Goal: Task Accomplishment & Management: Use online tool/utility

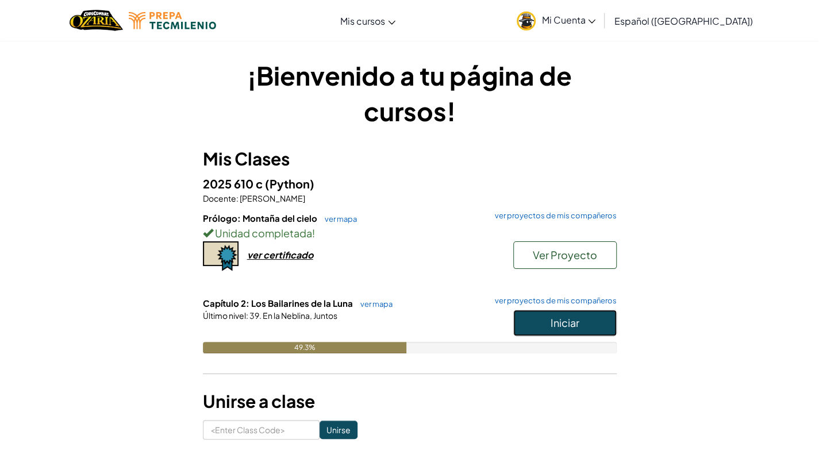
click at [525, 325] on button "Iniciar" at bounding box center [564, 323] width 103 height 26
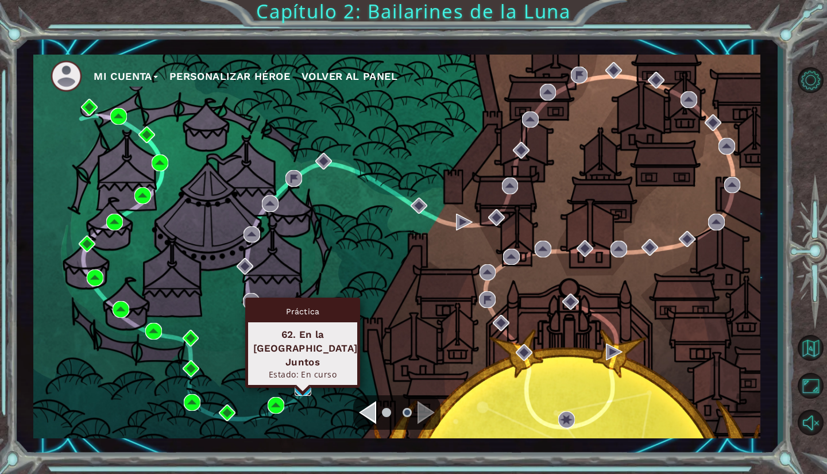
click at [307, 387] on img at bounding box center [303, 387] width 17 height 17
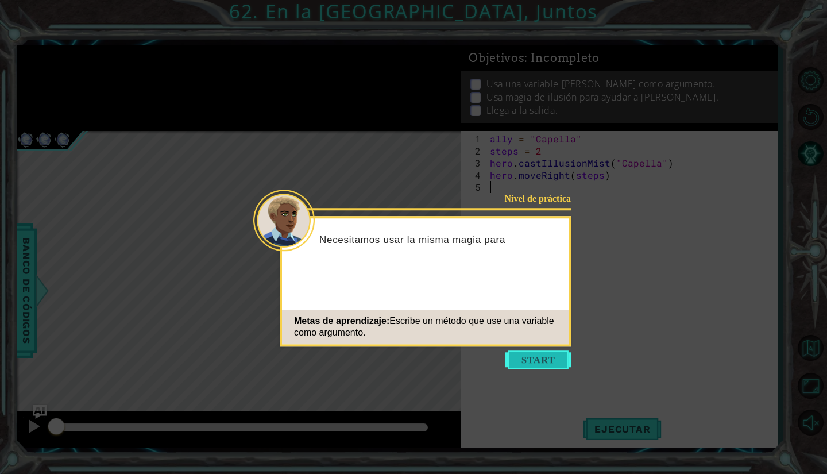
click at [545, 358] on button "Start" at bounding box center [537, 359] width 65 height 18
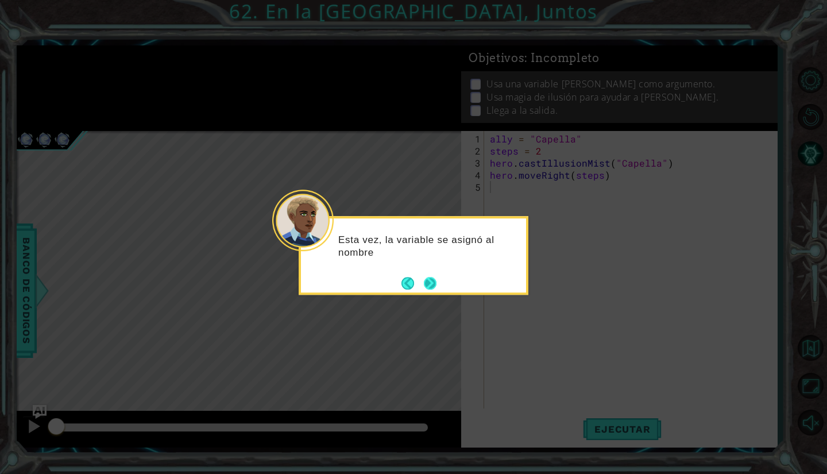
click at [439, 286] on div "Esta vez, la variable se asignó al nombre" at bounding box center [414, 255] width 230 height 79
click at [439, 286] on div "Esta vez, la variable se asignó al nombre de Cap" at bounding box center [414, 255] width 230 height 79
click at [439, 286] on div "Esta vez, la variable se asignó al nombre de Capella." at bounding box center [414, 255] width 230 height 79
click at [435, 285] on div "Esta vez, la variable se asignó al nombre de Capella." at bounding box center [414, 255] width 230 height 79
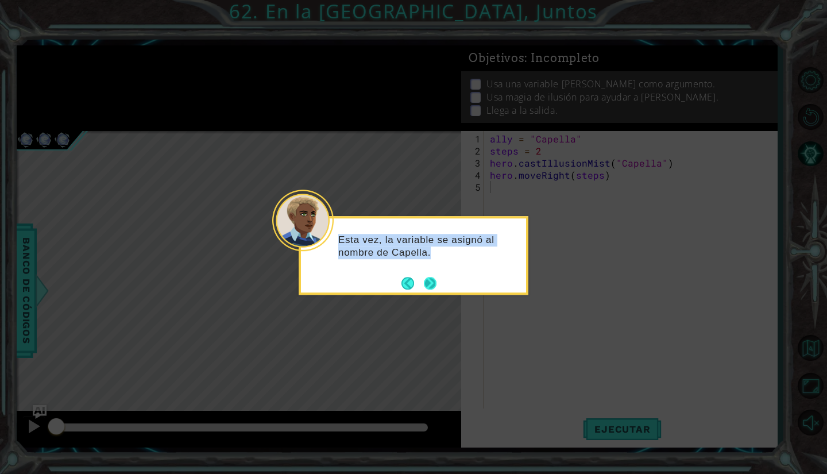
click at [435, 285] on button "Next" at bounding box center [430, 283] width 13 height 13
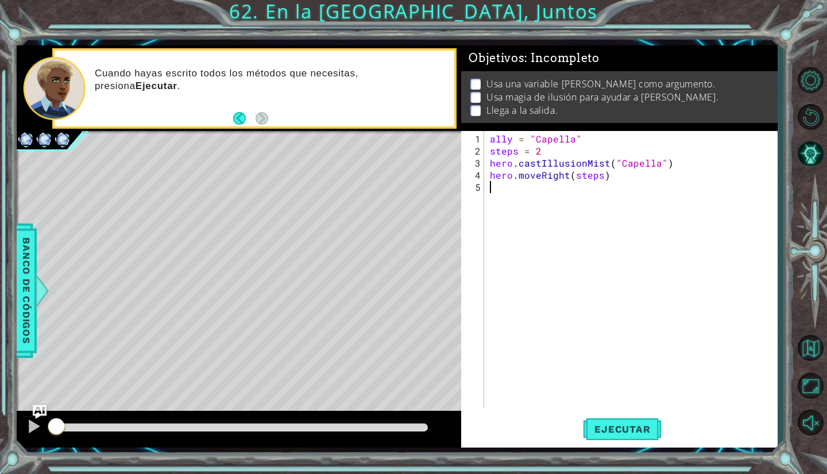
click at [0, 154] on div "1 ההההההההההההההההההההההההההההההההההההההההההההההההההההההההההההההההההההההההההההה…" at bounding box center [413, 237] width 827 height 474
click at [506, 137] on div "ally = "Capella" steps = 2 hero . castIllusionMist ( "Capella" ) hero . moveRig…" at bounding box center [634, 284] width 292 height 302
click at [670, 167] on div "ally = "Capella" steps = 2 hero . castIllusionMist ( "Capella" ) hero . moveRig…" at bounding box center [634, 284] width 292 height 302
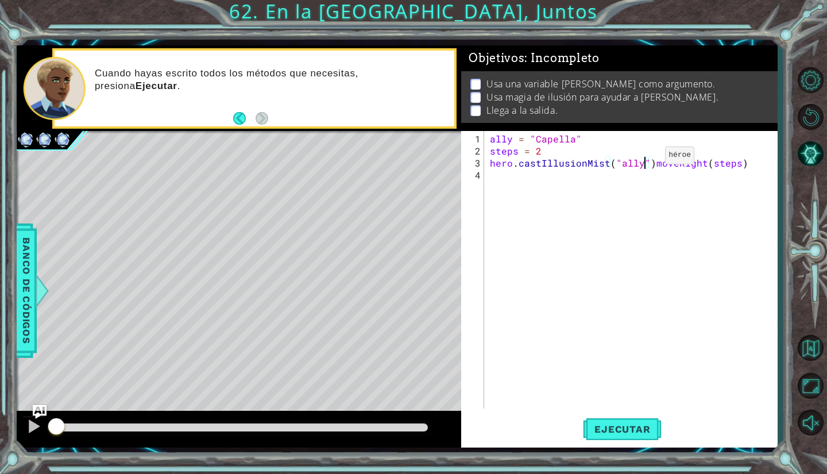
click at [646, 160] on div "ally = "Capella" steps = 2 hero . castIllusionMist ( "ally" ) moveRight ( steps…" at bounding box center [634, 284] width 292 height 302
click at [616, 159] on div "ally = "Capella" steps = 2 hero . castIllusionMist ( "ally)moveRight(steps)" at bounding box center [634, 284] width 292 height 302
click at [635, 163] on div "ally = "Capella" steps = 2 hero . castIllusionMist ( ally ) moveRight ( steps )" at bounding box center [634, 284] width 292 height 302
click at [639, 164] on div "ally = "Capella" steps = 2 hero . castIllusionMist ( ally ) moveRight ( steps )" at bounding box center [634, 284] width 292 height 302
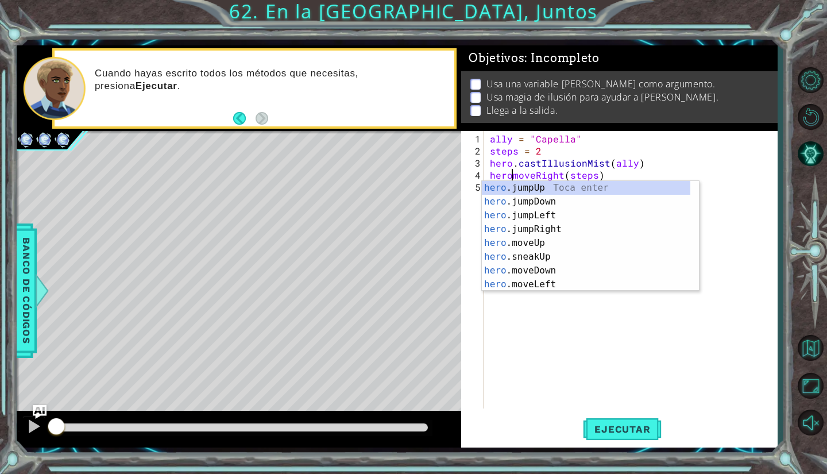
scroll to position [0, 2]
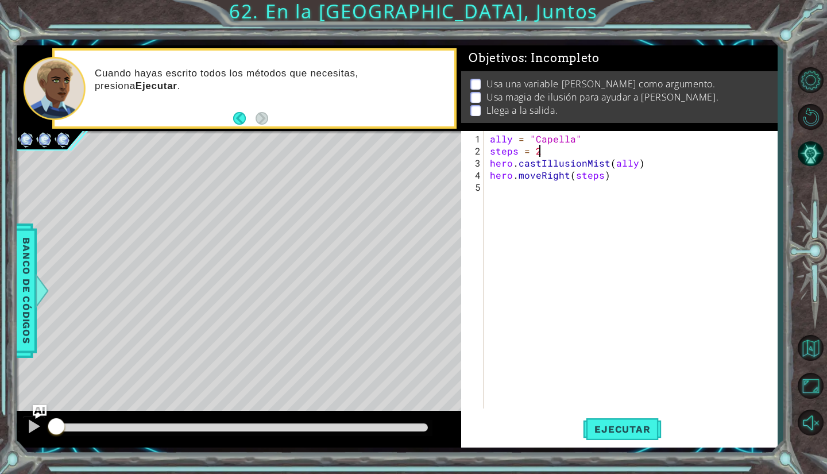
click at [697, 148] on div "ally = "Capella" steps = 2 hero . castIllusionMist ( ally ) hero . moveRight ( …" at bounding box center [634, 284] width 292 height 302
click at [617, 419] on button "Ejecutar" at bounding box center [622, 430] width 79 height 32
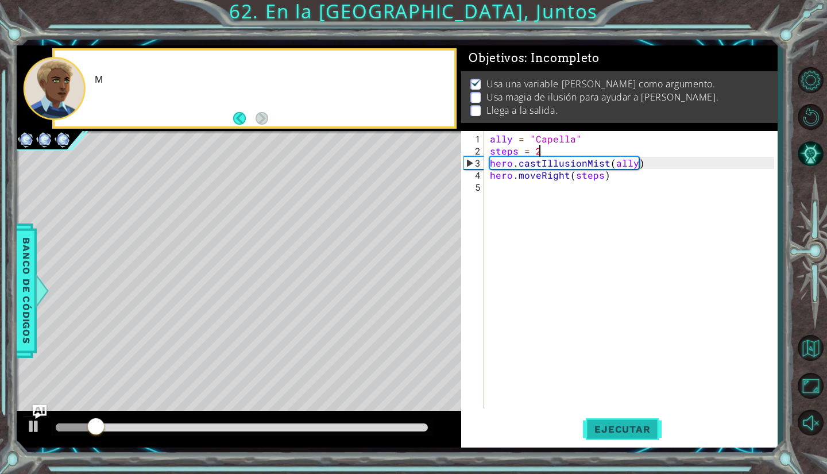
scroll to position [3, 0]
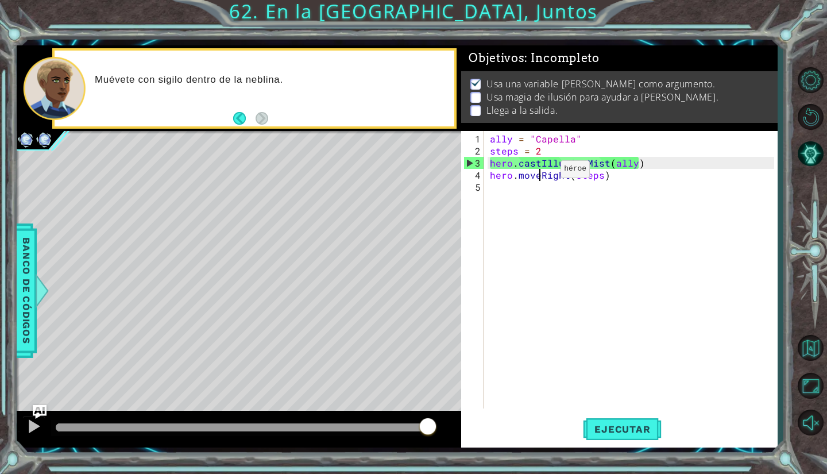
click at [541, 173] on div "ally = "Capella" steps = 2 hero . castIllusionMist ( ally ) hero . moveRight ( …" at bounding box center [634, 284] width 292 height 302
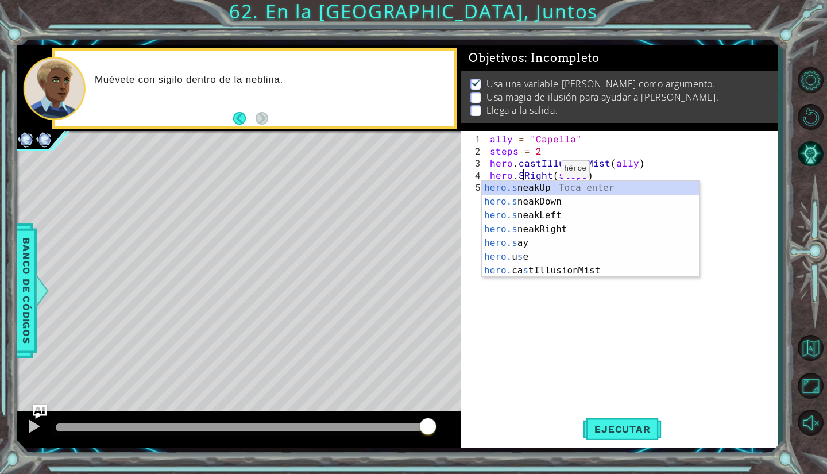
scroll to position [0, 2]
click at [540, 227] on div "hero.s neakUp Toca enter hero.s neakDown Toca enter hero.s neakLeft Toca enter …" at bounding box center [591, 243] width 218 height 124
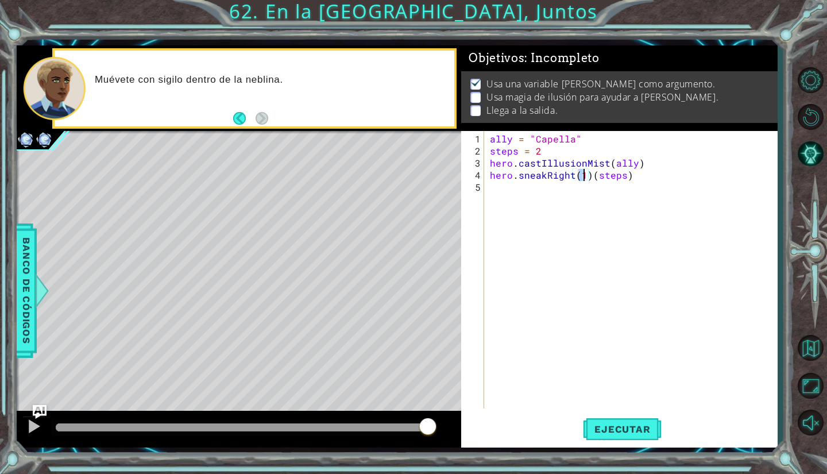
scroll to position [0, 6]
click at [630, 176] on div "ally = "Capella" steps = 2 hero . castIllusionMist ( ally ) hero . sneakRight (…" at bounding box center [634, 284] width 292 height 302
type textarea "hero.sneakRight(2)"
click at [642, 418] on button "Ejecutar" at bounding box center [622, 430] width 79 height 32
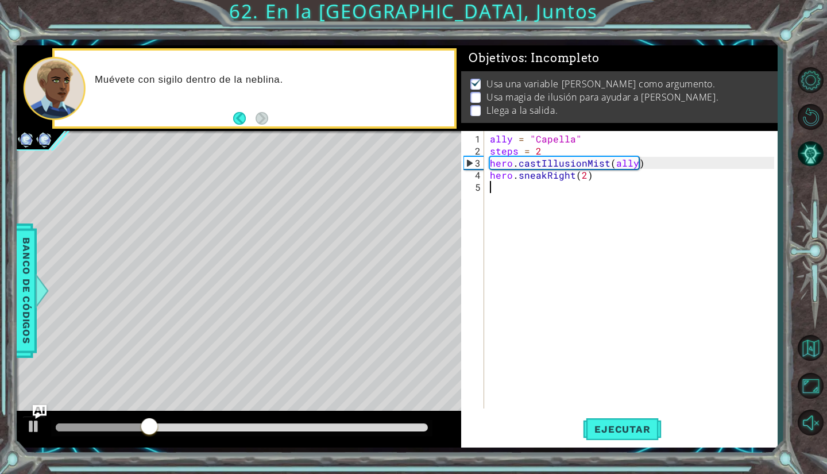
click at [537, 199] on div "ally = "Capella" steps = 2 hero . castIllusionMist ( ally ) hero . sneakRight (…" at bounding box center [634, 284] width 292 height 302
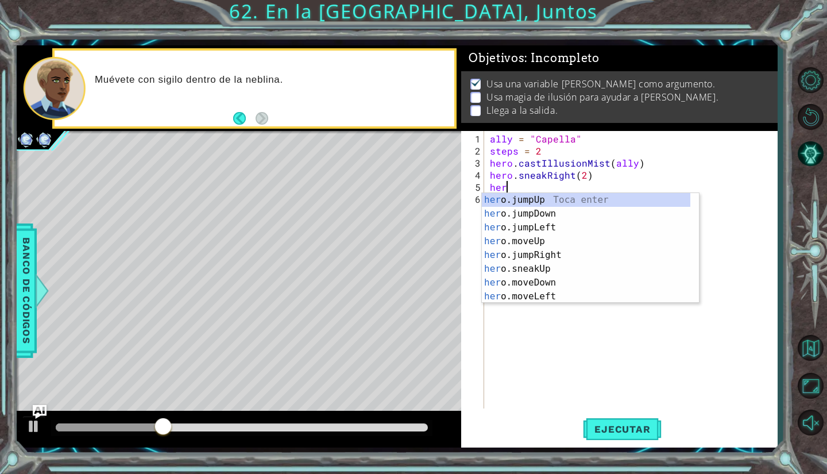
scroll to position [0, 1]
type textarea "h"
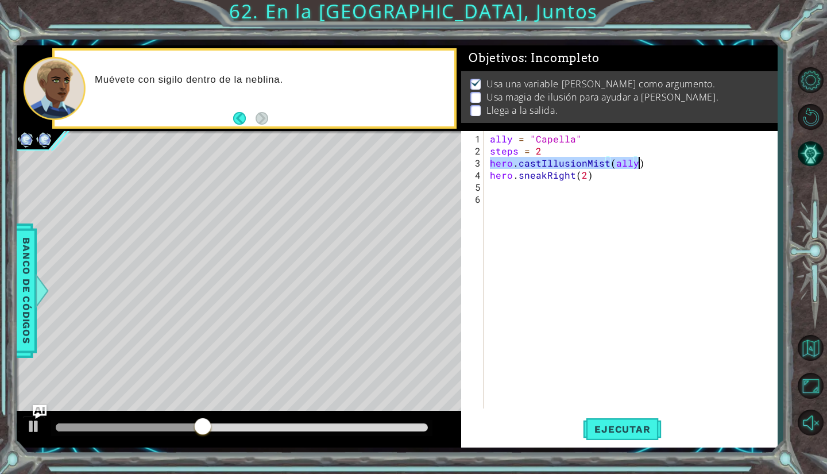
drag, startPoint x: 492, startPoint y: 161, endPoint x: 671, endPoint y: 167, distance: 179.3
click at [671, 167] on div "ally = "Capella" steps = 2 hero . castIllusionMist ( ally ) hero . sneakRight (…" at bounding box center [634, 284] width 292 height 302
type textarea "hero.castIllusionMist(ally)"
click at [631, 203] on div "ally = "Capella" steps = 2 hero . castIllusionMist ( ally ) hero . sneakRight (…" at bounding box center [634, 284] width 292 height 302
drag, startPoint x: 491, startPoint y: 159, endPoint x: 601, endPoint y: 174, distance: 111.9
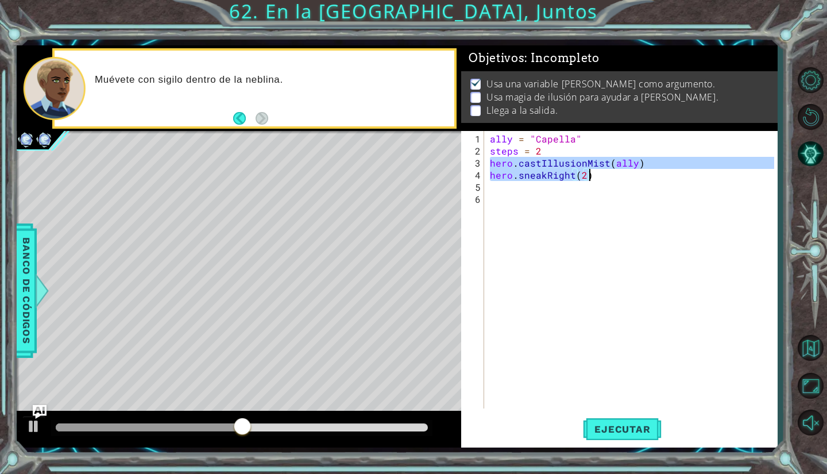
click at [601, 174] on div "ally = "Capella" steps = 2 hero . castIllusionMist ( ally ) hero . sneakRight (…" at bounding box center [634, 284] width 292 height 302
type textarea "hero.castIllusionMist(ally) hero.sneakRight(2)"
click at [511, 189] on div "ally = "Capella" steps = 2 hero . castIllusionMist ( ally ) hero . sneakRight (…" at bounding box center [634, 284] width 292 height 302
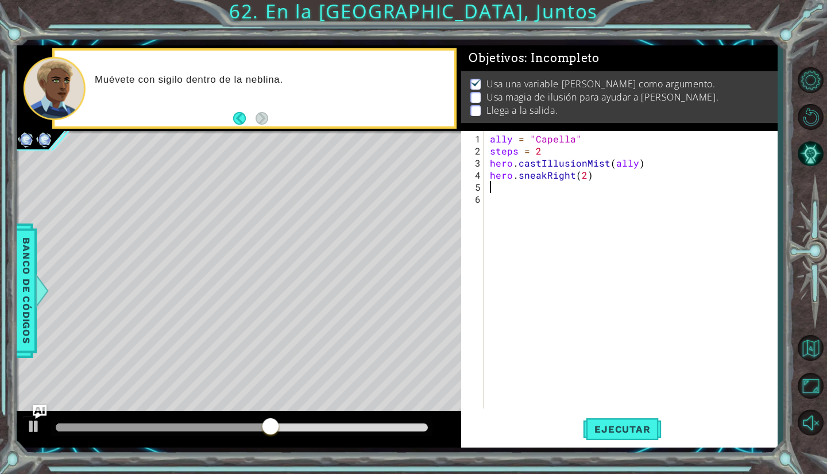
paste textarea "hero.sneakRight(2)"
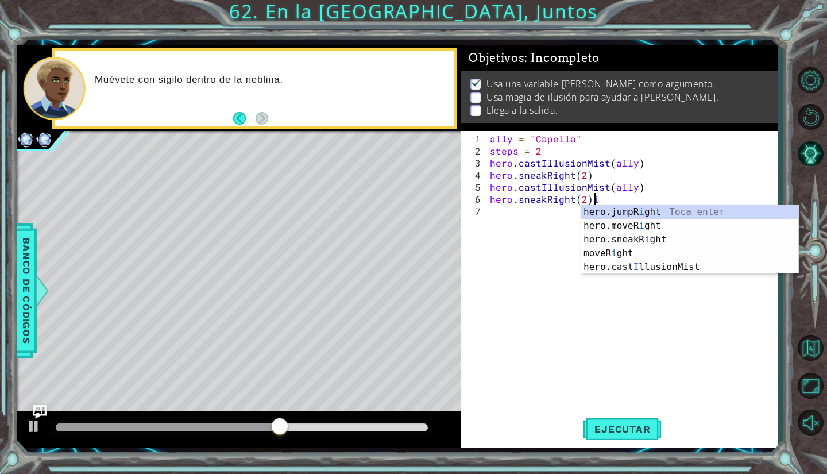
type textarea "hero.sneakRight(2)"
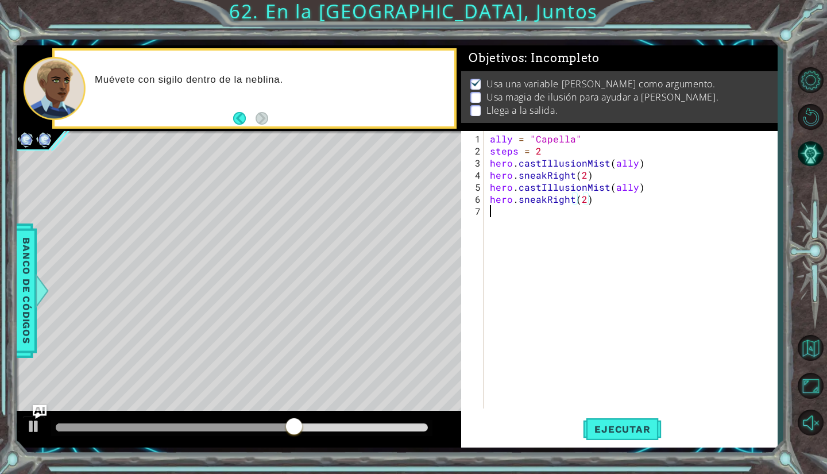
click at [504, 210] on div "ally = "Capella" steps = 2 hero . castIllusionMist ( ally ) hero . sneakRight (…" at bounding box center [634, 284] width 292 height 302
paste textarea "hero.sneakRight(2)"
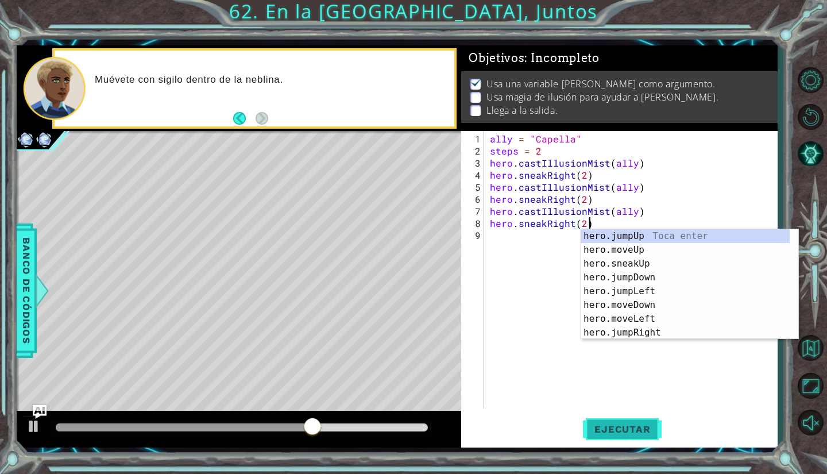
type textarea "hero.sneakRight(2)"
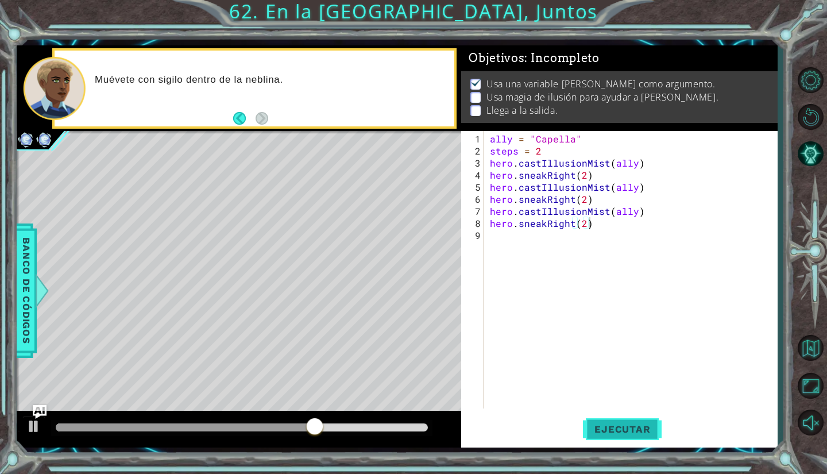
click at [626, 427] on span "Ejecutar" at bounding box center [622, 428] width 79 height 11
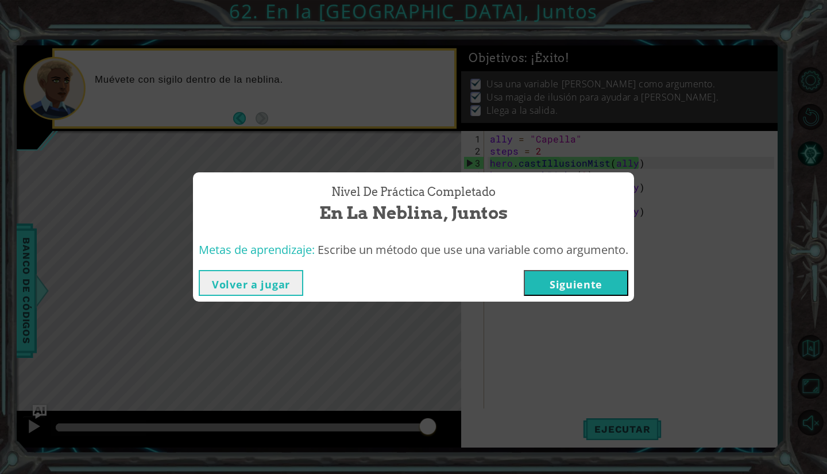
click at [562, 289] on button "Siguiente" at bounding box center [576, 283] width 105 height 26
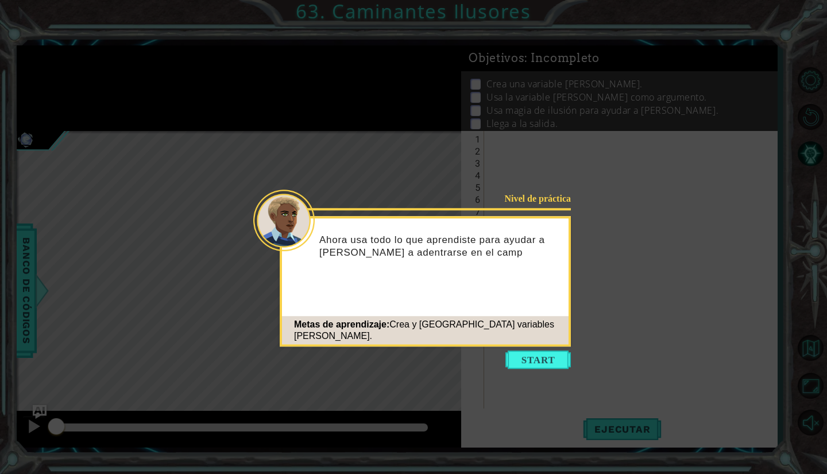
click at [540, 344] on footer "Metas de aprendizaje: Crea y usa variables [PERSON_NAME]." at bounding box center [425, 330] width 287 height 28
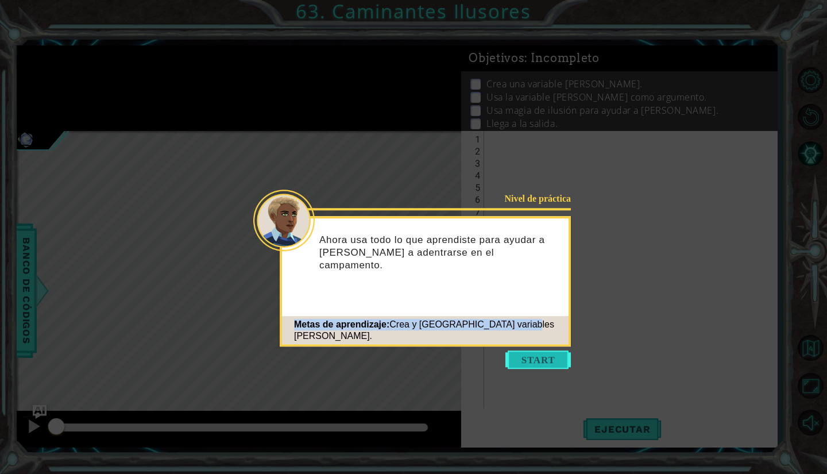
drag, startPoint x: 540, startPoint y: 344, endPoint x: 539, endPoint y: 358, distance: 13.8
click at [539, 344] on footer "Metas de aprendizaje: Crea y usa variables [PERSON_NAME]." at bounding box center [425, 330] width 287 height 28
click at [539, 358] on button "Start" at bounding box center [537, 359] width 65 height 18
click at [539, 358] on icon at bounding box center [413, 237] width 827 height 474
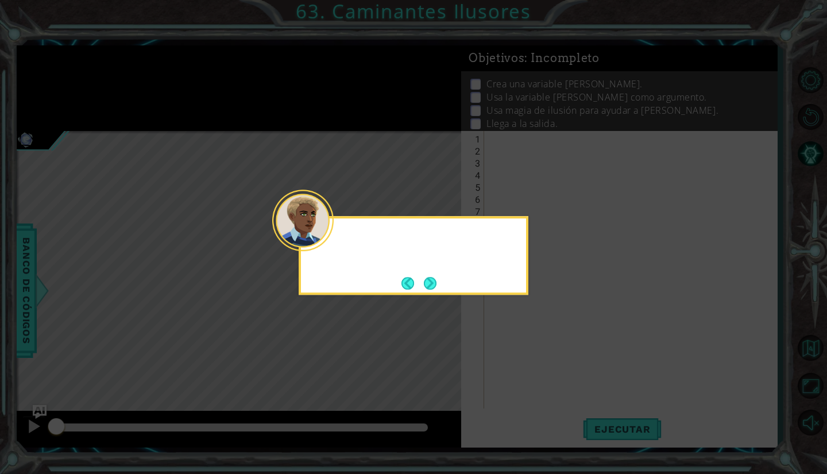
click at [539, 358] on icon at bounding box center [413, 237] width 827 height 474
click at [424, 283] on button "Next" at bounding box center [430, 283] width 13 height 13
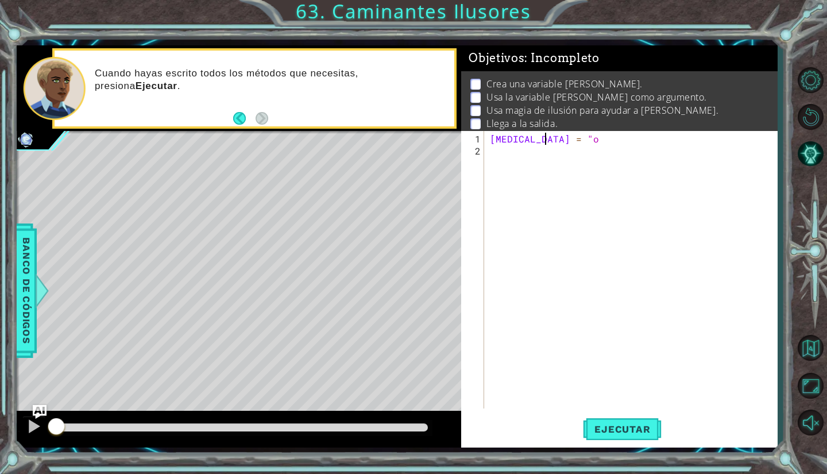
scroll to position [0, 3]
type textarea "[MEDICAL_DATA] = "octans""
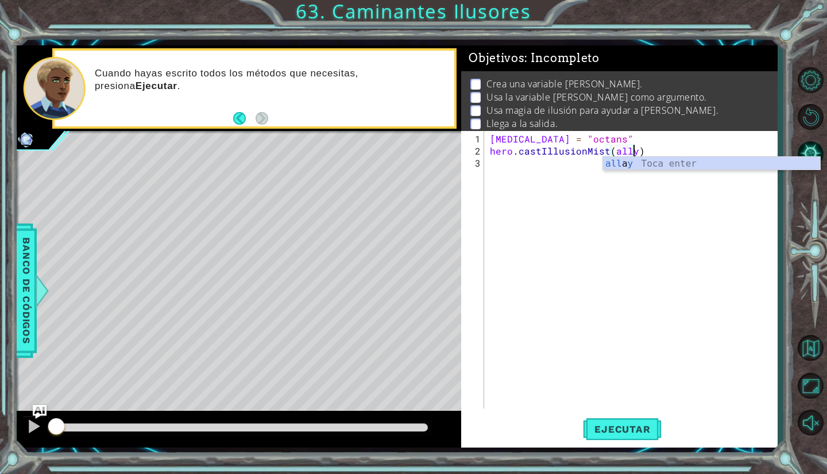
scroll to position [0, 9]
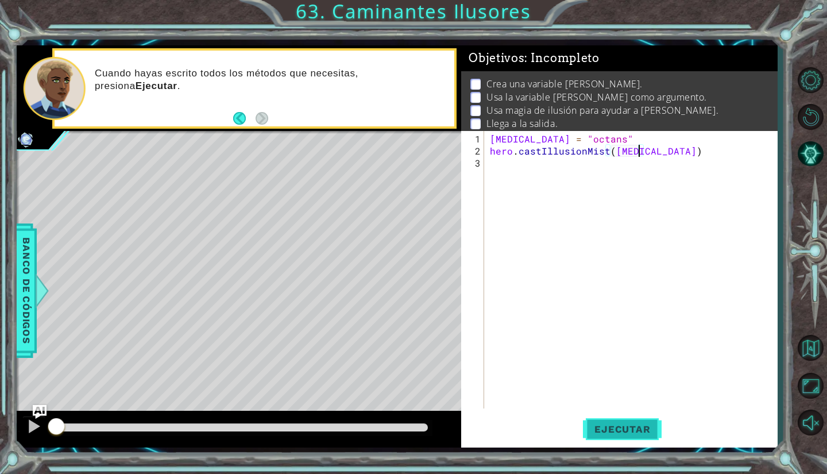
type textarea "hero.castIllusionMist([MEDICAL_DATA])"
click at [626, 444] on button "Ejecutar" at bounding box center [622, 430] width 79 height 32
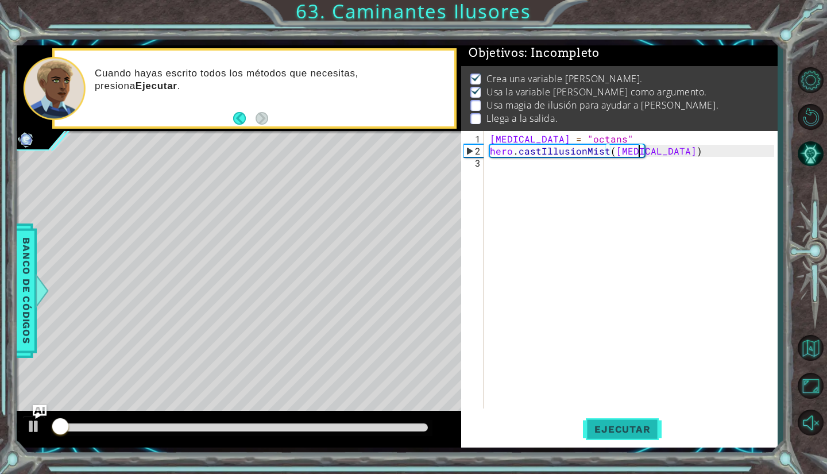
scroll to position [10, 0]
click at [666, 159] on div "[MEDICAL_DATA] = "octans" hero . castIllusionMist ( [MEDICAL_DATA] )" at bounding box center [634, 284] width 292 height 302
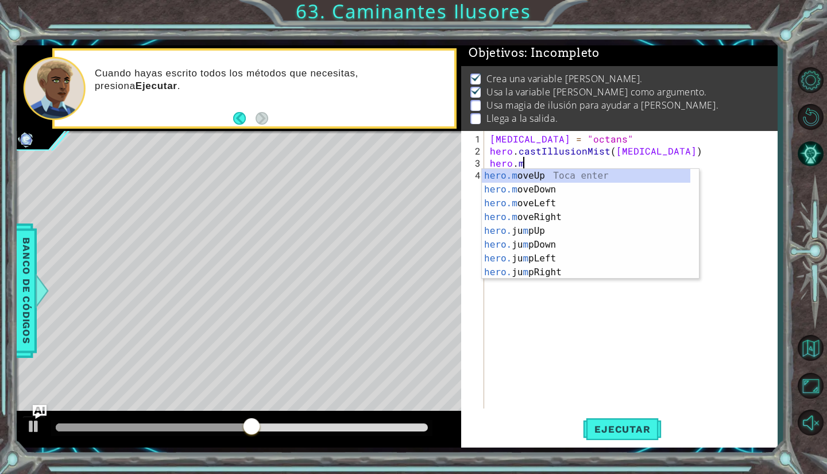
scroll to position [0, 2]
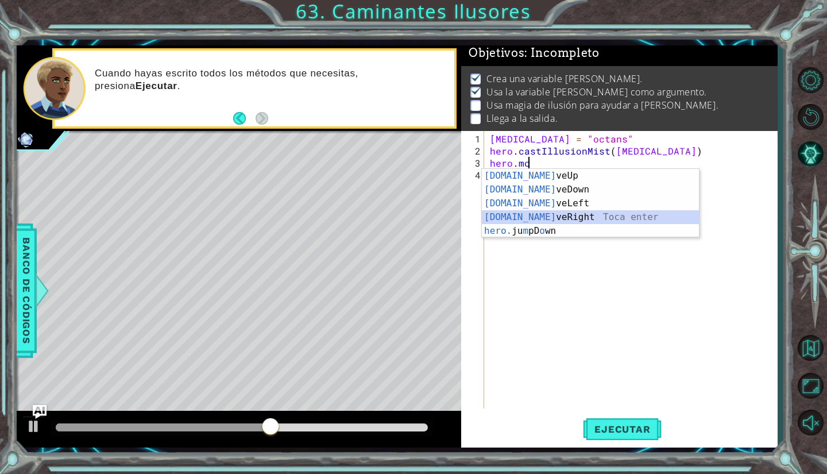
click at [543, 212] on div "[DOMAIN_NAME] veUp Toca enter [DOMAIN_NAME] veDown Toca enter [DOMAIN_NAME] veL…" at bounding box center [591, 217] width 218 height 96
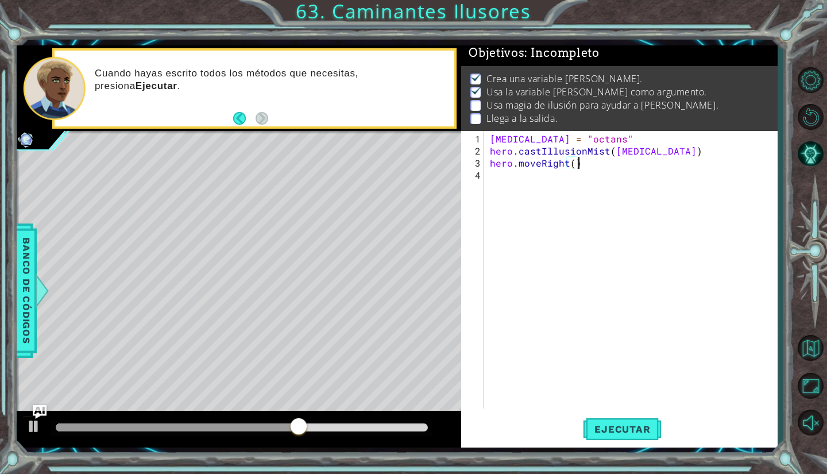
click at [579, 162] on div "[MEDICAL_DATA] = "octans" hero . castIllusionMist ( [MEDICAL_DATA] ) hero . mov…" at bounding box center [634, 284] width 292 height 302
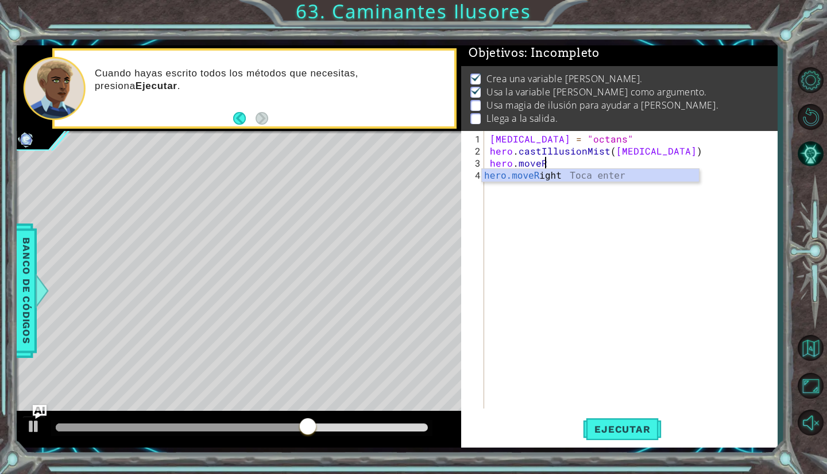
scroll to position [0, 0]
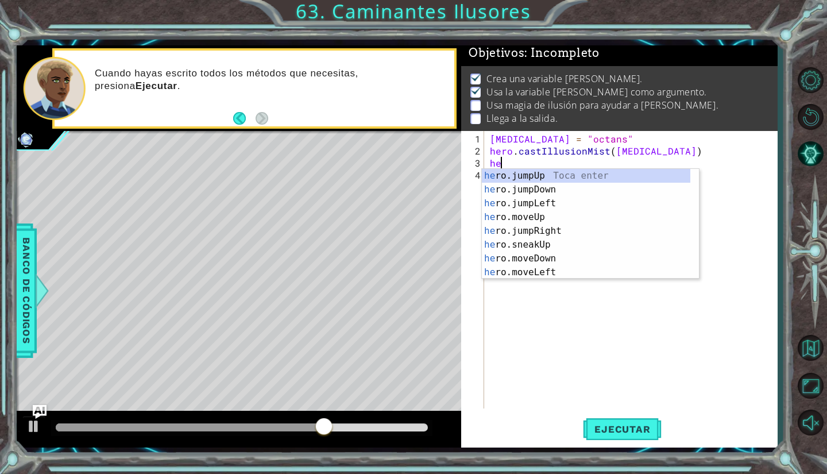
type textarea "h"
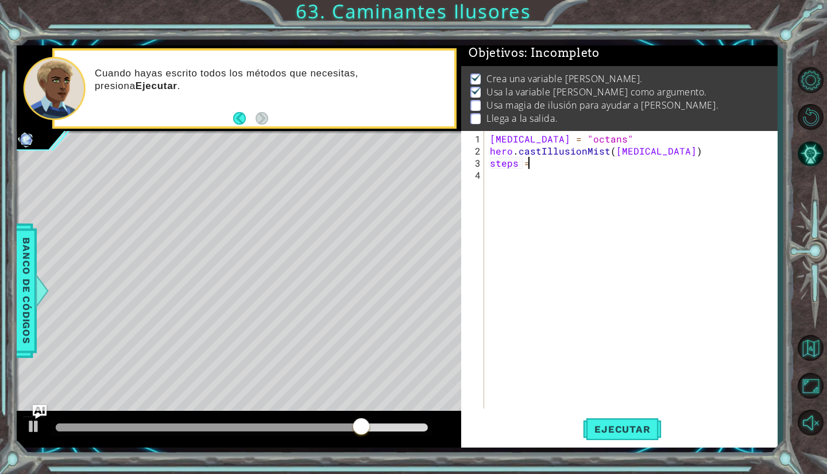
scroll to position [0, 2]
type textarea "steps = 2"
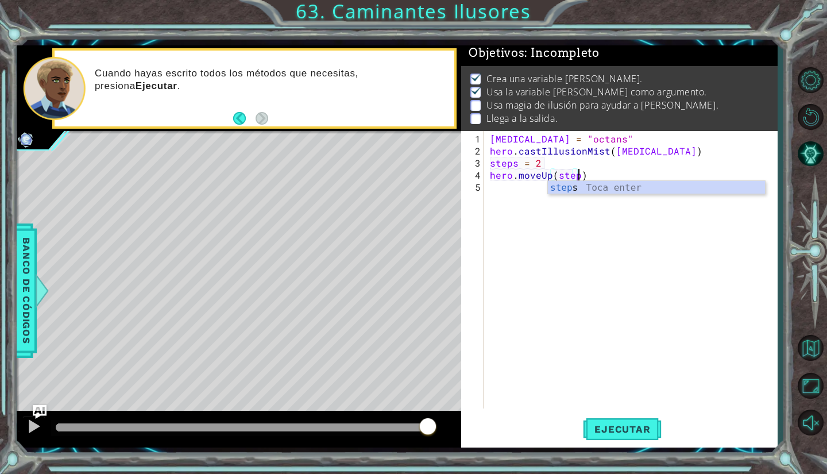
scroll to position [0, 6]
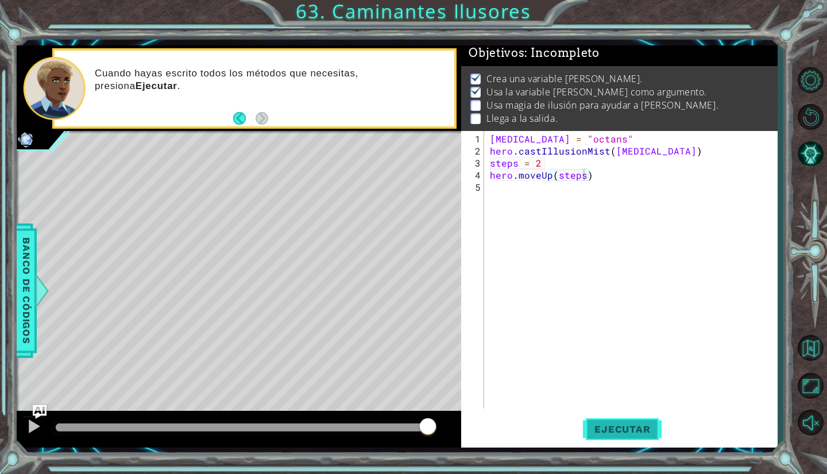
click at [626, 445] on button "Ejecutar" at bounding box center [622, 430] width 79 height 32
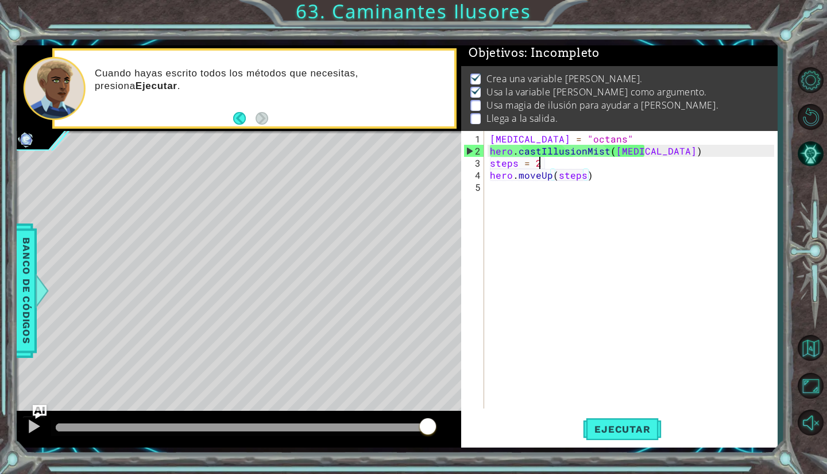
click at [639, 156] on div "[MEDICAL_DATA] = "octans" hero . castIllusionMist ( [MEDICAL_DATA] ) steps = 2 …" at bounding box center [634, 284] width 292 height 302
click at [639, 152] on div "[MEDICAL_DATA] = "octans" hero . castIllusionMist ( [MEDICAL_DATA] ) steps = 2 …" at bounding box center [634, 284] width 292 height 302
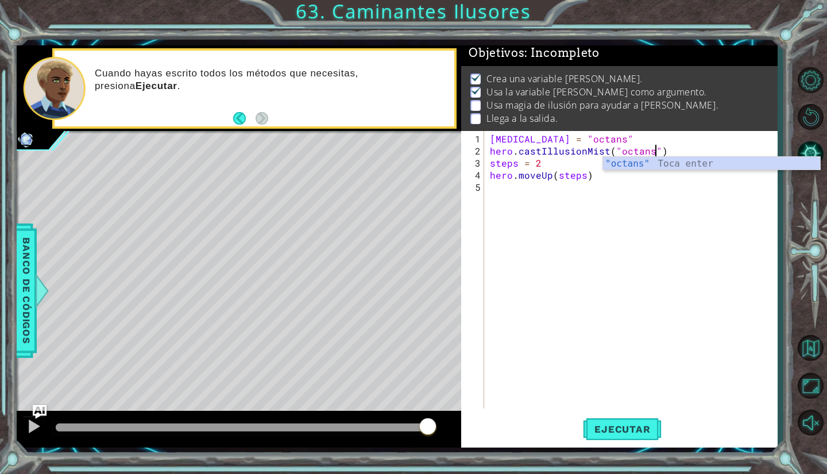
scroll to position [0, 10]
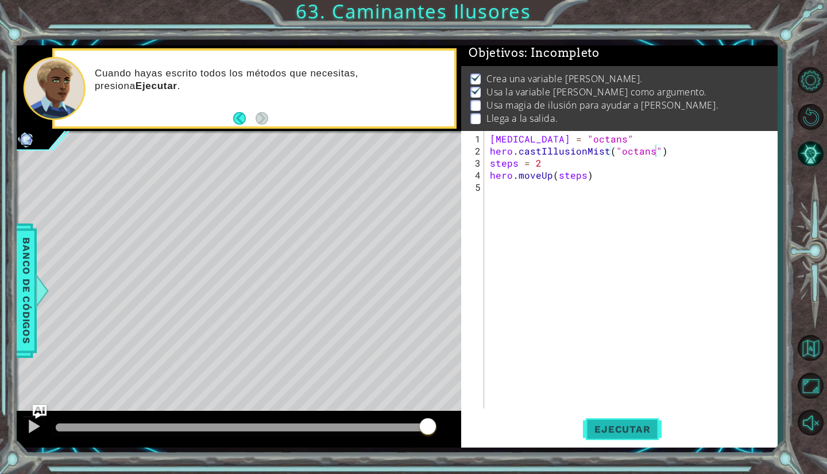
click at [620, 426] on span "Ejecutar" at bounding box center [622, 428] width 79 height 11
click at [617, 150] on div "[MEDICAL_DATA] = "octans" hero . castIllusionMist ( "octans) steps = 2 hero . m…" at bounding box center [634, 284] width 292 height 302
click at [644, 423] on span "Ejecutar" at bounding box center [622, 428] width 79 height 11
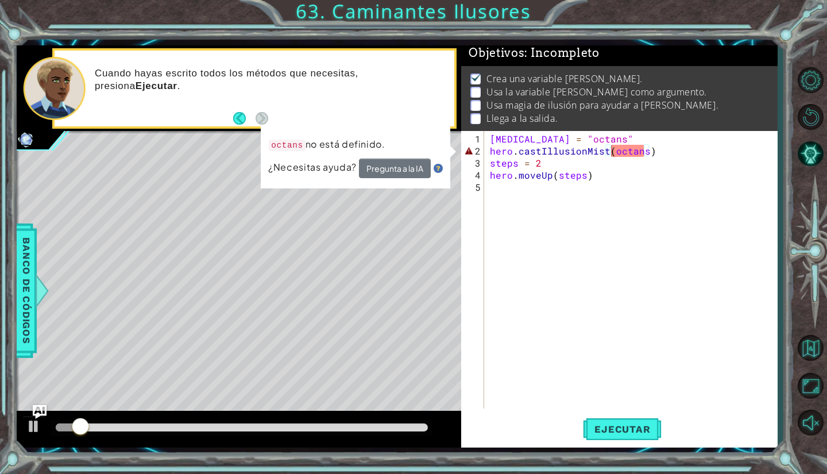
click at [391, 178] on div "octans no está definido. ¿Necesitas ayuda? Pregunta a la IA" at bounding box center [355, 157] width 189 height 63
click at [387, 172] on button "Pregunta a la IA" at bounding box center [395, 169] width 72 height 20
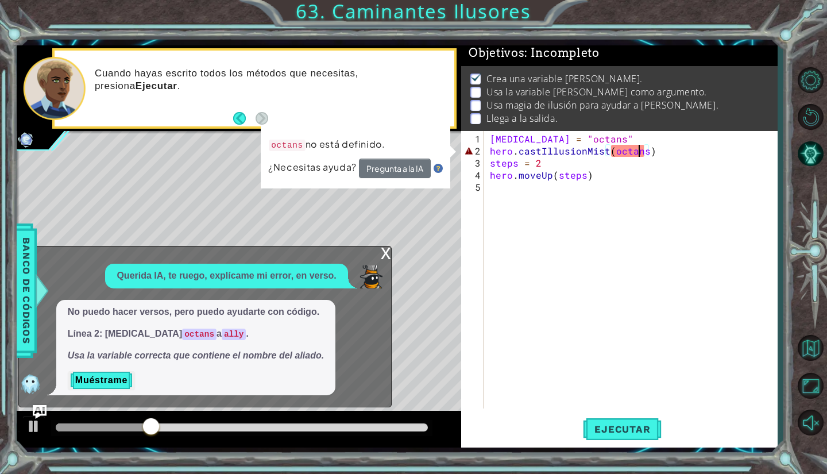
click at [642, 152] on div "[MEDICAL_DATA] = "octans" hero . castIllusionMist ( octans ) steps = 2 hero . m…" at bounding box center [634, 284] width 292 height 302
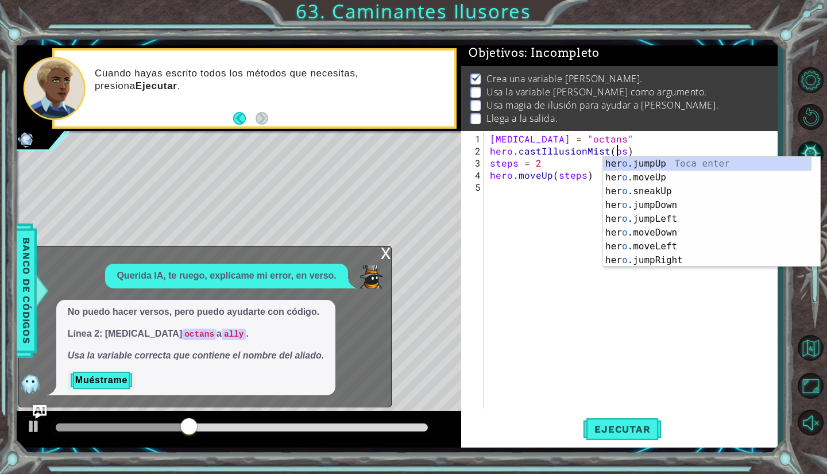
scroll to position [0, 7]
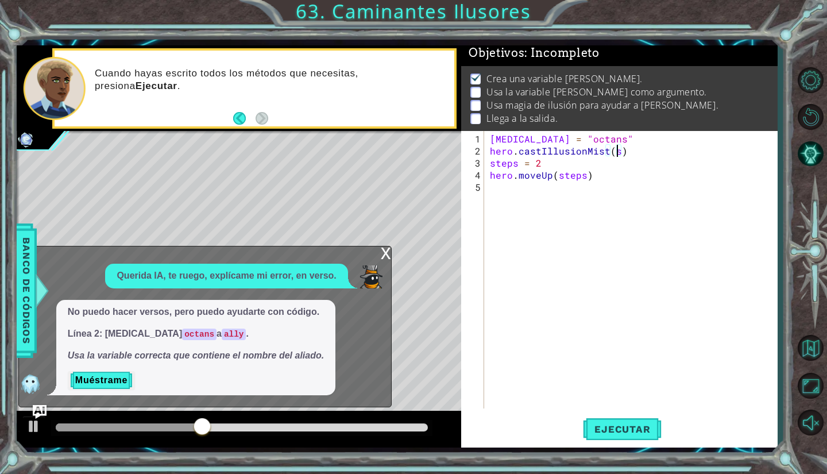
click at [615, 155] on div "[MEDICAL_DATA] = "octans" hero . castIllusionMist ( s ) steps = 2 hero . moveUp…" at bounding box center [634, 284] width 292 height 302
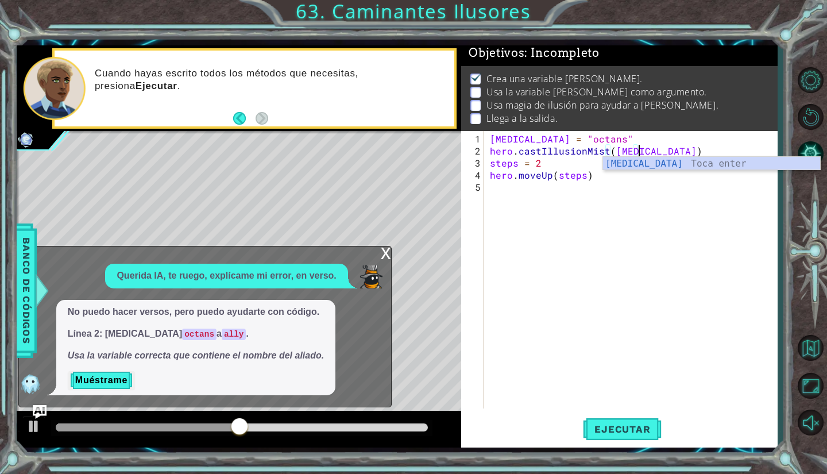
scroll to position [0, 9]
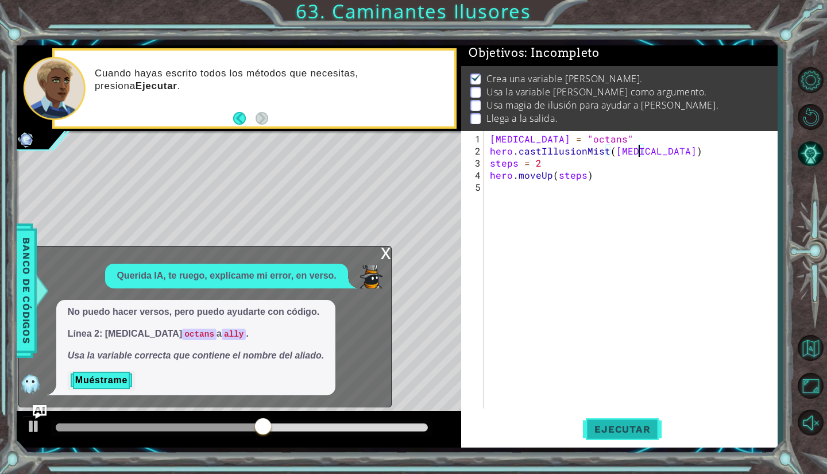
type textarea "hero.castIllusionMist([MEDICAL_DATA])"
click at [631, 433] on span "Ejecutar" at bounding box center [622, 428] width 79 height 11
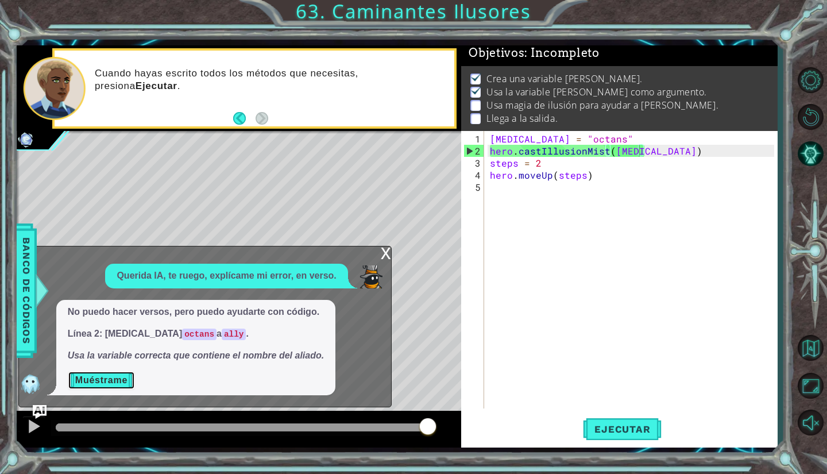
click at [105, 373] on button "Muéstrame" at bounding box center [101, 380] width 67 height 18
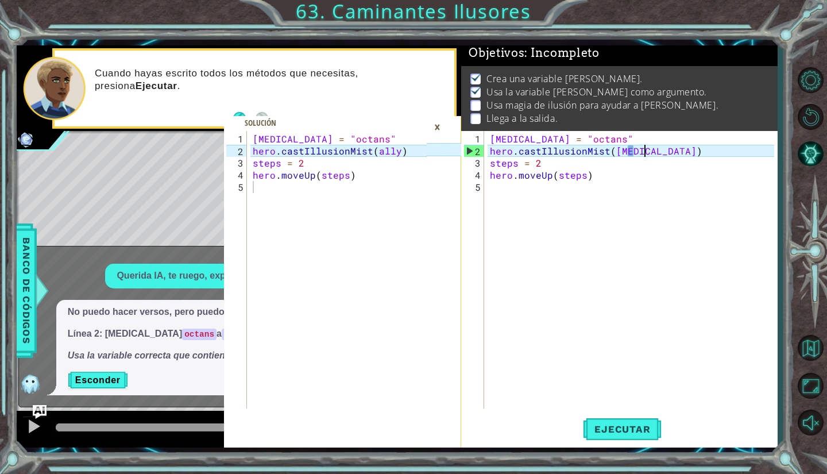
click at [643, 155] on div "[MEDICAL_DATA] = "octans" hero . castIllusionMist ( [MEDICAL_DATA] ) steps = 2 …" at bounding box center [634, 284] width 292 height 302
click at [636, 154] on div "[MEDICAL_DATA] = "octans" hero . castIllusionMist ( [MEDICAL_DATA] ) steps = 2 …" at bounding box center [634, 284] width 292 height 302
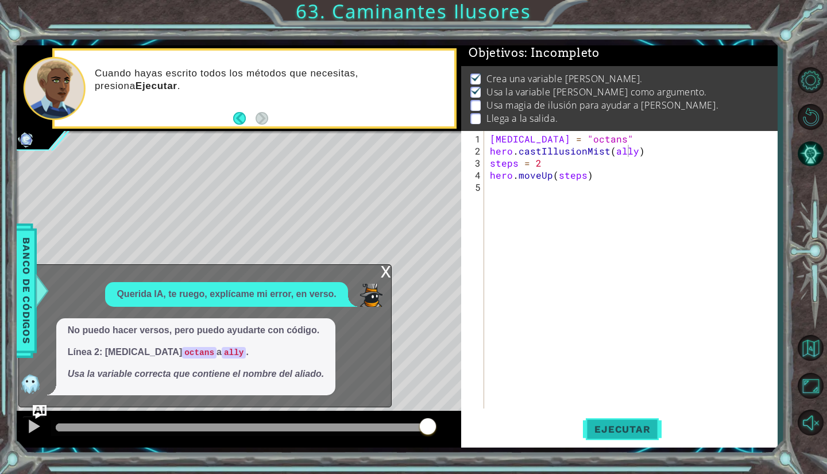
click at [624, 424] on span "Ejecutar" at bounding box center [622, 428] width 79 height 11
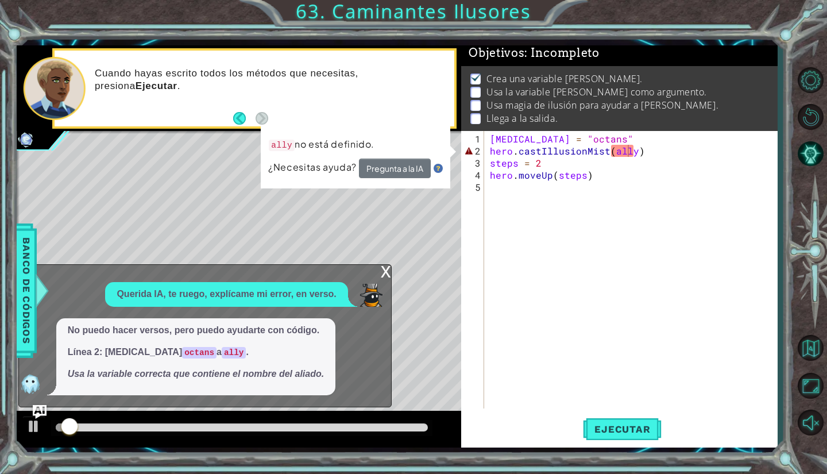
click at [381, 276] on div "x" at bounding box center [386, 270] width 10 height 11
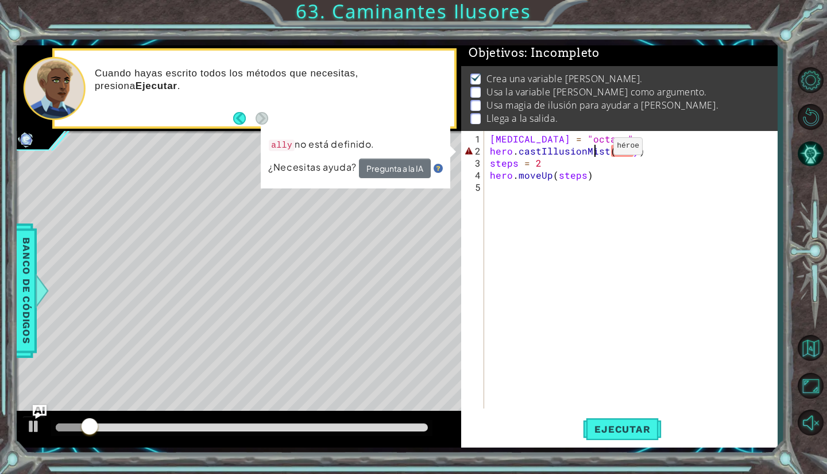
click at [594, 151] on div "[MEDICAL_DATA] = "octans" hero . castIllusionMist ( ally ) steps = 2 hero . mov…" at bounding box center [634, 284] width 292 height 302
click at [400, 172] on button "Pregunta a la IA" at bounding box center [395, 169] width 72 height 20
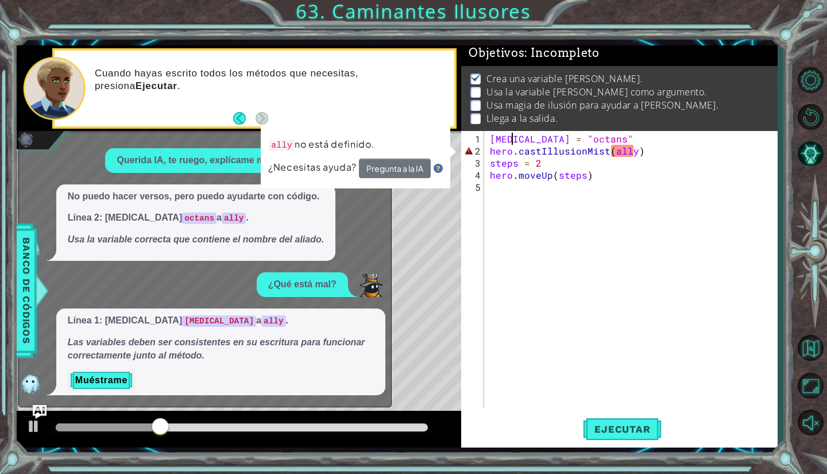
click at [511, 139] on div "[MEDICAL_DATA] = "octans" hero . castIllusionMist ( ally ) steps = 2 hero . mov…" at bounding box center [634, 284] width 292 height 302
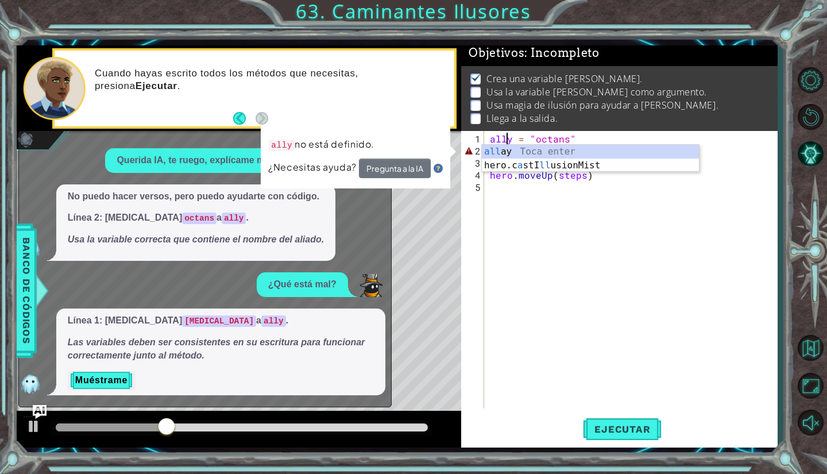
scroll to position [0, 5]
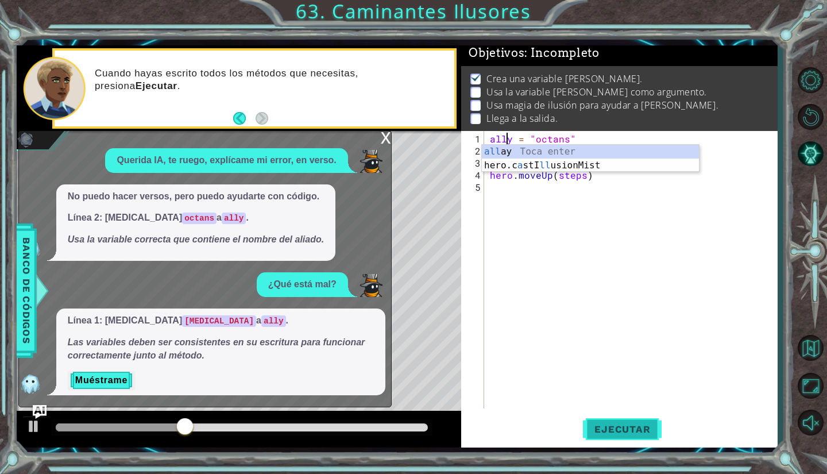
click at [620, 438] on button "Ejecutar" at bounding box center [622, 430] width 79 height 32
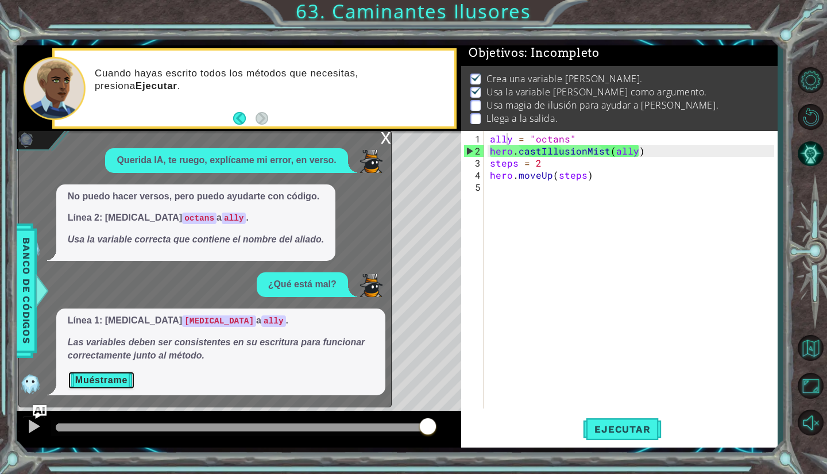
click at [96, 379] on button "Muéstrame" at bounding box center [101, 380] width 67 height 18
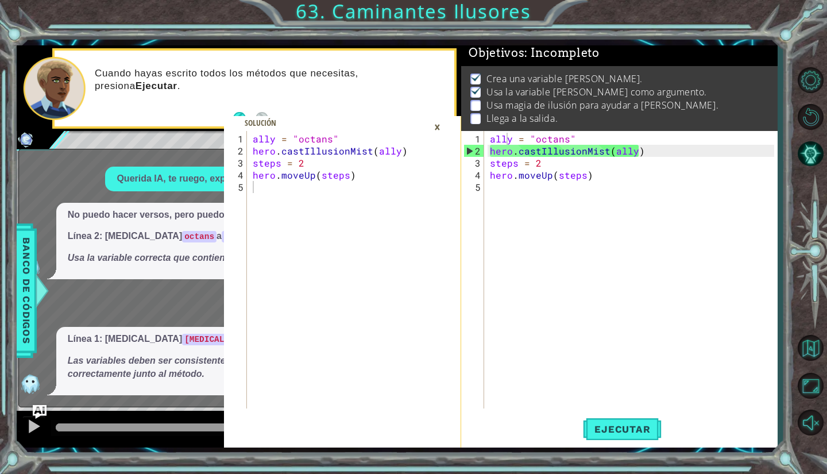
click at [96, 379] on p "Las variables deben ser consistentes en su escritura para funcionar correctamen…" at bounding box center [221, 367] width 306 height 26
click at [95, 379] on p "Las variables deben ser consistentes en su escritura para funcionar correctamen…" at bounding box center [221, 367] width 306 height 26
click at [440, 128] on div "×" at bounding box center [438, 127] width 18 height 20
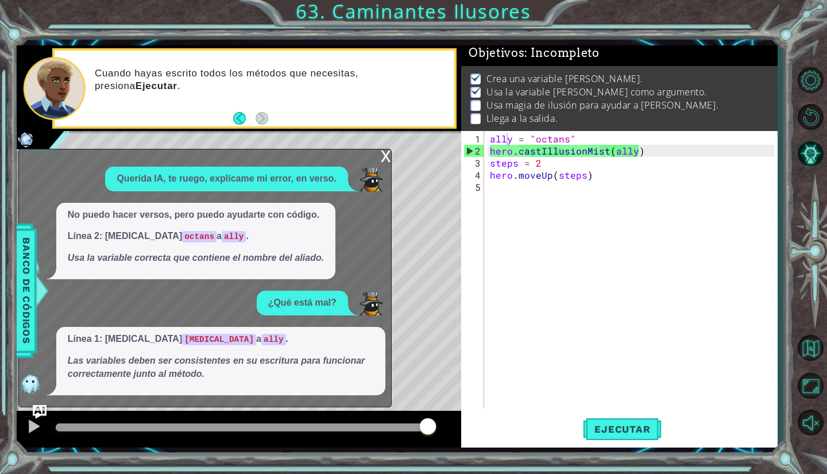
click at [386, 151] on div "x" at bounding box center [386, 154] width 10 height 11
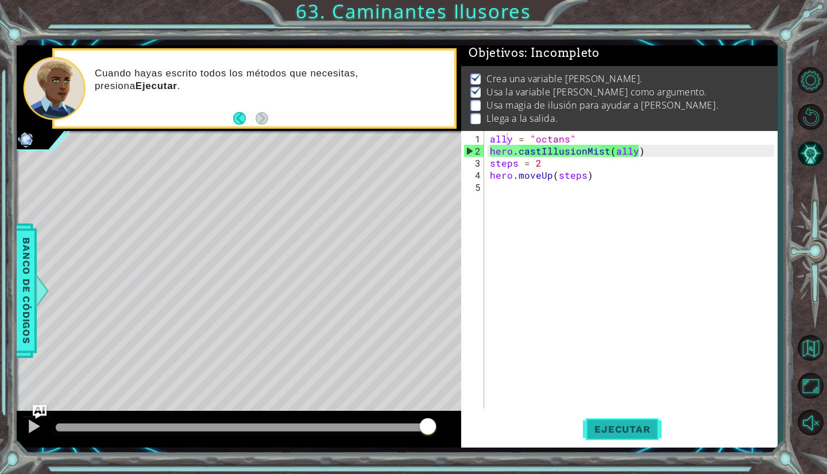
click at [612, 429] on span "Ejecutar" at bounding box center [622, 428] width 79 height 11
click at [539, 175] on div "ally = "octans" hero . castIllusionMist ( ally ) steps = 2 hero . moveUp ( step…" at bounding box center [634, 284] width 292 height 302
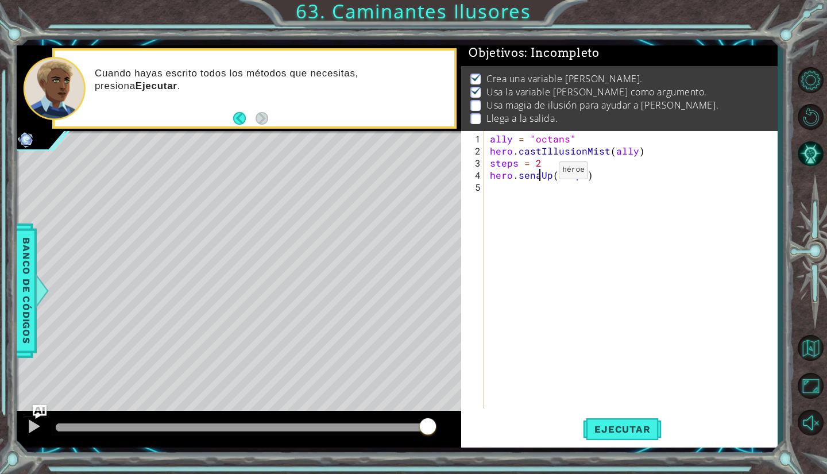
type textarea "hero.senakUp(steps)"
click at [557, 228] on div "ally = "octans" hero . castIllusionMist ( ally ) steps = 2 hero . senakUp ( ste…" at bounding box center [634, 284] width 292 height 302
click at [590, 179] on div "ally = "octans" hero . castIllusionMist ( ally ) steps = 2 hero . senakUp ( ste…" at bounding box center [634, 284] width 292 height 302
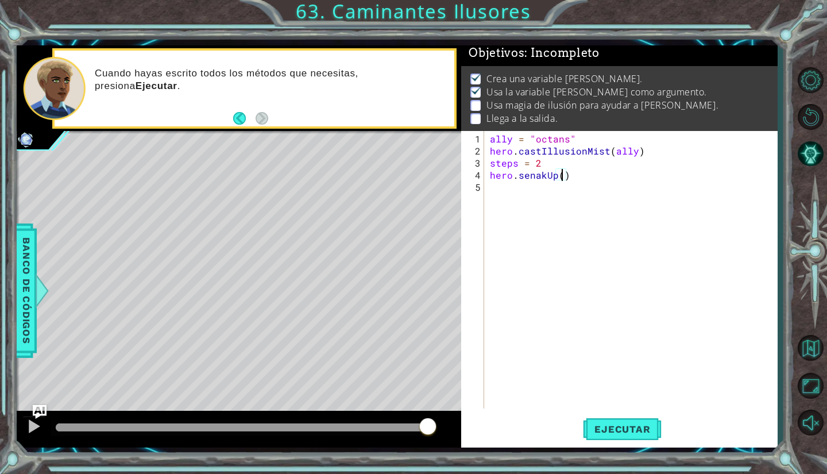
scroll to position [0, 5]
click at [547, 160] on div "ally = "octans" hero . castIllusionMist ( ally ) steps = 2 hero . senakUp ( 2 )" at bounding box center [634, 284] width 292 height 302
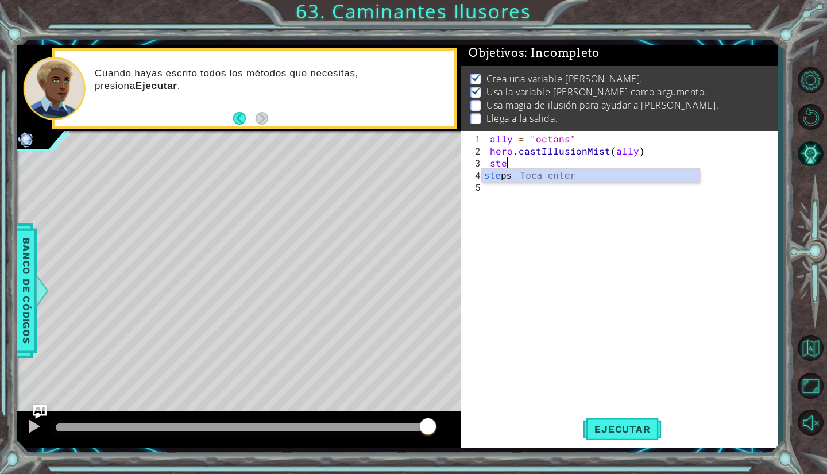
scroll to position [0, 0]
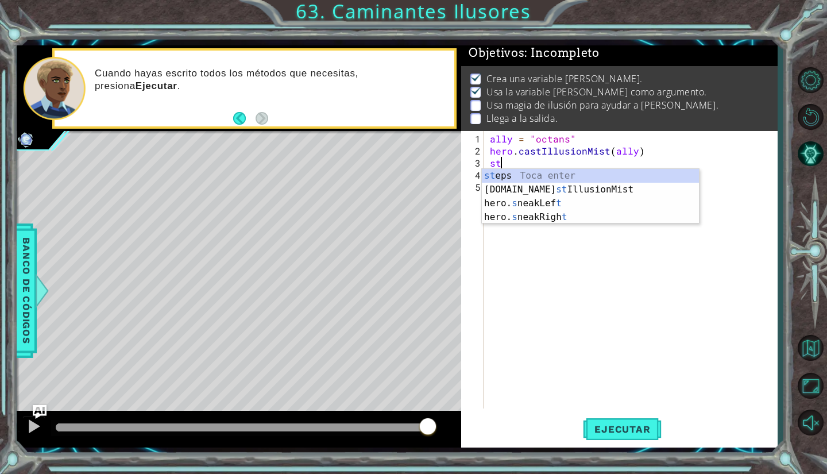
type textarea "s"
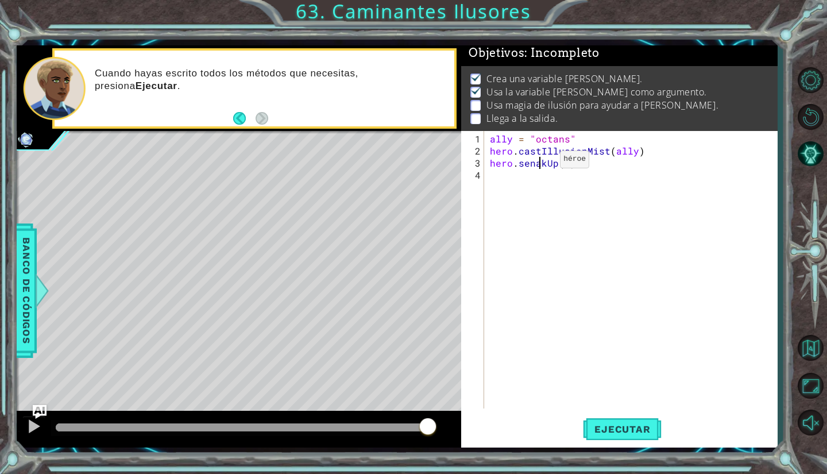
click at [541, 164] on div "ally = "octans" hero . castIllusionMist ( ally ) hero . senakUp ( 2 )" at bounding box center [634, 284] width 292 height 302
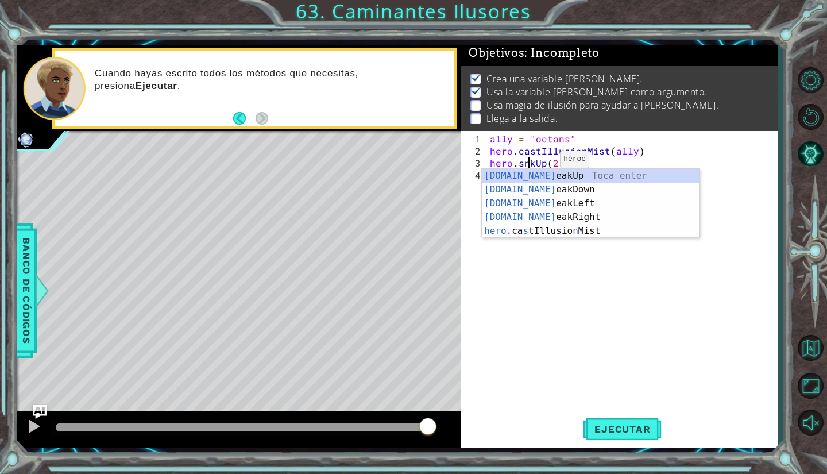
scroll to position [0, 2]
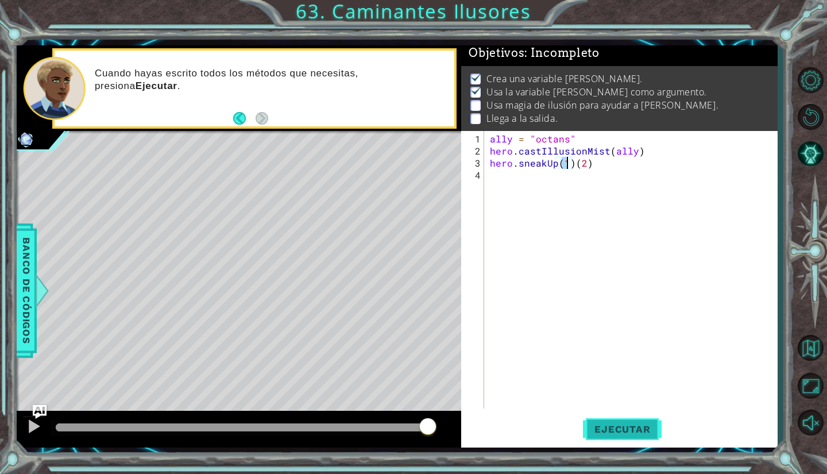
click at [625, 433] on span "Ejecutar" at bounding box center [622, 428] width 79 height 11
click at [566, 159] on div "ally = "octans" hero . castIllusionMist ( ally ) hero . sneakUp ( ) ( 2 )" at bounding box center [634, 284] width 292 height 302
type textarea "hero.sneakUp(2)"
click at [545, 199] on div "ally = "octans" hero . castIllusionMist ( ally ) hero . sneakUp ( 2 )" at bounding box center [634, 284] width 292 height 302
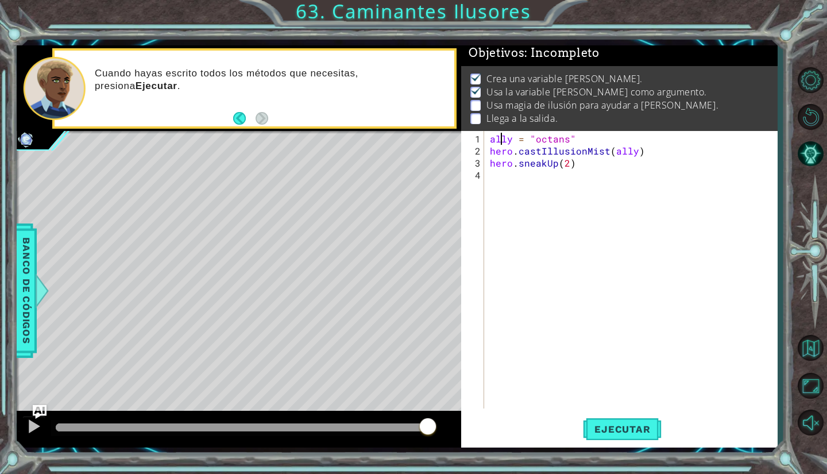
click at [504, 141] on div "ally = "octans" hero . castIllusionMist ( ally ) hero . sneakUp ( 2 )" at bounding box center [634, 284] width 292 height 302
click at [507, 141] on div "ally = "octans" hero . castIllusionMist ( ally ) hero . sneakUp ( 2 )" at bounding box center [634, 284] width 292 height 302
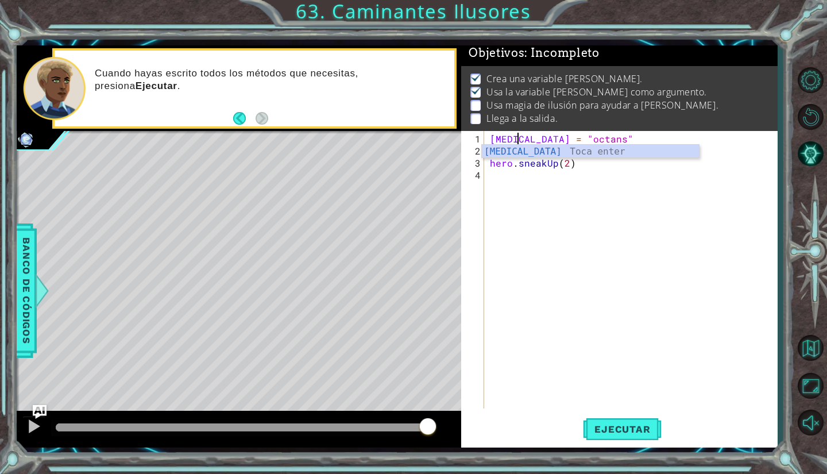
scroll to position [0, 2]
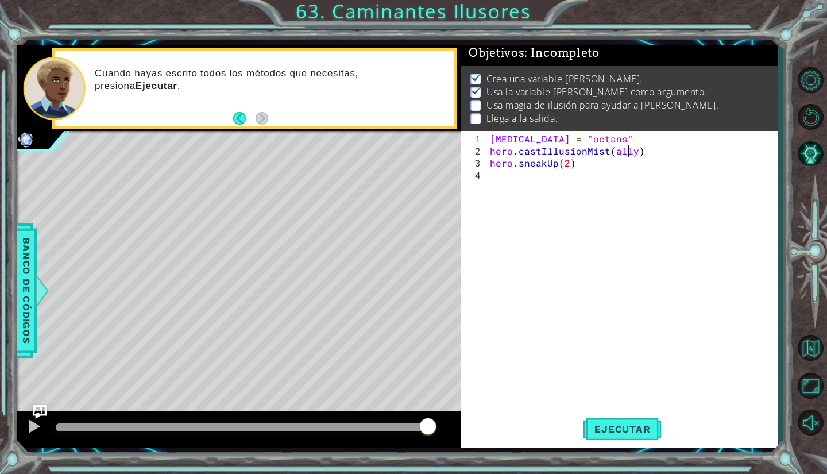
click at [628, 149] on div "[MEDICAL_DATA] = "octans" hero . castIllusionMist ( ally ) hero . sneakUp ( 2 )" at bounding box center [634, 284] width 292 height 302
click at [544, 140] on div "[MEDICAL_DATA] = "octans" hero . castIllusionMist ( [MEDICAL_DATA] ) hero . sne…" at bounding box center [634, 284] width 292 height 302
click at [546, 139] on div "[MEDICAL_DATA] = "octans" hero . castIllusionMist ( [MEDICAL_DATA] ) hero . sne…" at bounding box center [634, 284] width 292 height 302
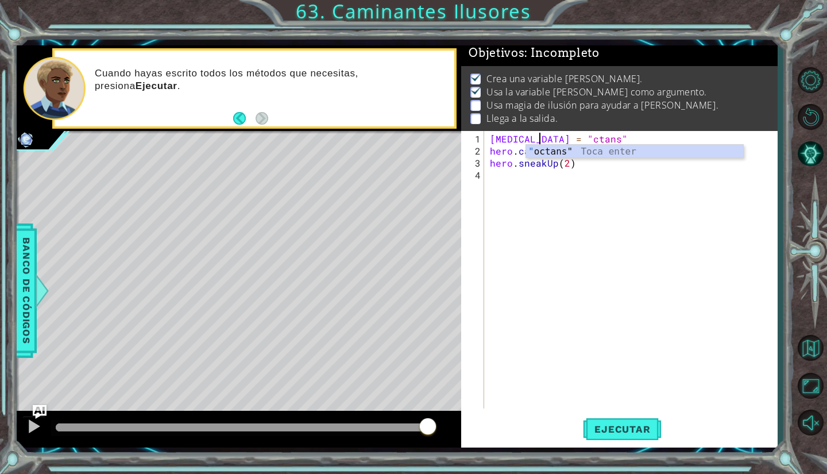
type textarea "[MEDICAL_DATA] = "Octans""
click at [568, 187] on div "[MEDICAL_DATA] = "Octans" hero . castIllusionMist ( [MEDICAL_DATA] ) hero . sne…" at bounding box center [634, 284] width 292 height 302
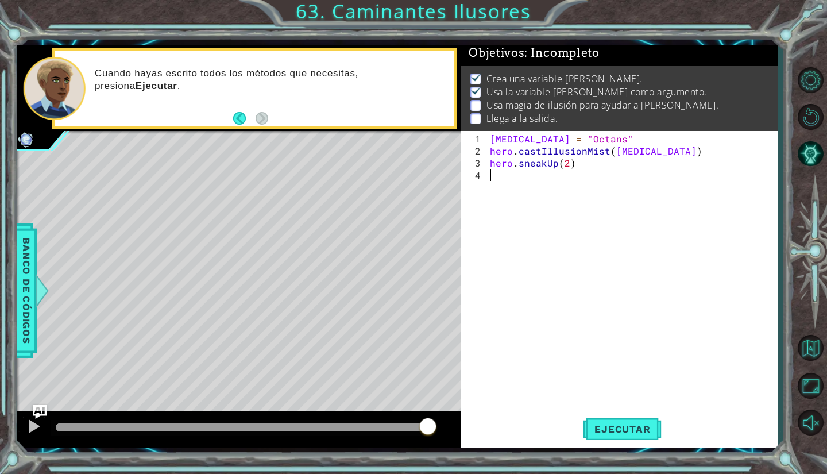
scroll to position [0, 0]
click at [636, 437] on button "Ejecutar" at bounding box center [622, 430] width 79 height 32
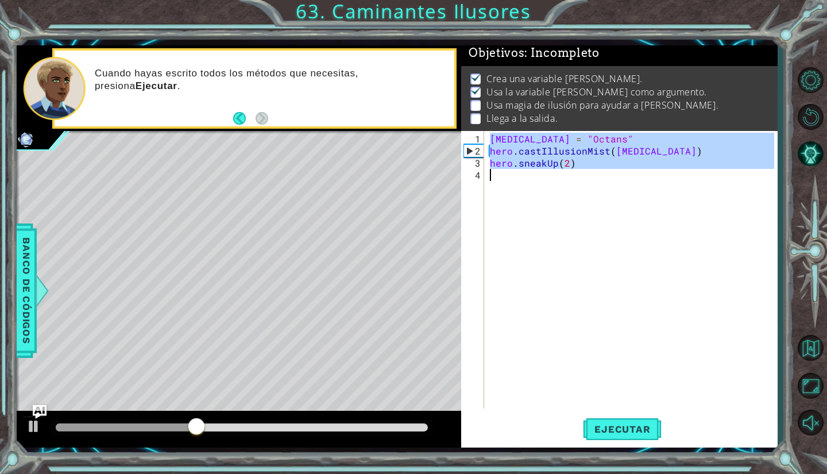
drag, startPoint x: 489, startPoint y: 136, endPoint x: 631, endPoint y: 182, distance: 149.0
click at [631, 182] on div "[MEDICAL_DATA] = "Octans" hero . castIllusionMist ( [MEDICAL_DATA] ) hero . sne…" at bounding box center [634, 284] width 292 height 302
type textarea "hero.sneakUp(2)"
paste textarea "Code Area"
click at [631, 182] on div "[MEDICAL_DATA] = "Octans" hero . castIllusionMist ( [MEDICAL_DATA] ) hero . sne…" at bounding box center [634, 284] width 292 height 302
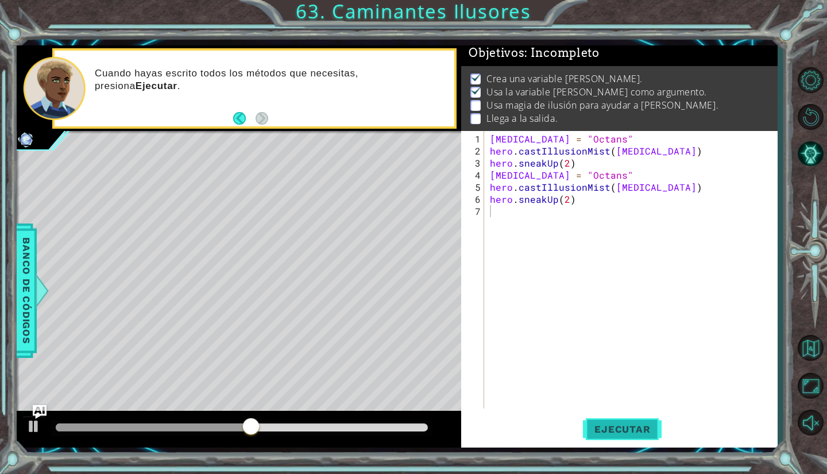
click at [619, 426] on span "Ejecutar" at bounding box center [622, 428] width 79 height 11
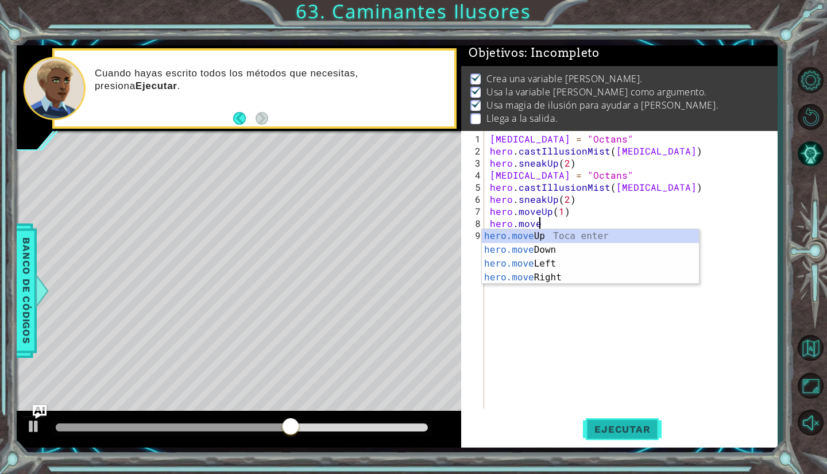
scroll to position [0, 7]
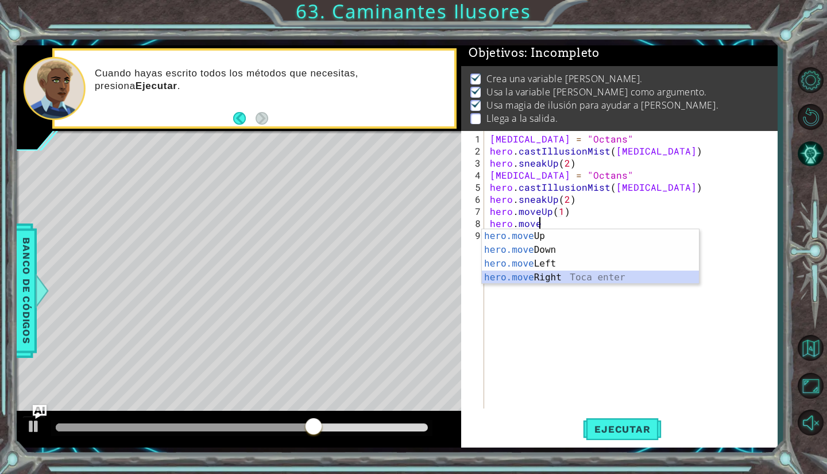
click at [538, 276] on div "hero.move Up Toca enter hero.move Down Toca enter hero.move Left Toca enter her…" at bounding box center [591, 270] width 218 height 83
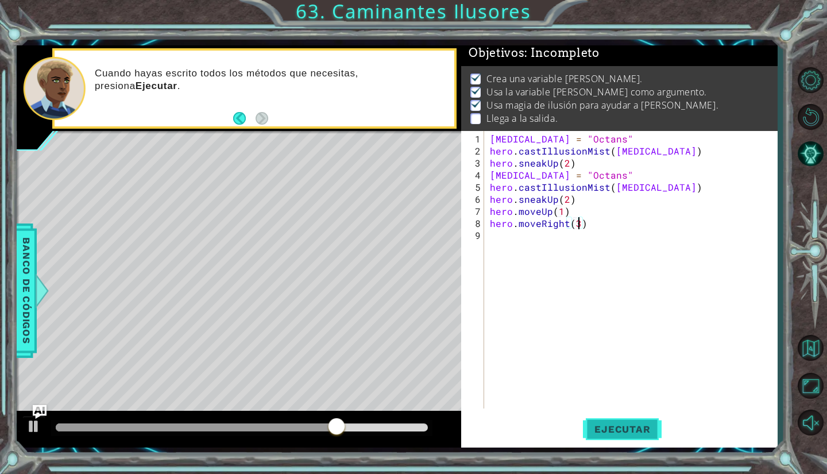
type textarea "hero.moveRight(3)"
click at [623, 431] on span "Ejecutar" at bounding box center [622, 428] width 79 height 11
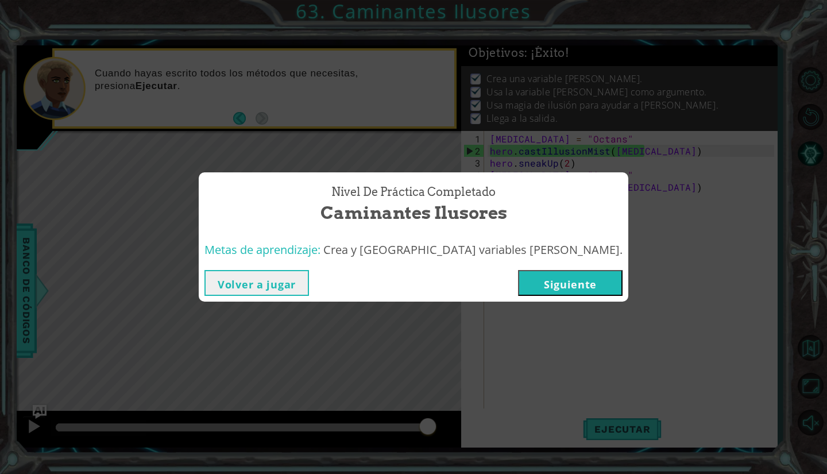
click at [518, 287] on button "Siguiente" at bounding box center [570, 283] width 105 height 26
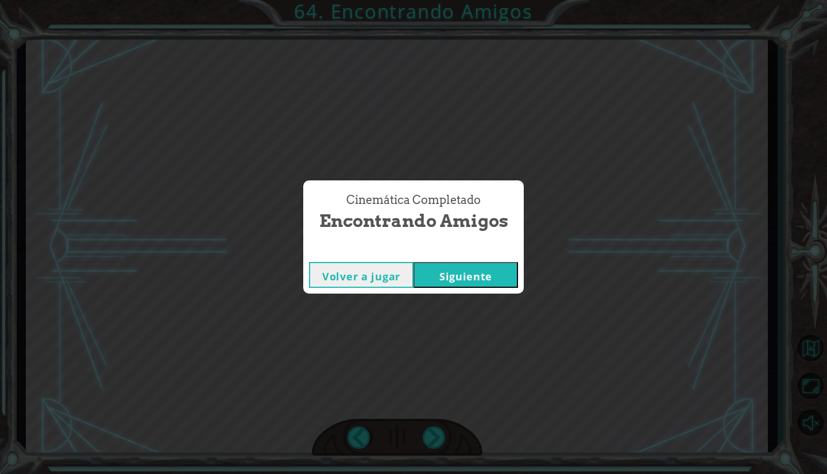
click at [514, 287] on button "Siguiente" at bounding box center [466, 275] width 105 height 26
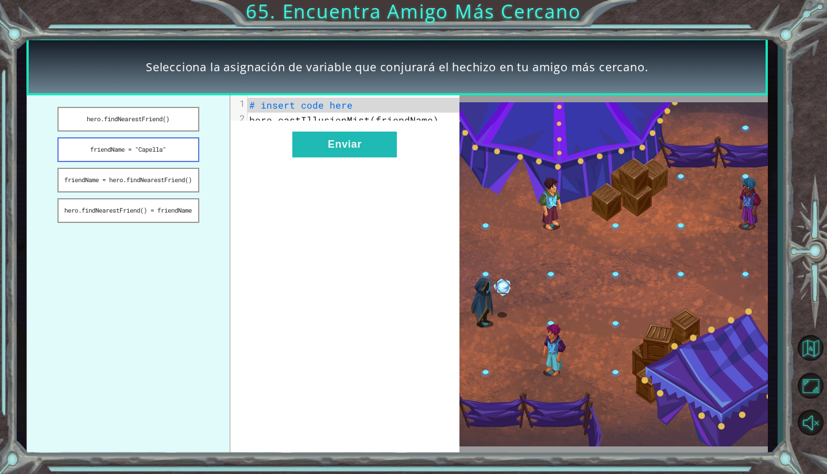
click at [155, 148] on button "friendName = "Capella"" at bounding box center [128, 149] width 142 height 25
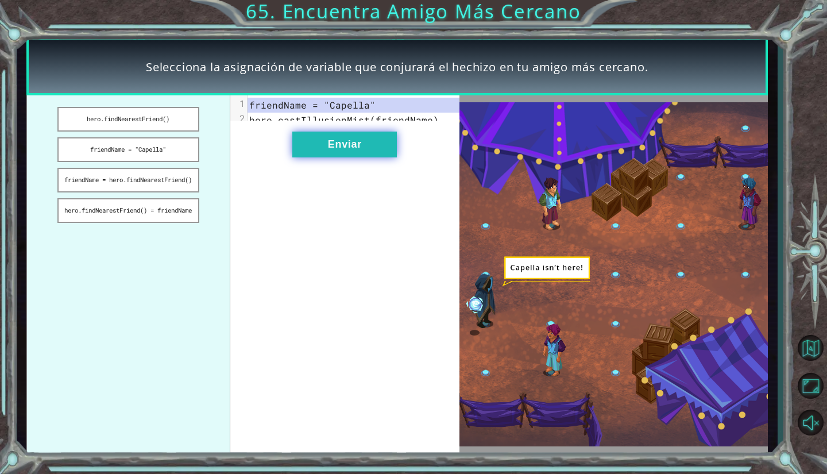
click at [328, 142] on button "Enviar" at bounding box center [344, 145] width 105 height 26
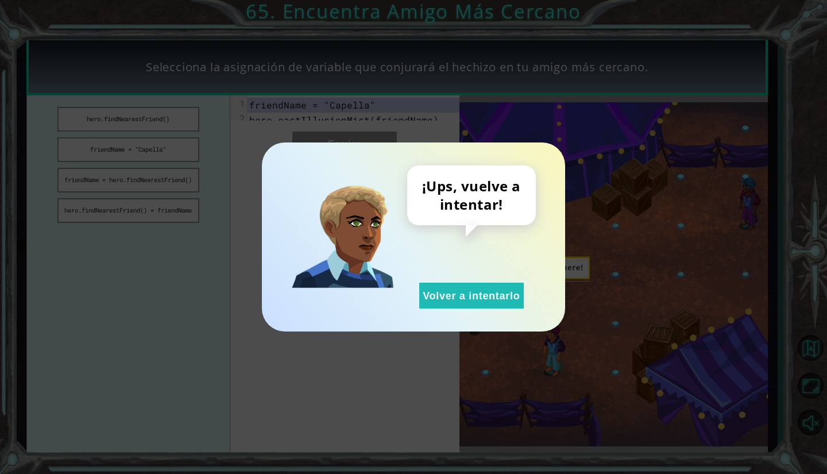
click at [447, 310] on div "¡Ups, vuelve a intentar! Volver a intentarlo" at bounding box center [413, 236] width 303 height 189
click at [441, 283] on button "Volver a intentarlo" at bounding box center [471, 296] width 105 height 26
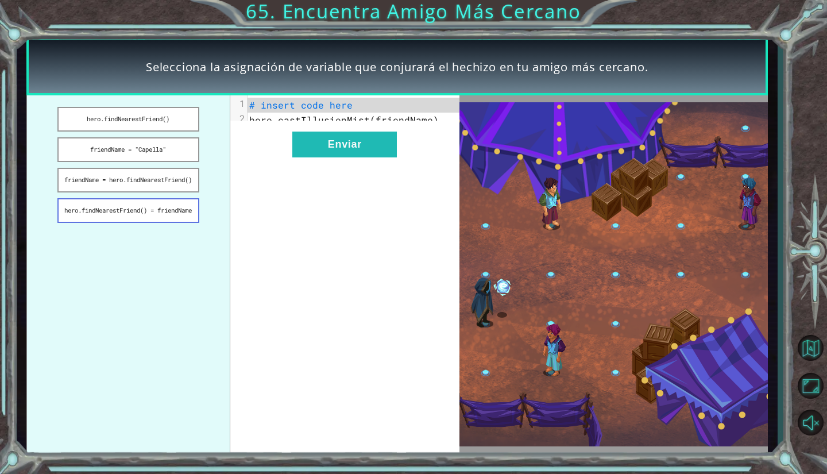
click at [169, 218] on button "hero.findNearestFriend() = friendName" at bounding box center [128, 210] width 142 height 25
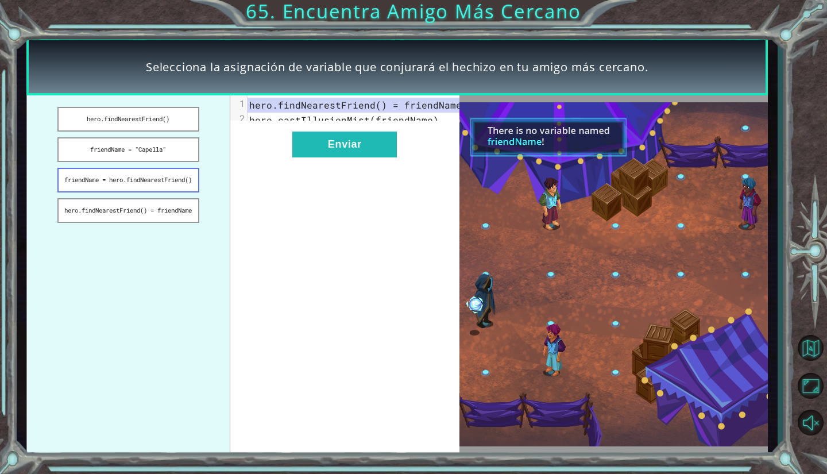
click at [149, 184] on button "friendName = hero.findNearestFriend()" at bounding box center [128, 180] width 142 height 25
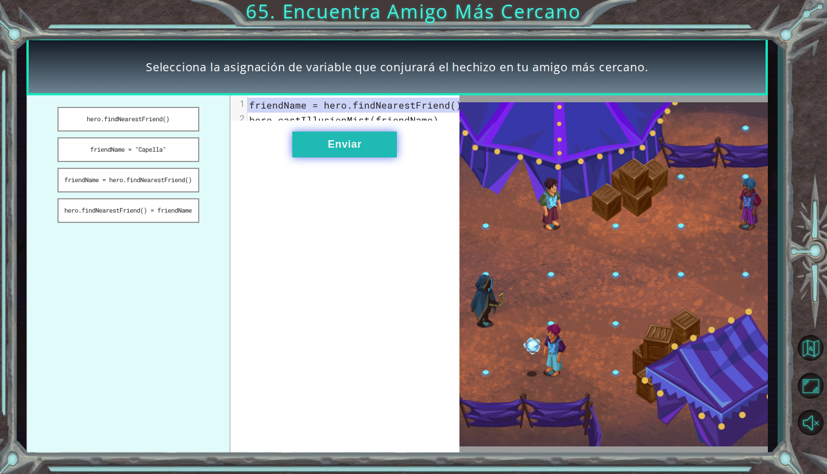
click at [351, 154] on button "Enviar" at bounding box center [344, 145] width 105 height 26
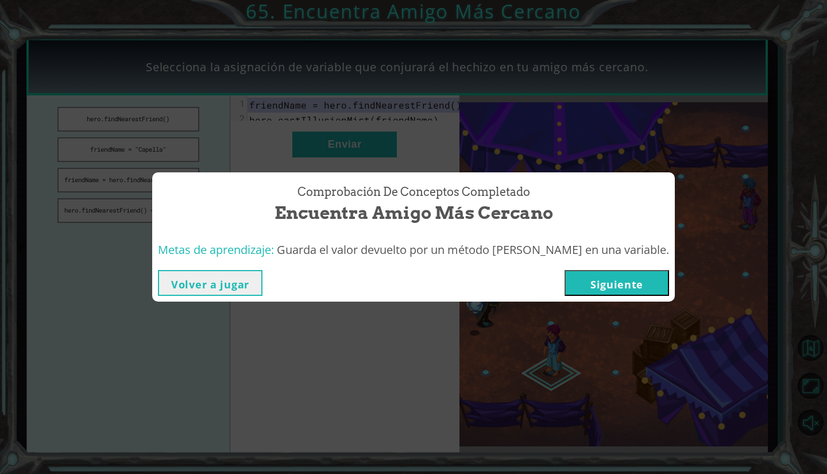
click at [583, 288] on button "Siguiente" at bounding box center [617, 283] width 105 height 26
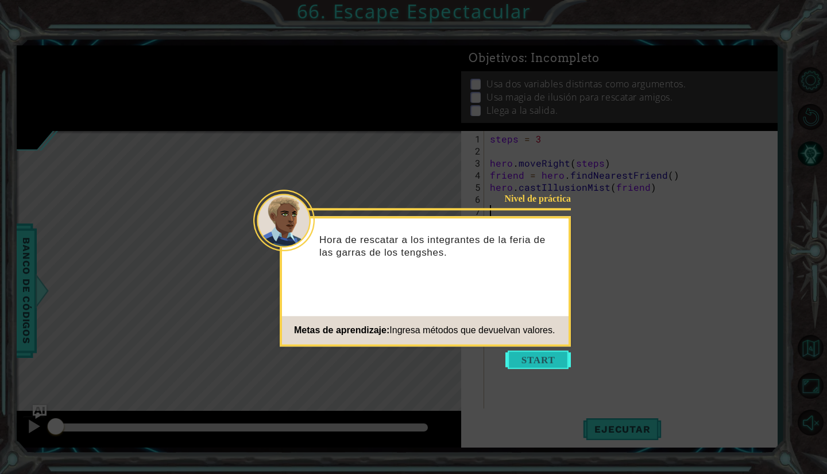
click at [541, 352] on button "Start" at bounding box center [537, 359] width 65 height 18
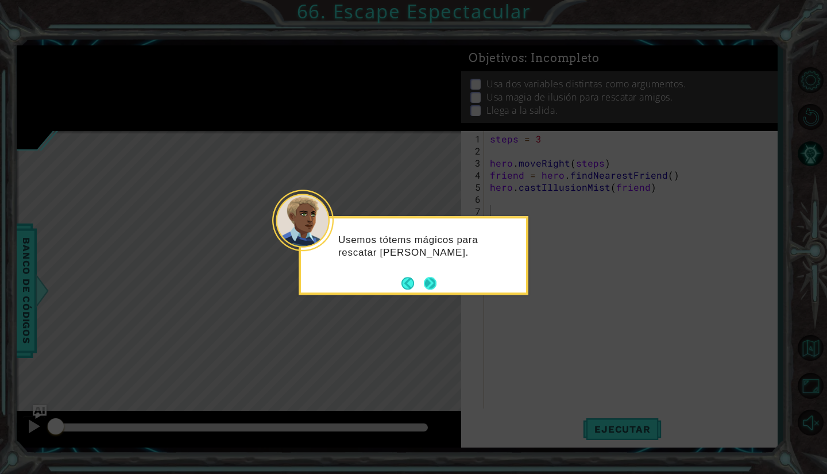
click at [430, 287] on button "Next" at bounding box center [430, 283] width 13 height 13
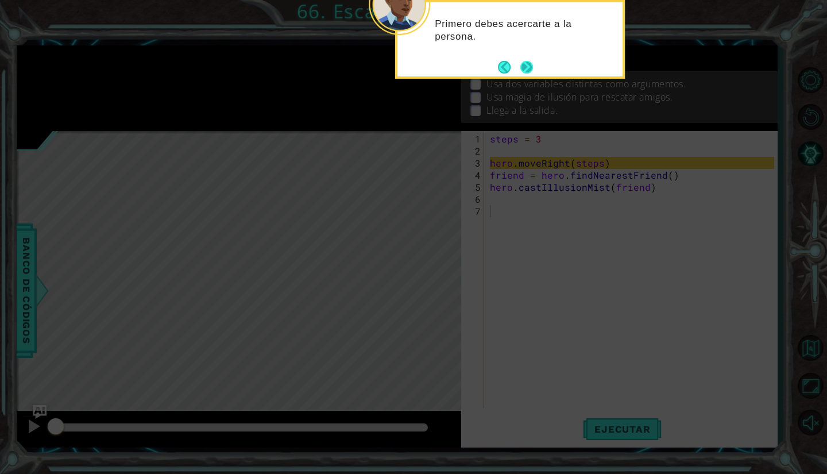
click at [523, 73] on button "Next" at bounding box center [526, 67] width 13 height 13
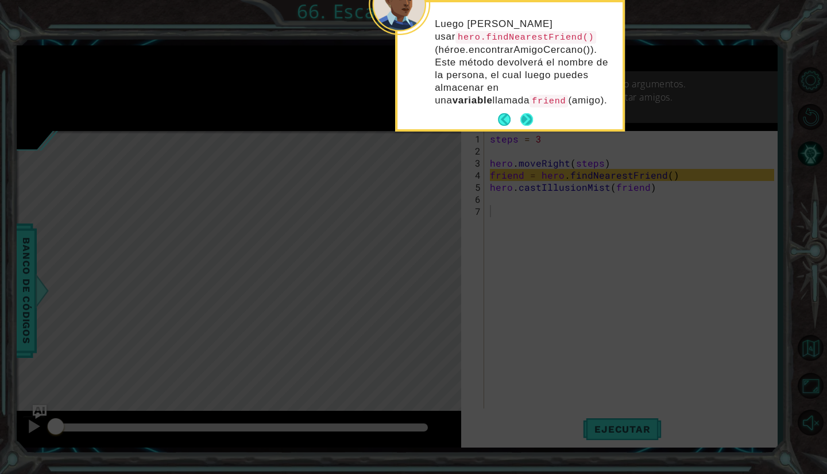
click at [524, 113] on button "Next" at bounding box center [526, 119] width 13 height 13
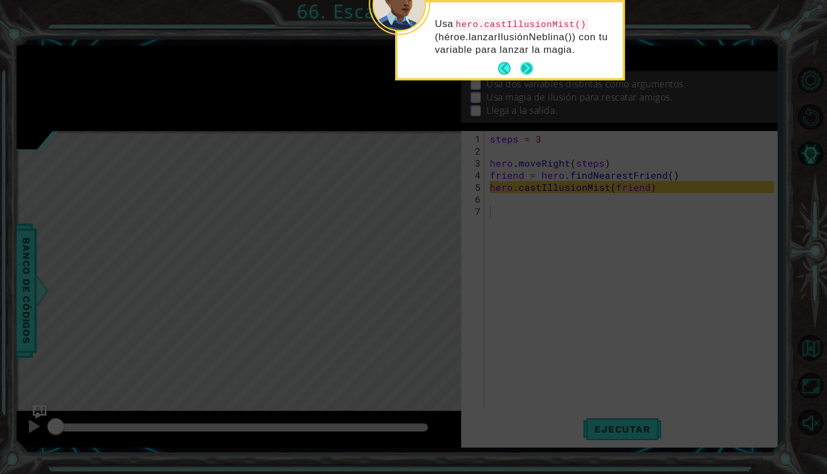
click at [523, 75] on button "Next" at bounding box center [526, 68] width 13 height 13
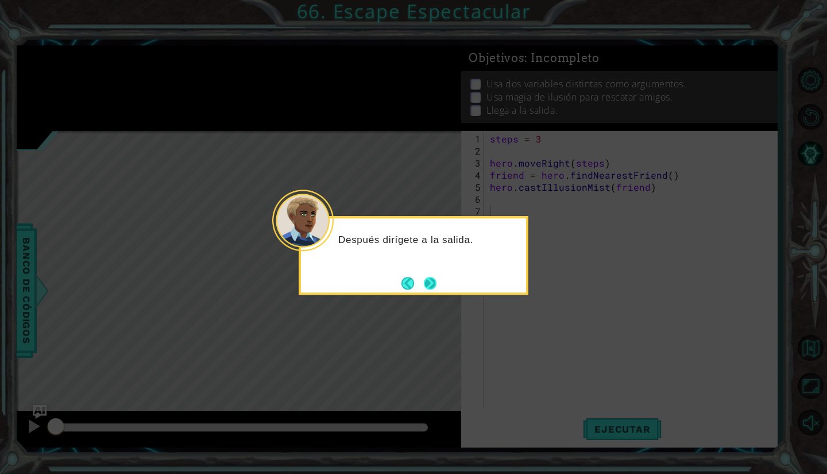
click at [438, 278] on div "Después dirígete a la salida." at bounding box center [414, 255] width 230 height 79
click at [431, 281] on button "Next" at bounding box center [430, 283] width 19 height 19
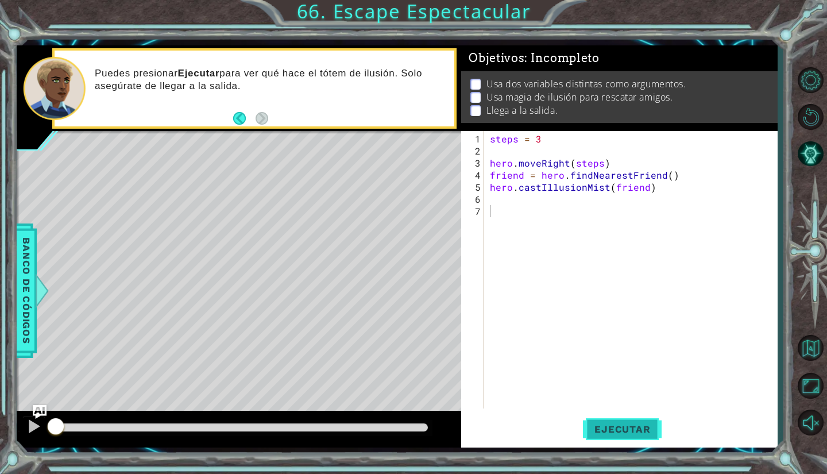
click at [593, 419] on button "Ejecutar" at bounding box center [622, 430] width 79 height 32
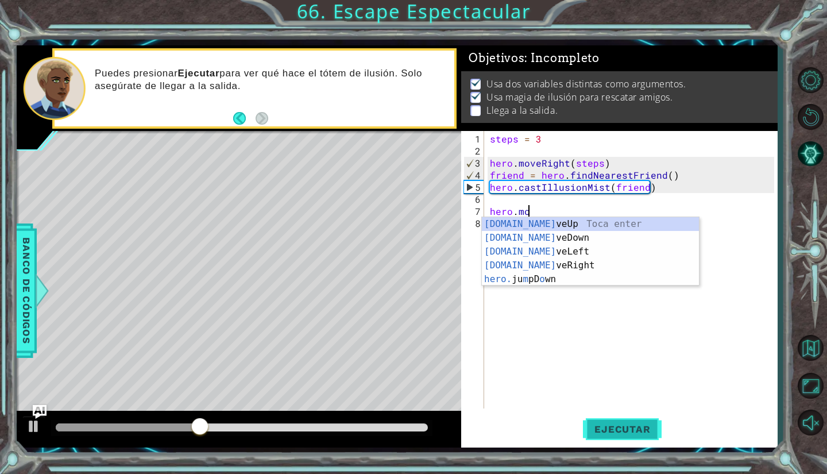
scroll to position [0, 2]
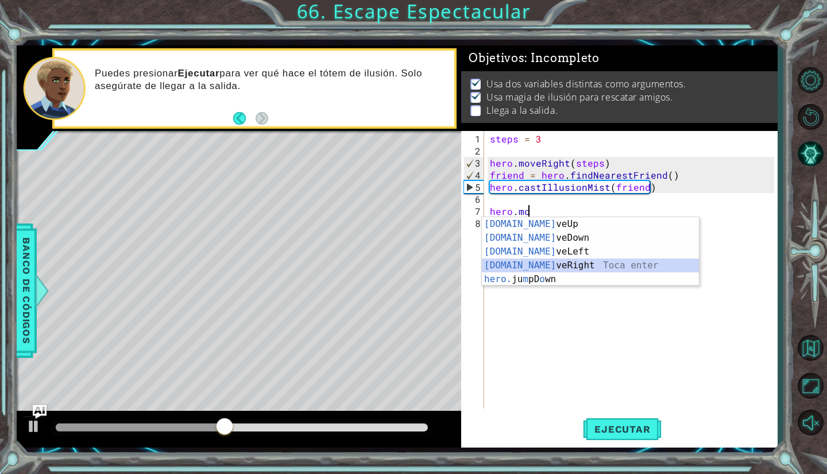
click at [530, 260] on div "[DOMAIN_NAME] veUp Toca enter [DOMAIN_NAME] veDown Toca enter [DOMAIN_NAME] veL…" at bounding box center [591, 265] width 218 height 96
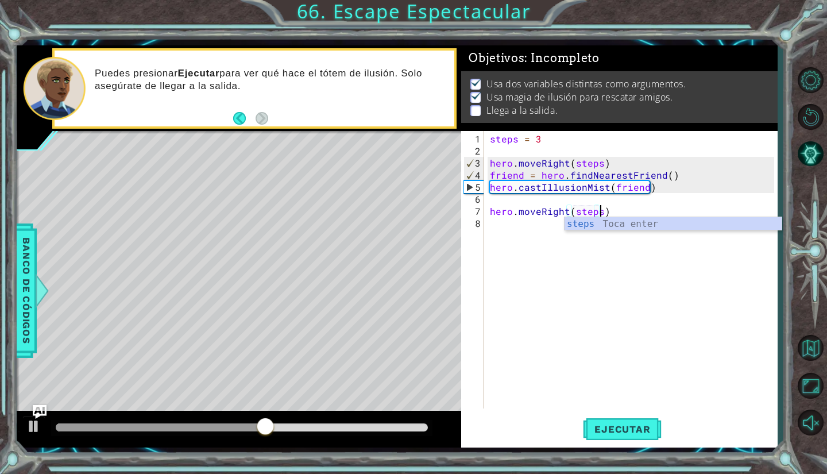
scroll to position [0, 6]
type textarea "hero.moveRight(steps)"
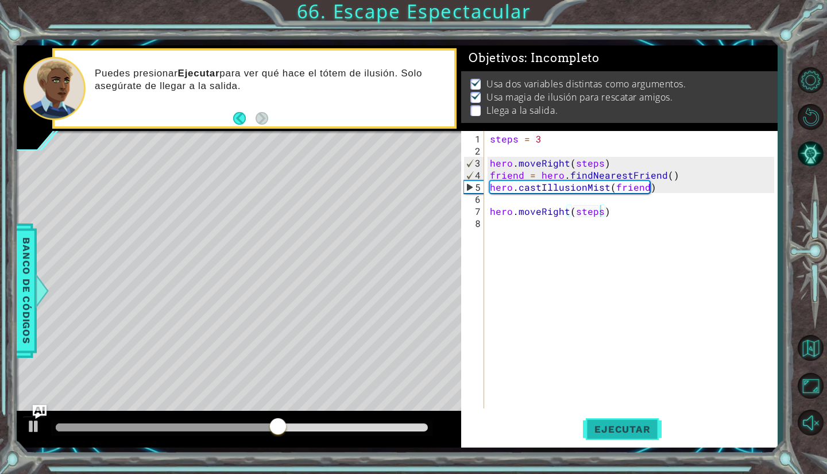
click at [611, 433] on span "Ejecutar" at bounding box center [622, 428] width 79 height 11
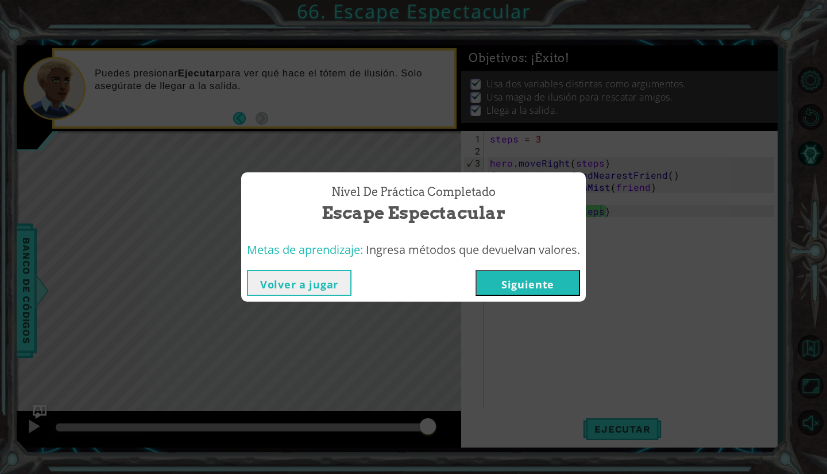
click at [552, 289] on button "Siguiente" at bounding box center [528, 283] width 105 height 26
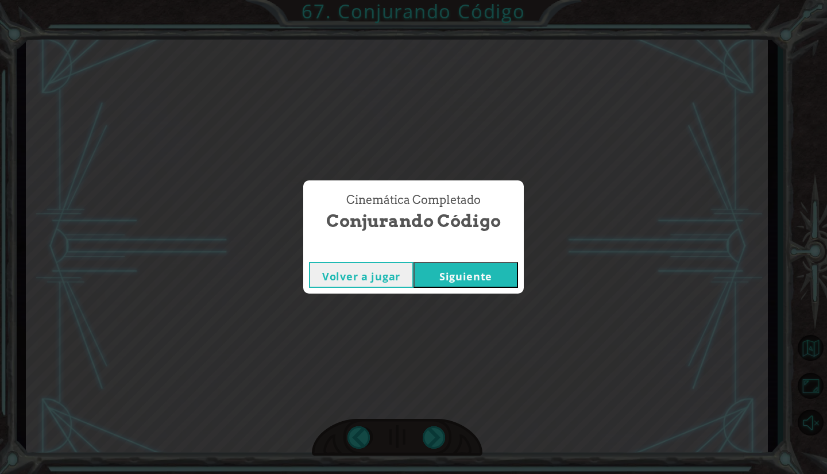
click at [504, 282] on button "Siguiente" at bounding box center [466, 275] width 105 height 26
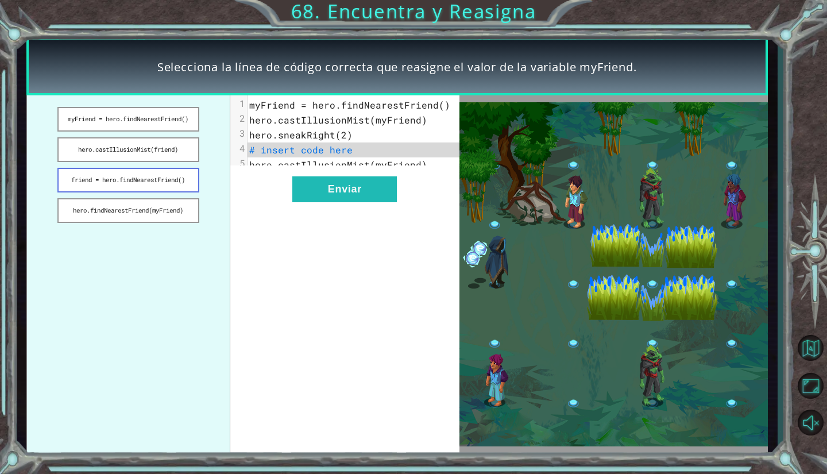
click at [169, 191] on button "friend = hero.findNearestFriend()" at bounding box center [128, 180] width 142 height 25
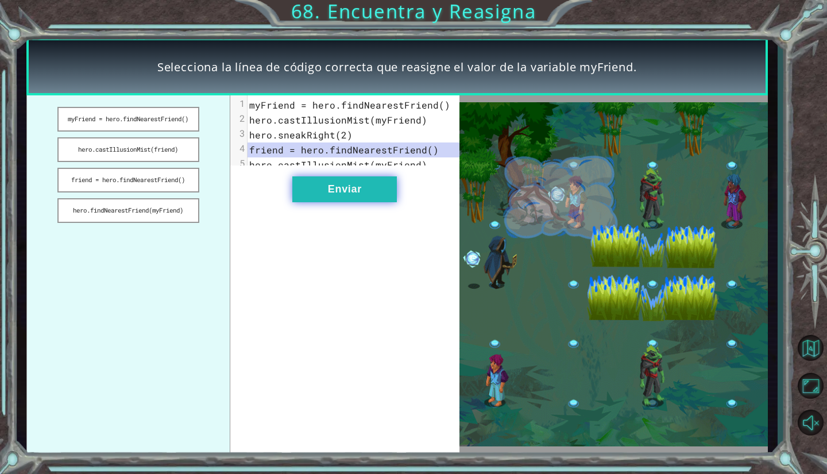
click at [370, 202] on button "Enviar" at bounding box center [344, 189] width 105 height 26
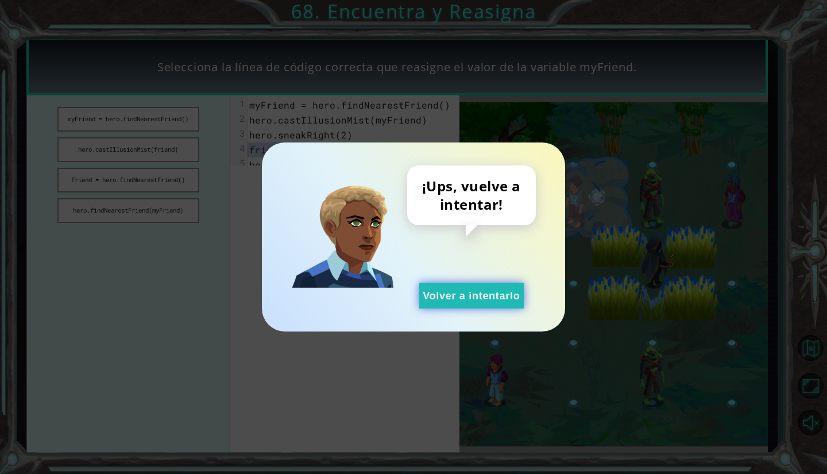
click at [441, 298] on button "Volver a intentarlo" at bounding box center [471, 296] width 105 height 26
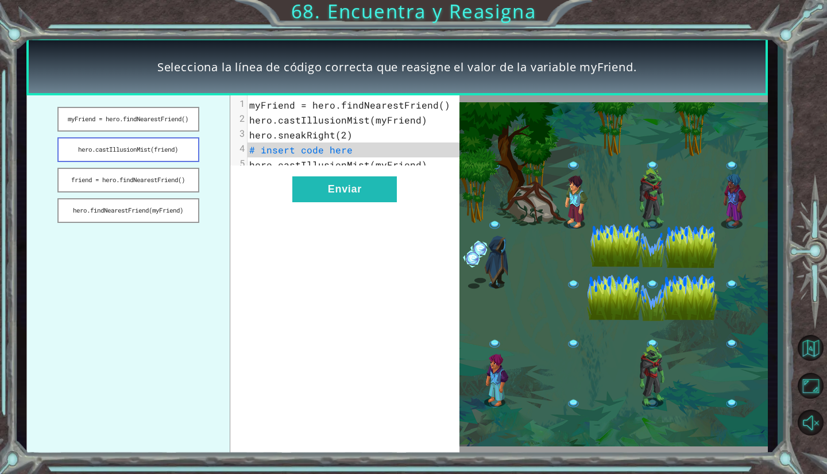
click at [164, 155] on button "hero.castIllusionMist(friend)" at bounding box center [128, 149] width 142 height 25
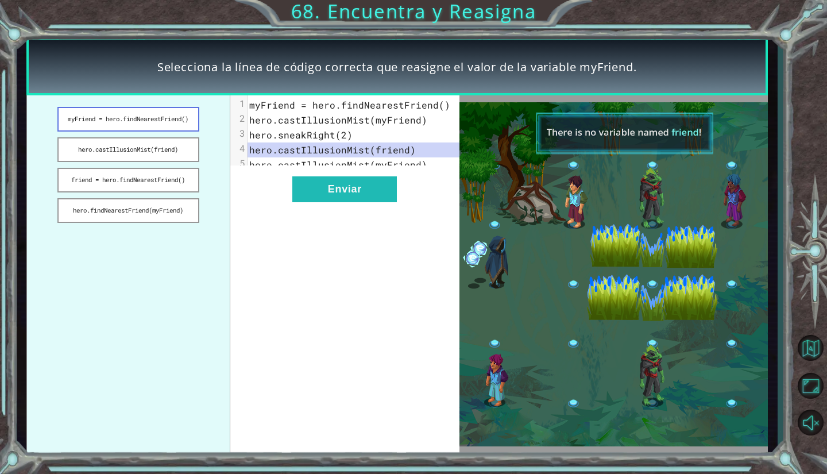
click at [126, 117] on button "myFriend = hero.findNearestFriend()" at bounding box center [128, 119] width 142 height 25
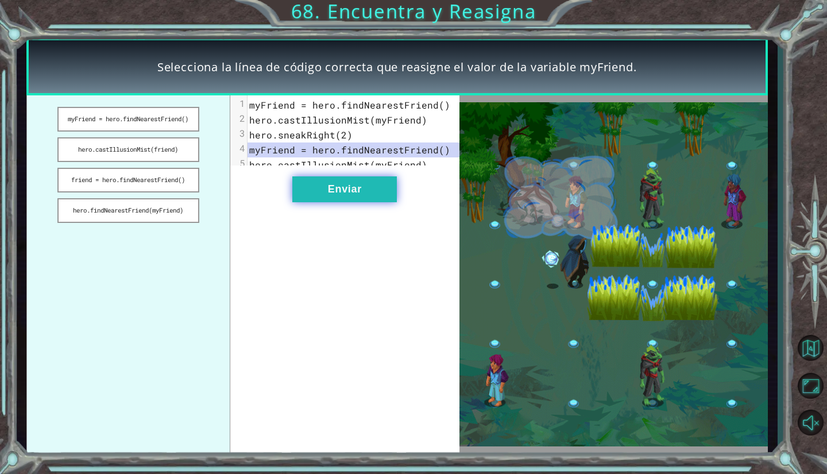
click at [327, 196] on button "Enviar" at bounding box center [344, 189] width 105 height 26
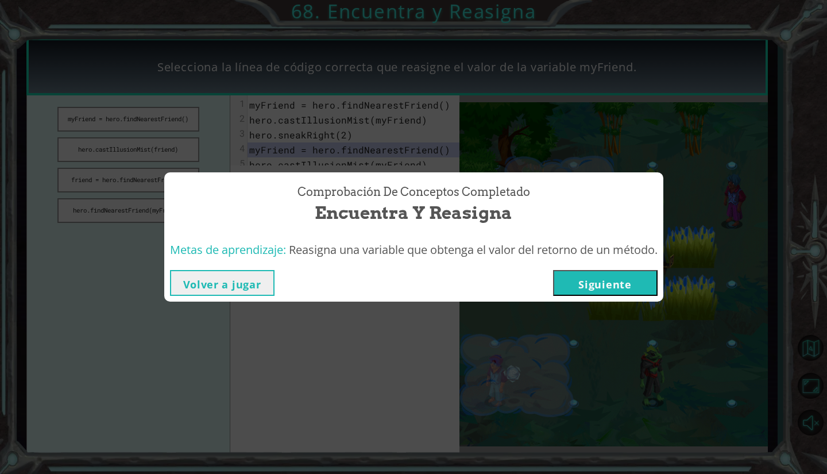
click at [596, 289] on button "Siguiente" at bounding box center [605, 283] width 105 height 26
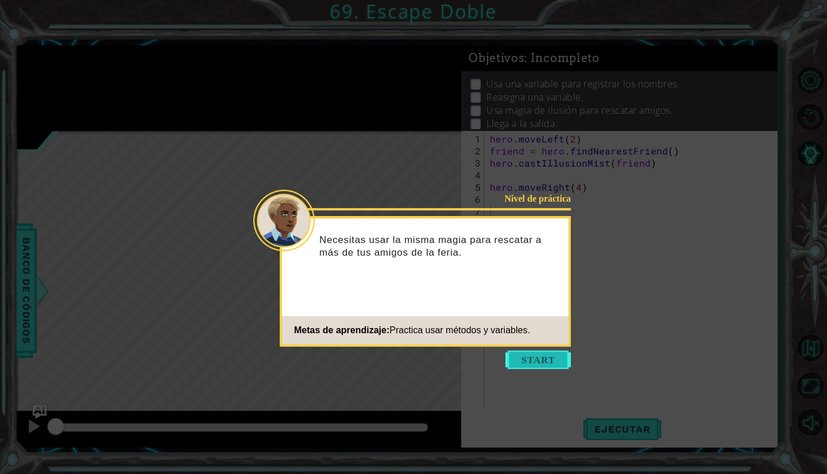
click at [523, 354] on button "Start" at bounding box center [537, 359] width 65 height 18
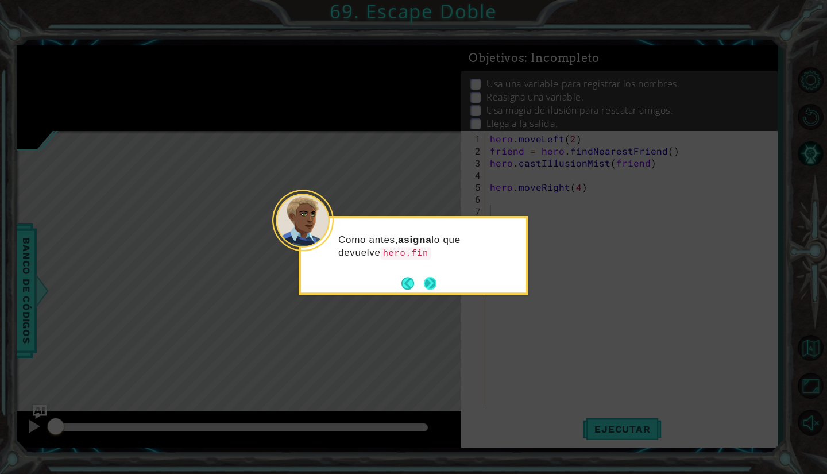
click at [437, 285] on button "Next" at bounding box center [430, 283] width 13 height 13
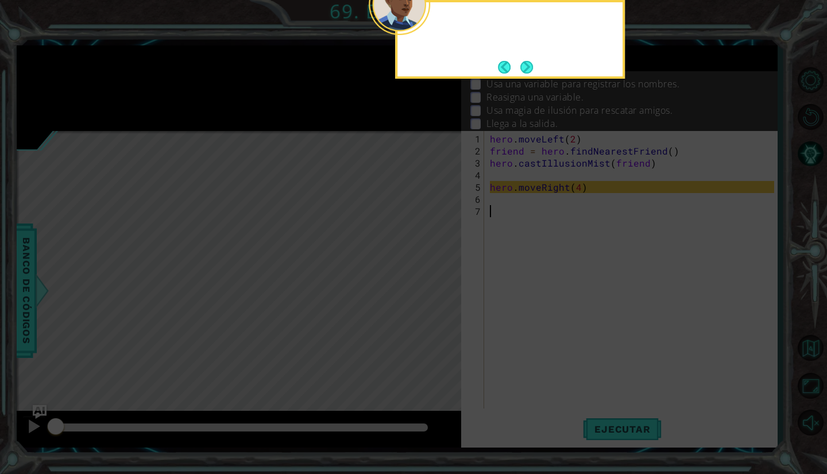
click at [437, 285] on icon at bounding box center [413, 82] width 827 height 784
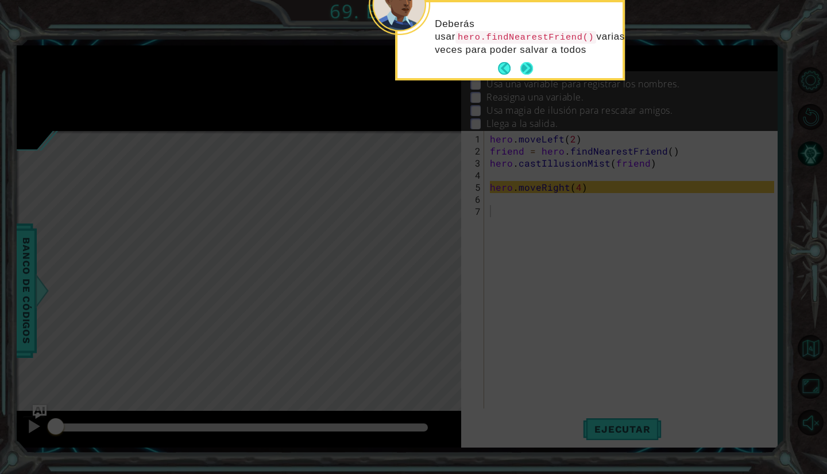
click at [535, 58] on div "Deberás usar hero.findNearestFriend() varias veces para poder salvar a todos" at bounding box center [509, 42] width 225 height 71
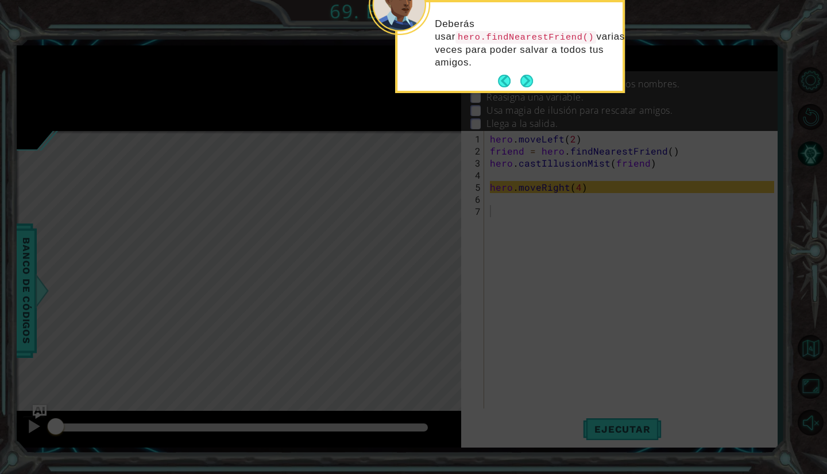
click at [527, 68] on p "Deberás usar hero.findNearestFriend() varias veces para poder salvar a todos tu…" at bounding box center [525, 43] width 180 height 51
click at [524, 75] on button "Next" at bounding box center [526, 81] width 13 height 13
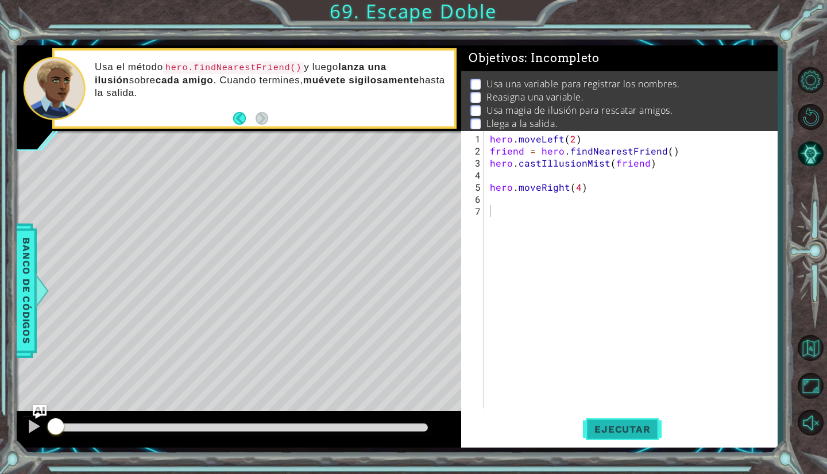
click at [628, 441] on button "Ejecutar" at bounding box center [622, 430] width 79 height 32
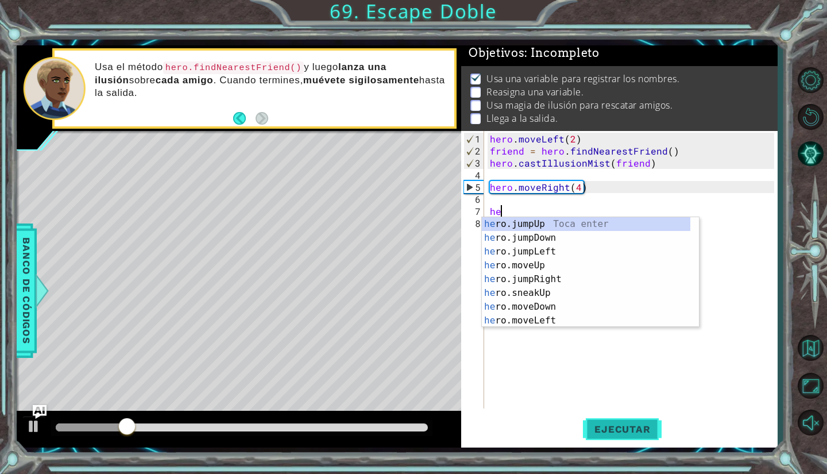
scroll to position [0, 1]
type textarea "h"
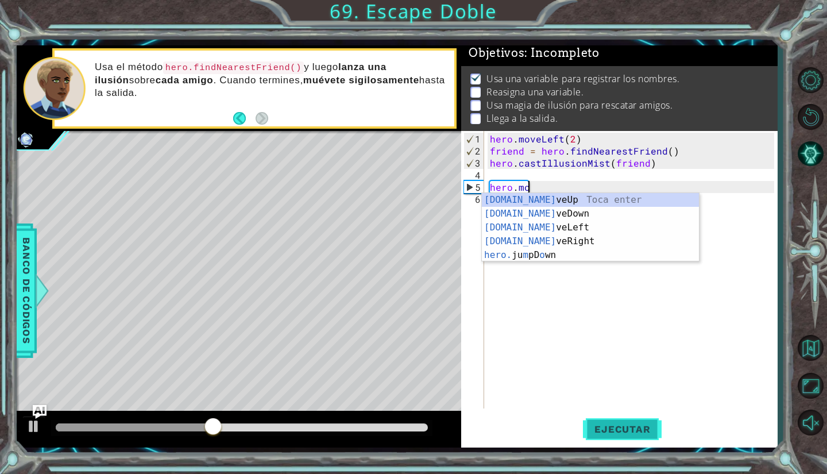
scroll to position [0, 1]
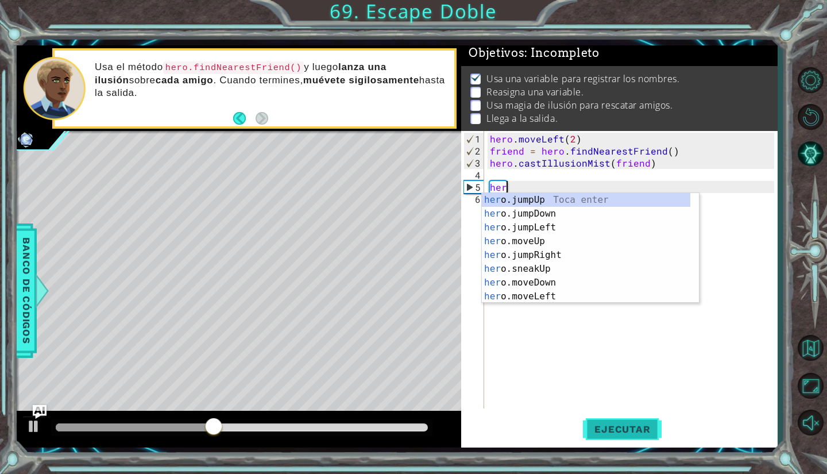
type textarea "h"
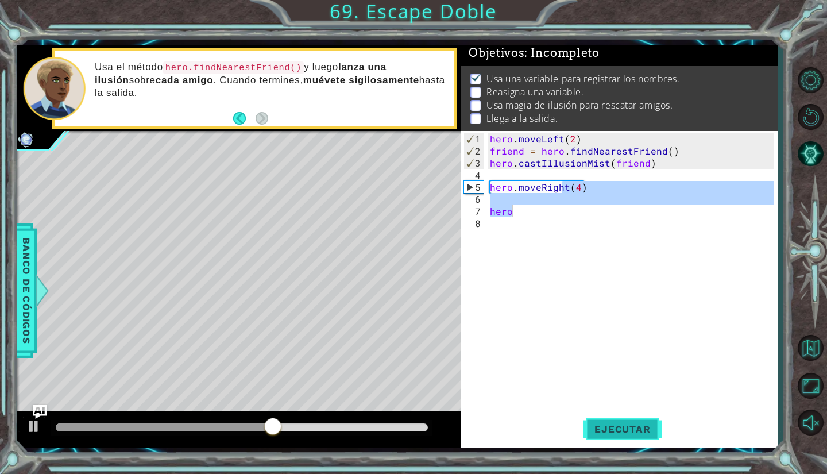
click at [628, 441] on button "Ejecutar" at bounding box center [622, 430] width 79 height 32
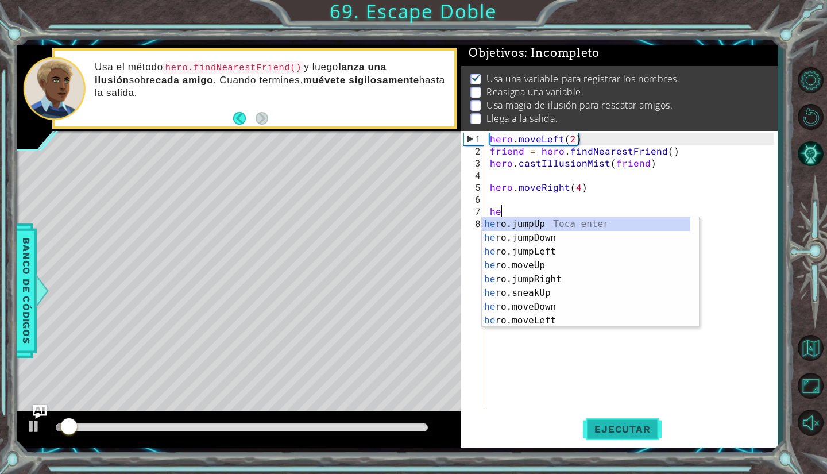
type textarea "h"
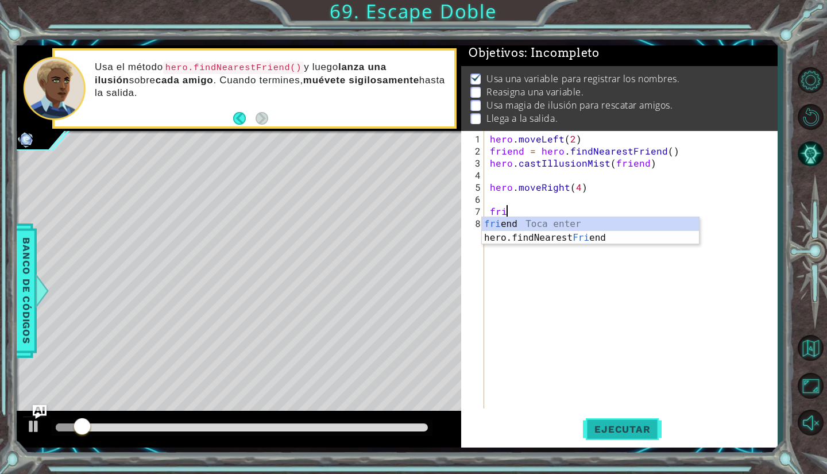
type textarea "frien"
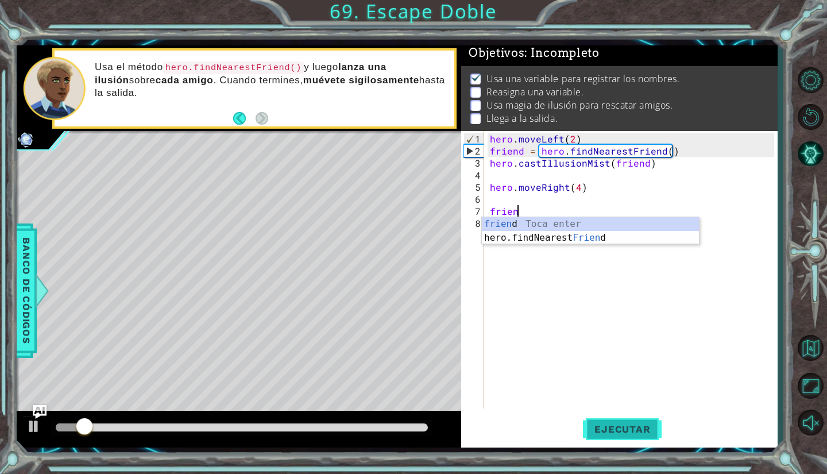
scroll to position [0, 1]
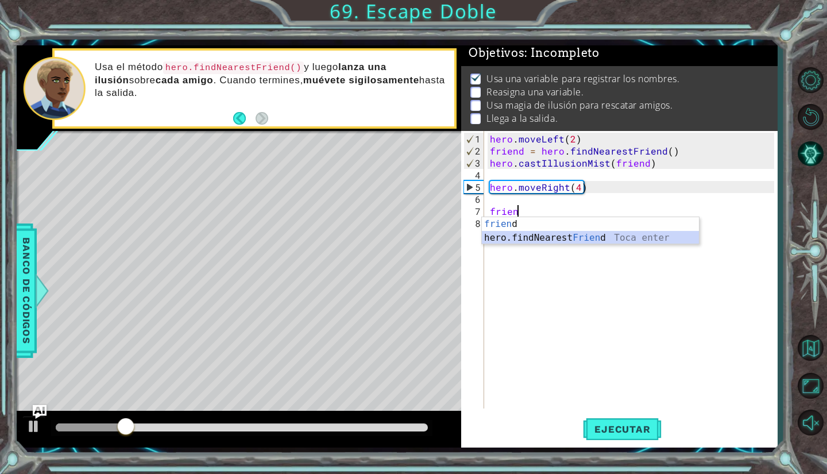
click at [650, 236] on div "frien d Toca enter hero.findNearest Frien d Toca enter" at bounding box center [591, 244] width 218 height 55
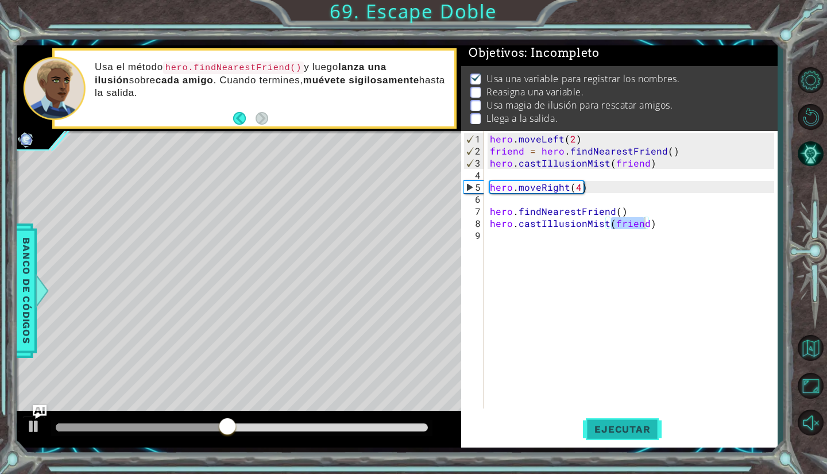
click at [616, 428] on span "Ejecutar" at bounding box center [622, 428] width 79 height 11
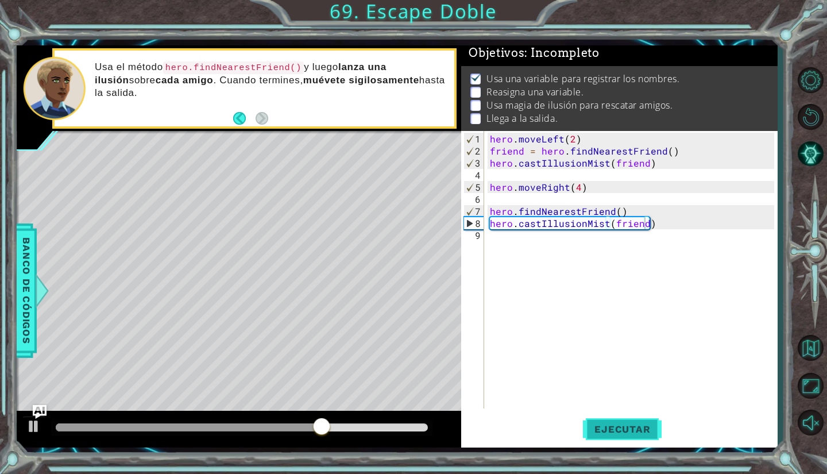
click at [603, 416] on button "Ejecutar" at bounding box center [622, 430] width 79 height 32
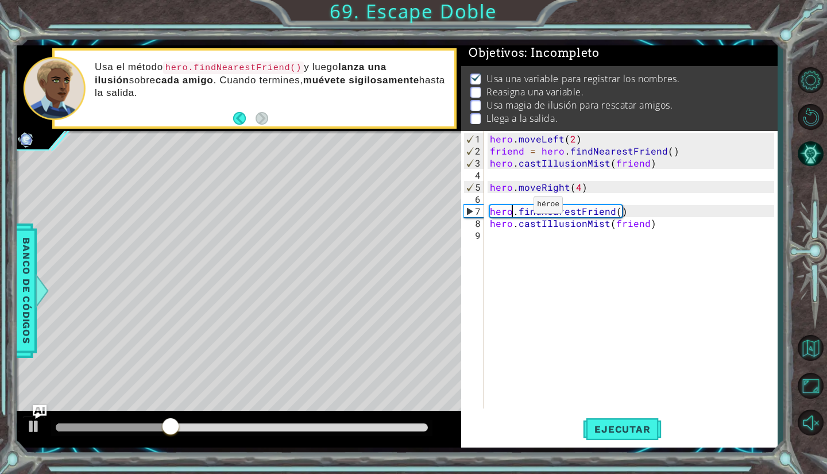
click at [514, 210] on div "hero . moveLeft ( 2 ) friend = hero . findNearestFriend ( ) hero . castIllusion…" at bounding box center [634, 284] width 292 height 302
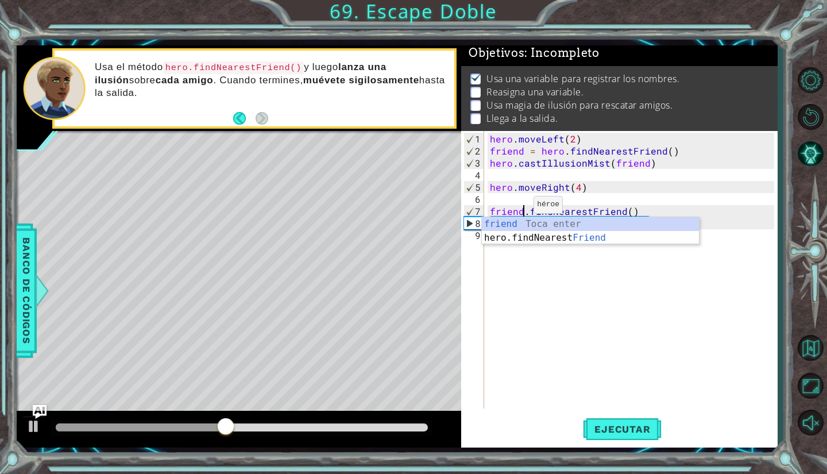
scroll to position [0, 2]
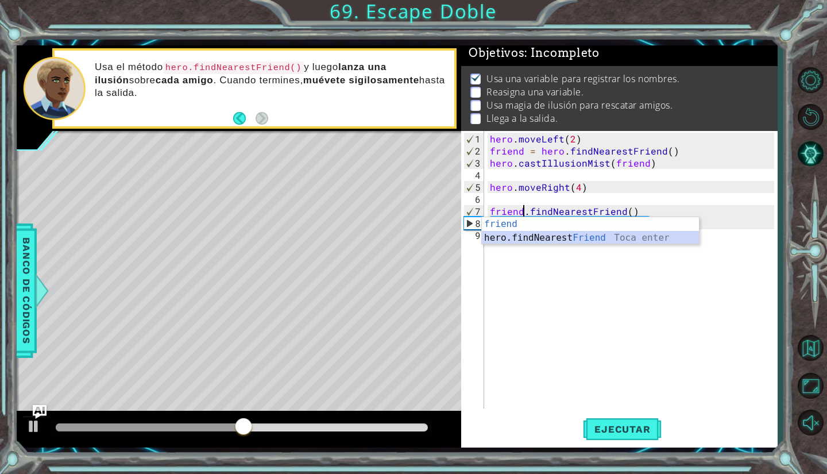
click at [565, 237] on div "friend [PERSON_NAME] enter hero.findNearest Friend Toca enter" at bounding box center [591, 244] width 218 height 55
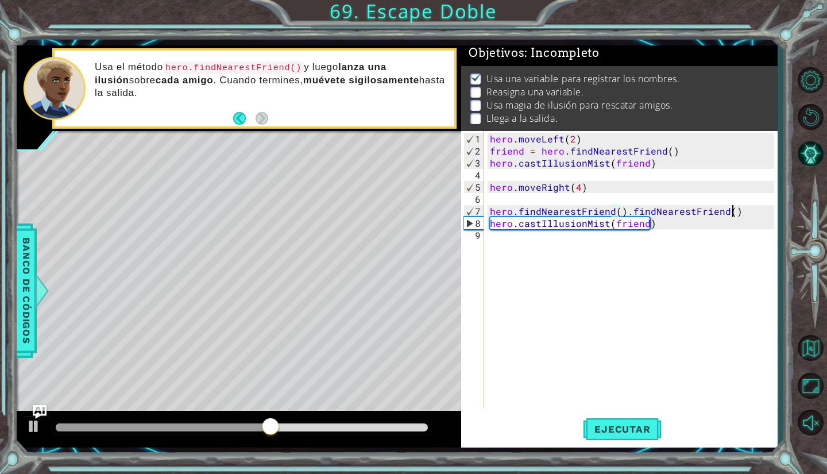
click at [749, 213] on div "hero . moveLeft ( 2 ) friend = hero . findNearestFriend ( ) hero . castIllusion…" at bounding box center [634, 284] width 292 height 302
click at [620, 419] on button "Ejecutar" at bounding box center [622, 430] width 79 height 32
click at [512, 210] on div "hero . moveLeft ( 2 ) friend = hero . findNearestFriend ( ) hero . castIllusion…" at bounding box center [634, 284] width 292 height 302
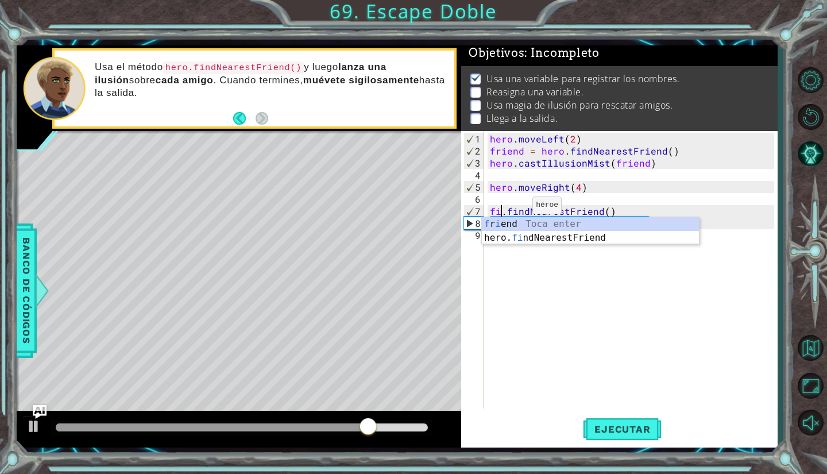
scroll to position [0, 1]
type textarea "friend.findNearestFriend()"
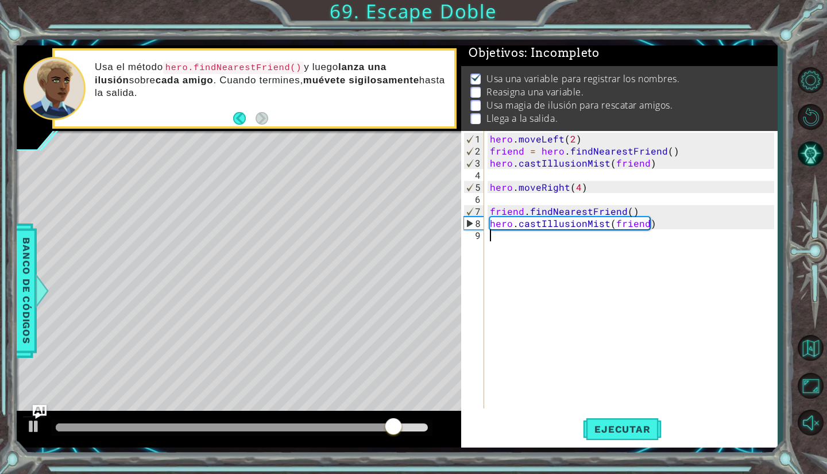
click at [547, 294] on div "hero . moveLeft ( 2 ) friend = hero . findNearestFriend ( ) hero . castIllusion…" at bounding box center [634, 284] width 292 height 302
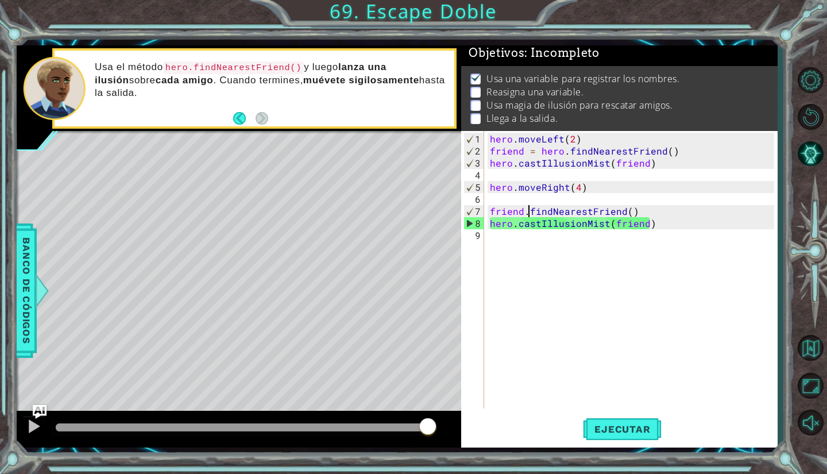
click at [530, 209] on div "hero . moveLeft ( 2 ) friend = hero . findNearestFriend ( ) hero . castIllusion…" at bounding box center [634, 284] width 292 height 302
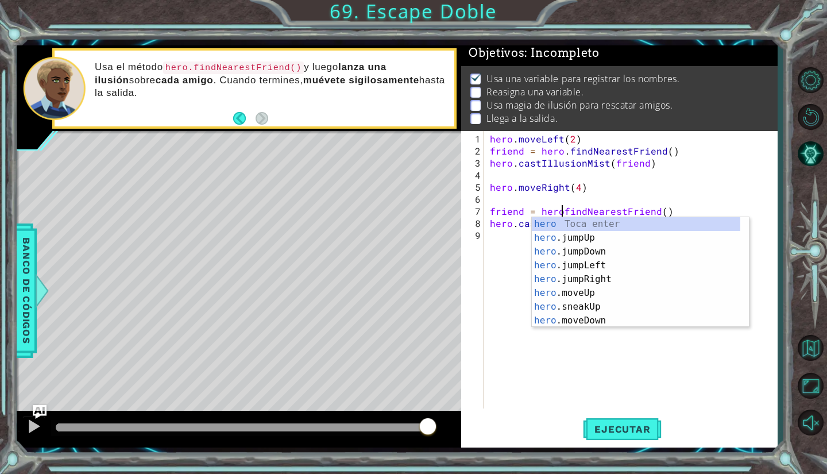
scroll to position [0, 5]
type textarea "friend = hero.findNearestFriend()"
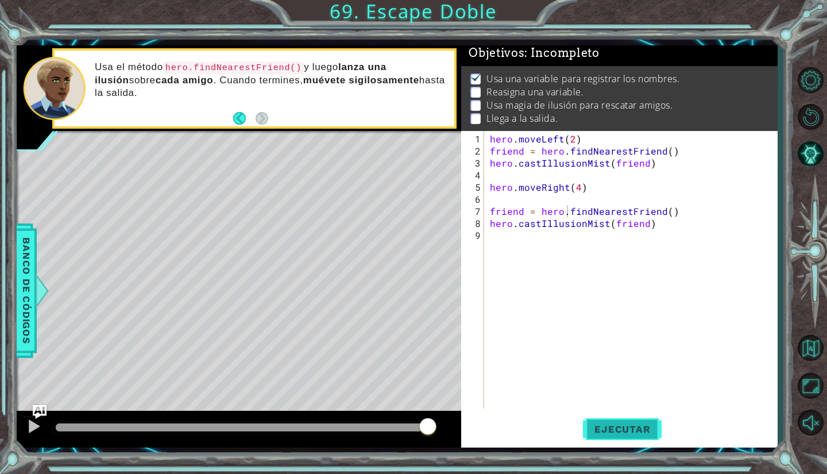
click at [613, 421] on button "Ejecutar" at bounding box center [622, 430] width 79 height 32
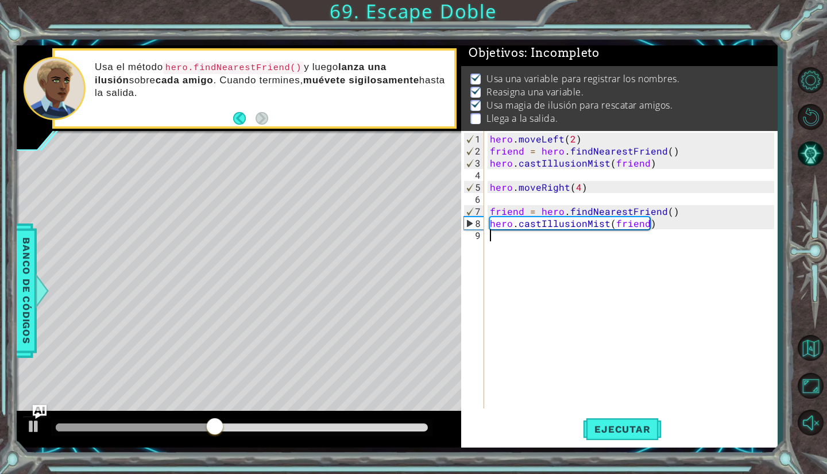
click at [509, 238] on div "hero . moveLeft ( 2 ) friend = hero . findNearestFriend ( ) hero . castIllusion…" at bounding box center [634, 284] width 292 height 302
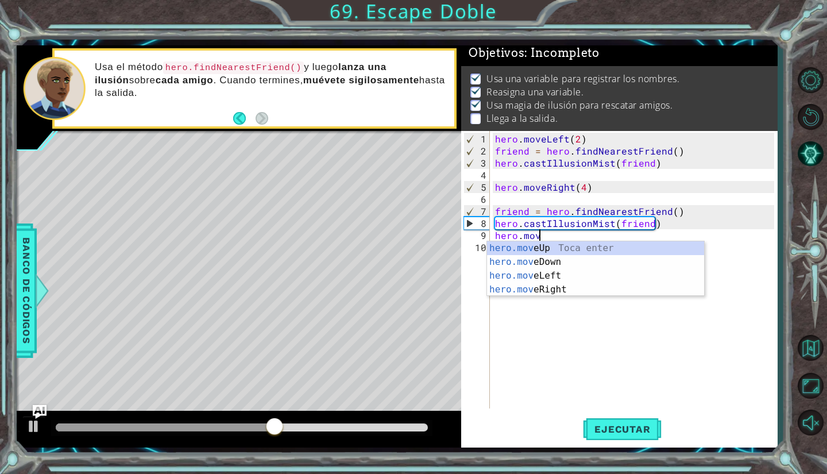
scroll to position [0, 2]
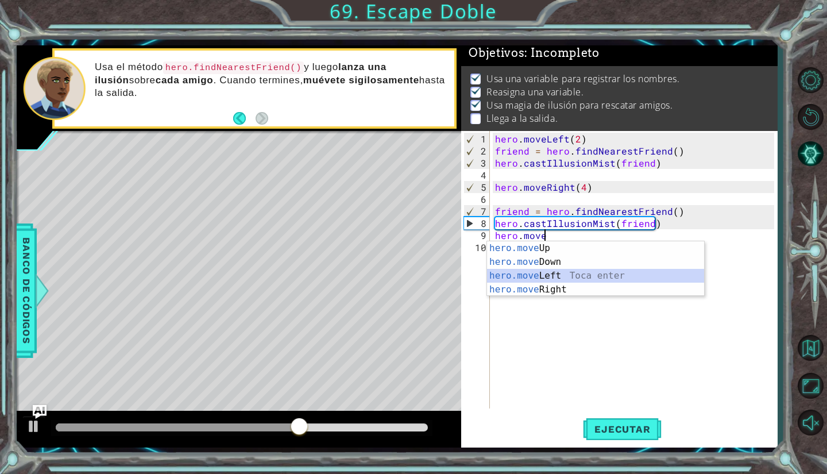
click at [548, 273] on div "hero.move Up Toca enter hero.move Down Toca enter hero.move Left Toca enter her…" at bounding box center [596, 282] width 218 height 83
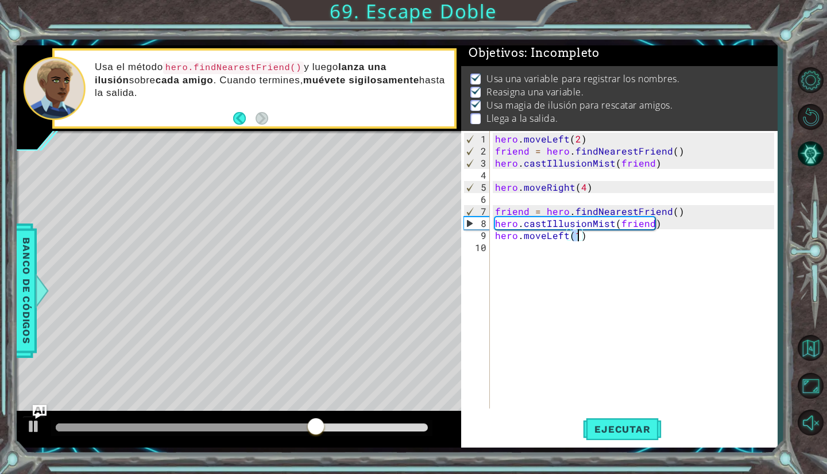
type textarea "hero.moveLeft(2)"
type textarea "hero.moveUp(4)"
click at [656, 420] on button "Ejecutar" at bounding box center [622, 430] width 79 height 32
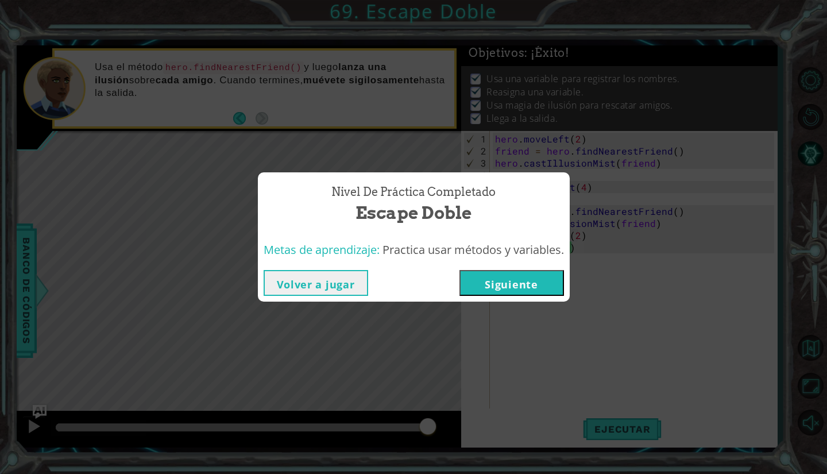
click at [534, 294] on button "Siguiente" at bounding box center [512, 283] width 105 height 26
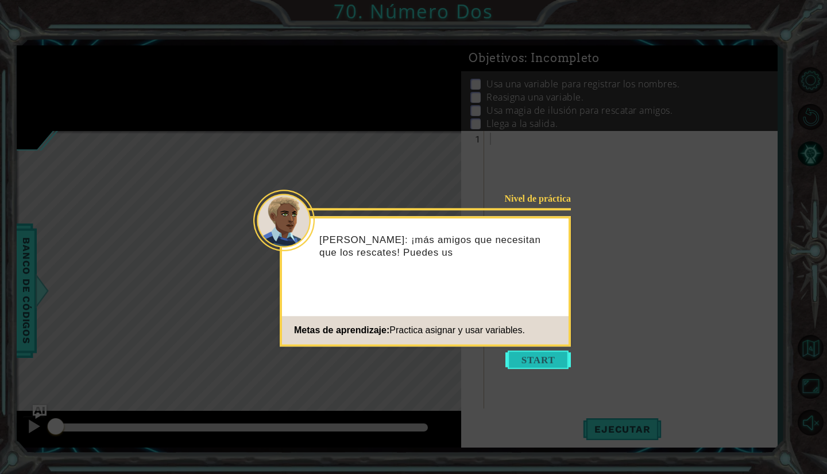
click at [547, 359] on button "Start" at bounding box center [537, 359] width 65 height 18
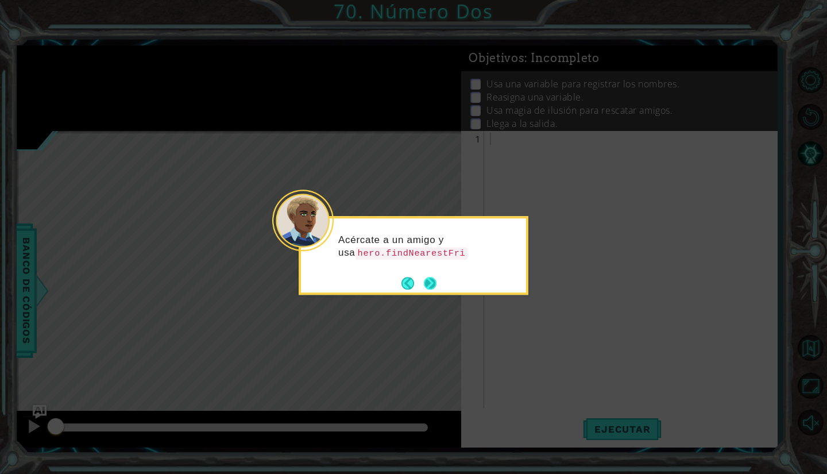
click at [439, 288] on div "Acércate a un amigo y usa hero.findNearestFri" at bounding box center [414, 255] width 230 height 79
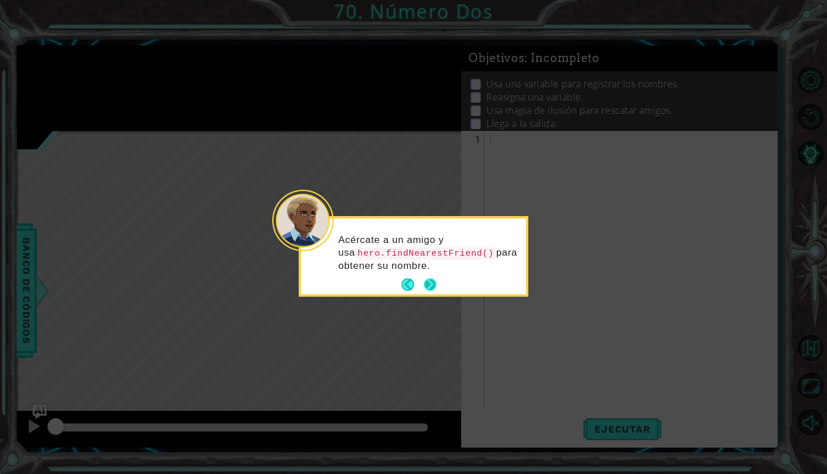
click at [430, 284] on button "Next" at bounding box center [430, 285] width 13 height 13
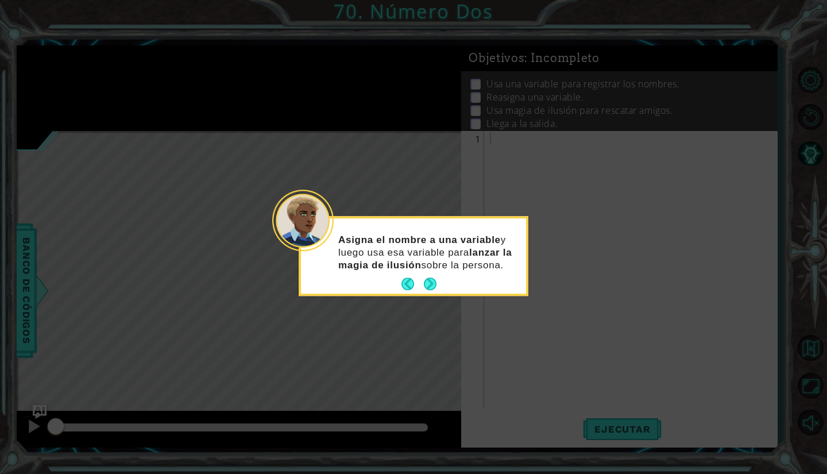
click at [430, 284] on button "Next" at bounding box center [430, 284] width 13 height 13
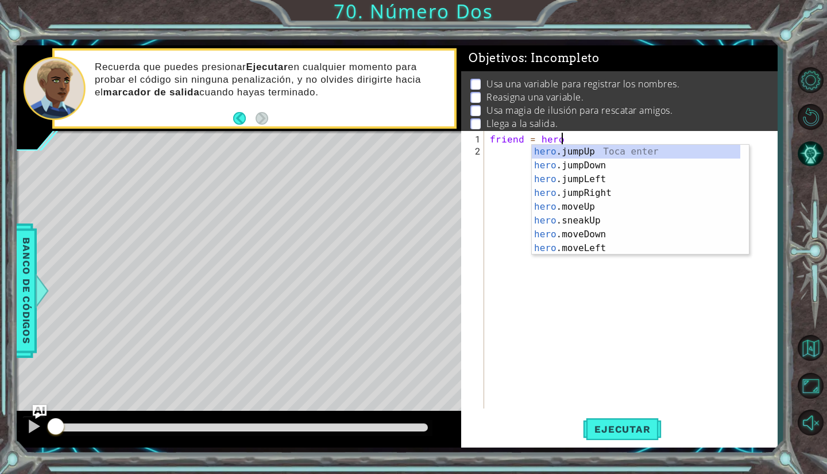
scroll to position [0, 4]
type textarea "friend = hero.f"
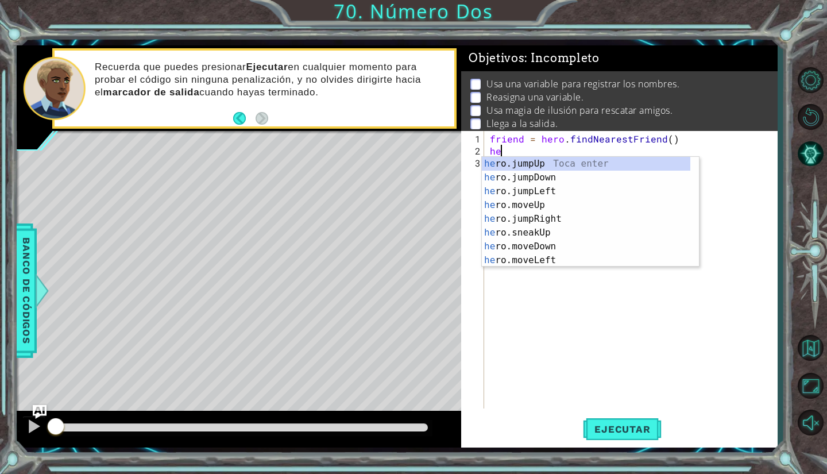
scroll to position [0, 0]
type textarea "h"
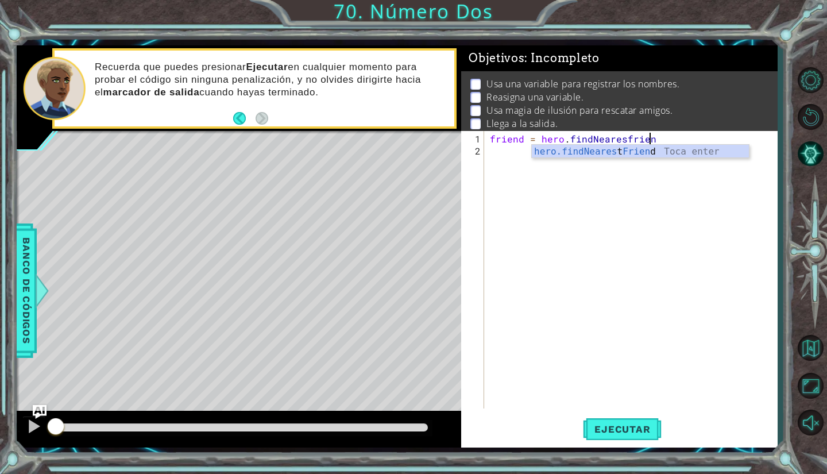
type textarea "friend = hero.findNeare"
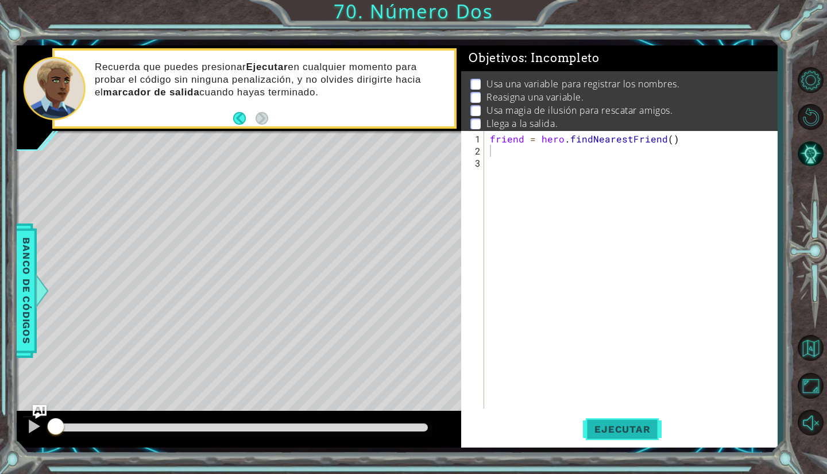
click at [607, 430] on span "Ejecutar" at bounding box center [622, 428] width 79 height 11
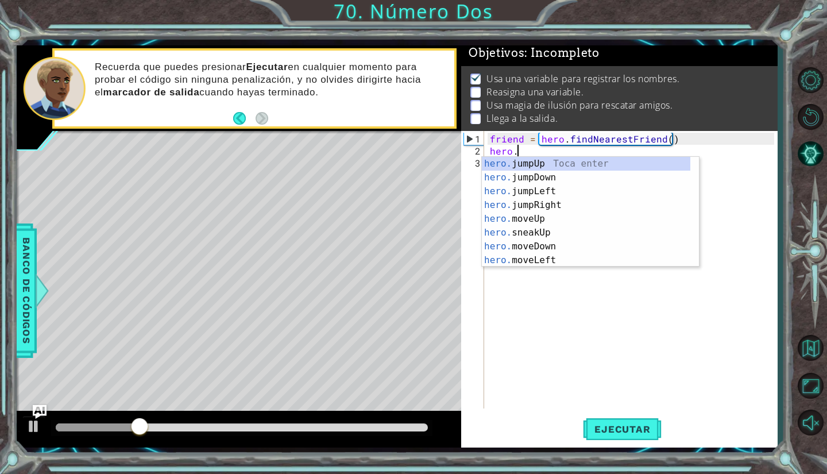
scroll to position [0, 1]
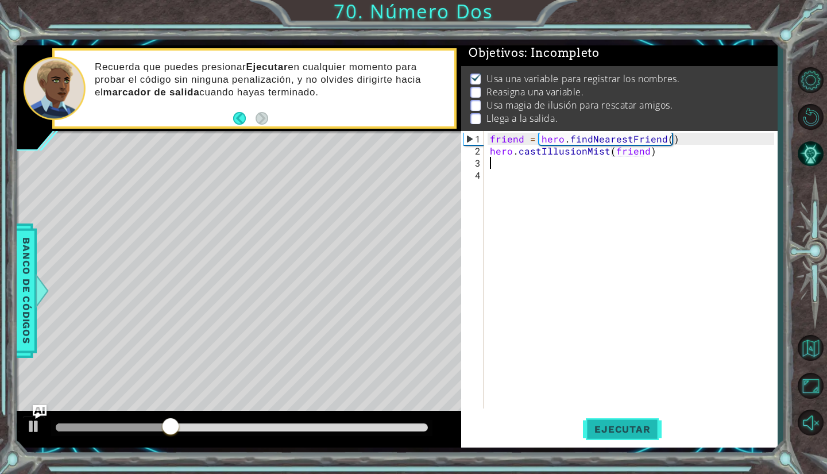
type textarea "hero.castIllusionMist(friend)"
click at [620, 439] on button "Ejecutar" at bounding box center [622, 430] width 79 height 32
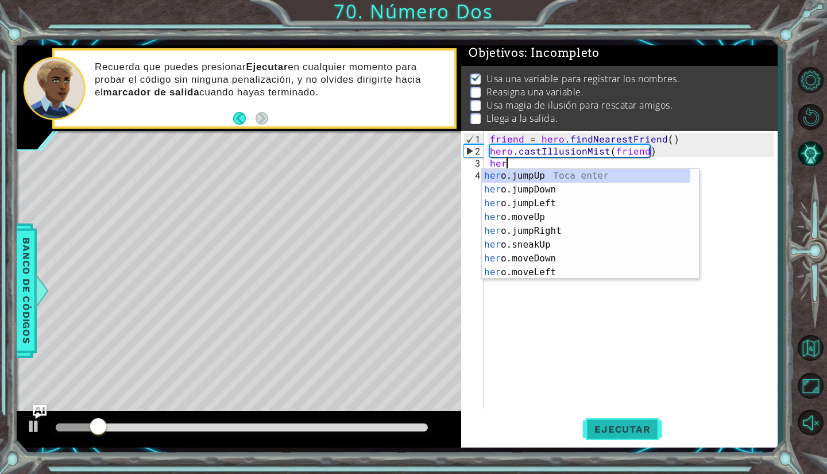
scroll to position [0, 0]
type textarea "h"
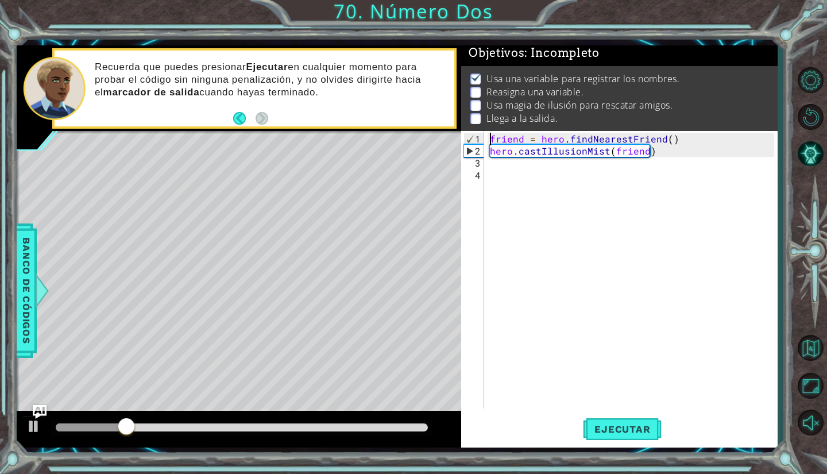
click at [491, 137] on div "friend = hero . findNearestFriend ( ) hero . castIllusionMist ( friend )" at bounding box center [634, 284] width 292 height 302
type textarea "friend = hero.findNearestFriend()"
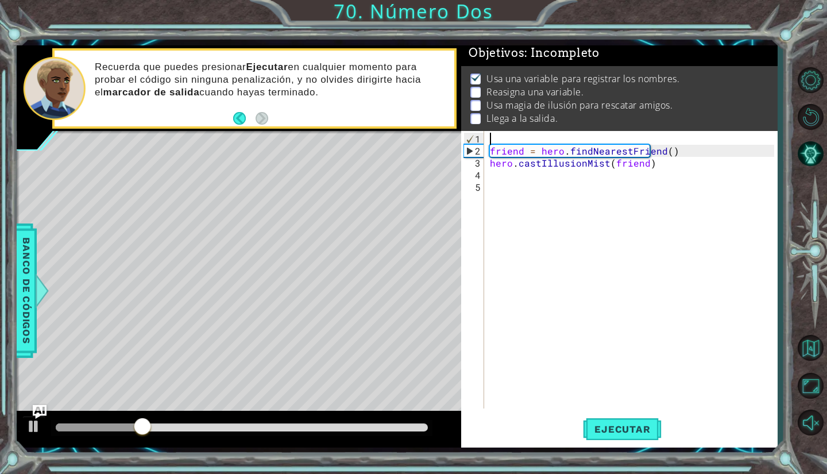
click at [491, 137] on div "friend = hero . findNearestFriend ( ) hero . castIllusionMist ( friend )" at bounding box center [634, 284] width 292 height 302
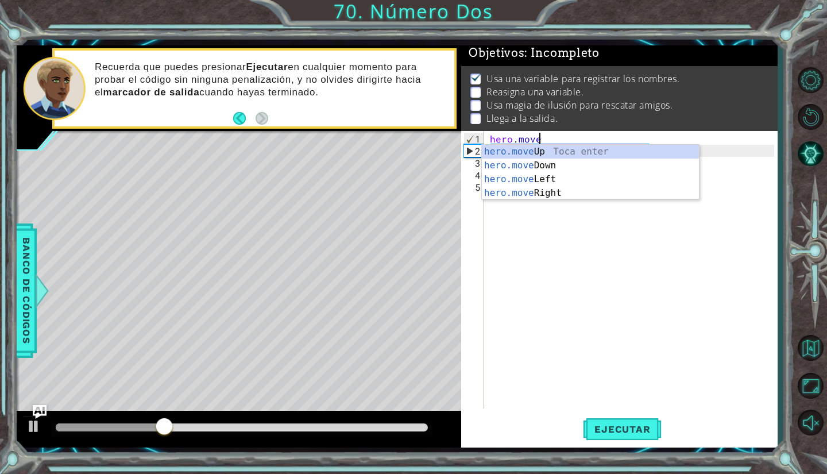
scroll to position [0, 2]
click at [523, 192] on div "hero.move Up Toca enter hero.move Down Toca enter hero.move Left Toca enter her…" at bounding box center [591, 186] width 218 height 83
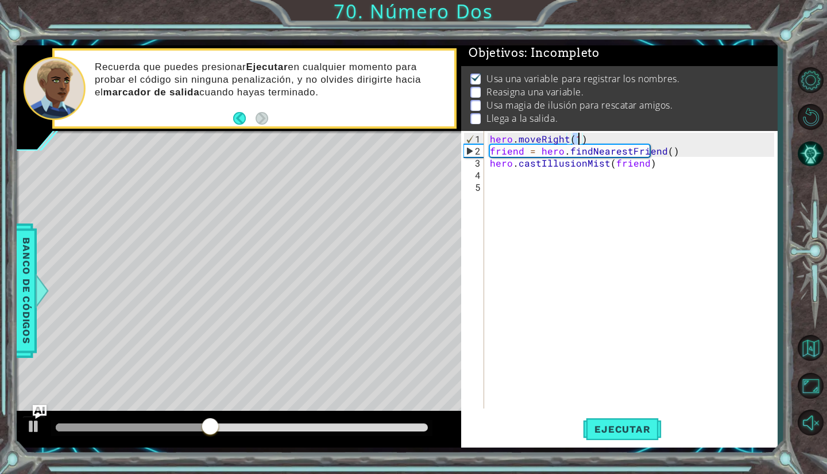
scroll to position [0, 5]
type textarea "hero.moveRight(2)"
click at [636, 422] on button "Ejecutar" at bounding box center [622, 430] width 79 height 32
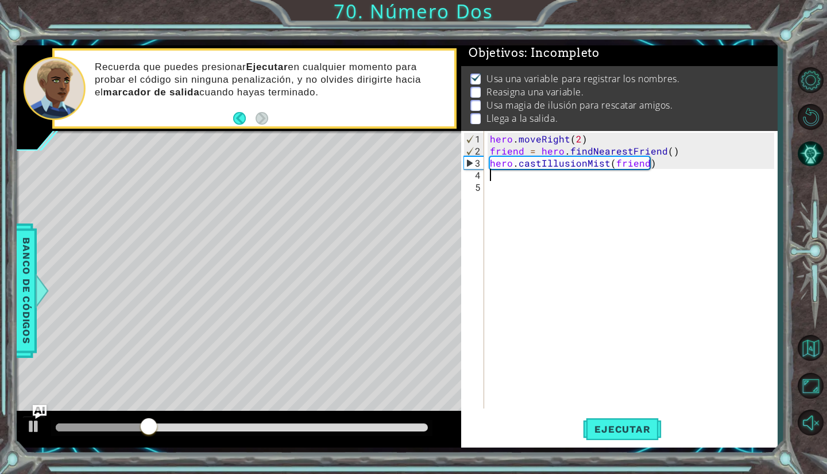
click at [488, 177] on div "hero . moveRight ( 2 ) friend = hero . findNearestFriend ( ) hero . castIllusio…" at bounding box center [634, 284] width 292 height 302
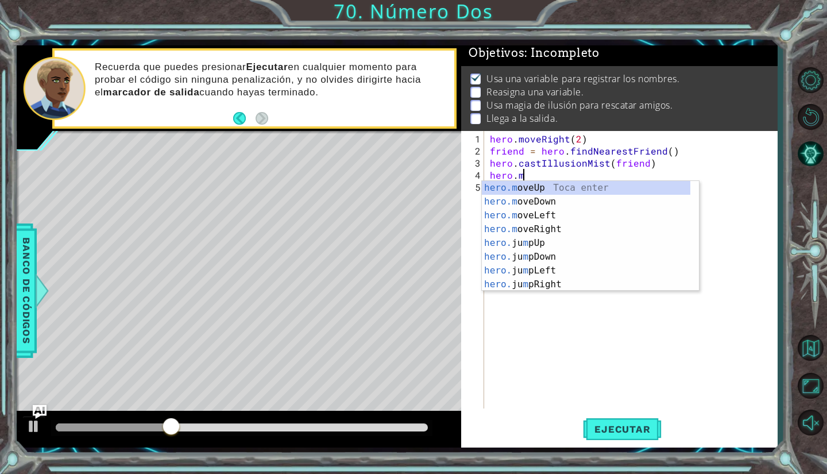
scroll to position [0, 2]
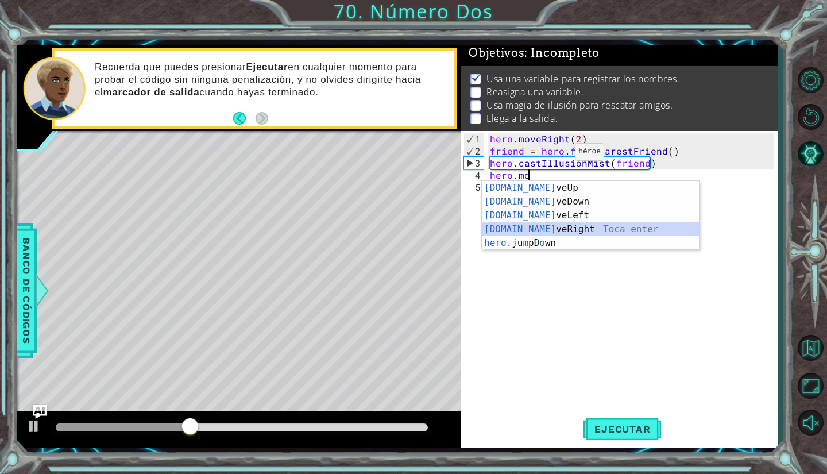
click at [546, 233] on div "[DOMAIN_NAME] veUp Toca enter [DOMAIN_NAME] veDown Toca enter [DOMAIN_NAME] veL…" at bounding box center [591, 229] width 218 height 96
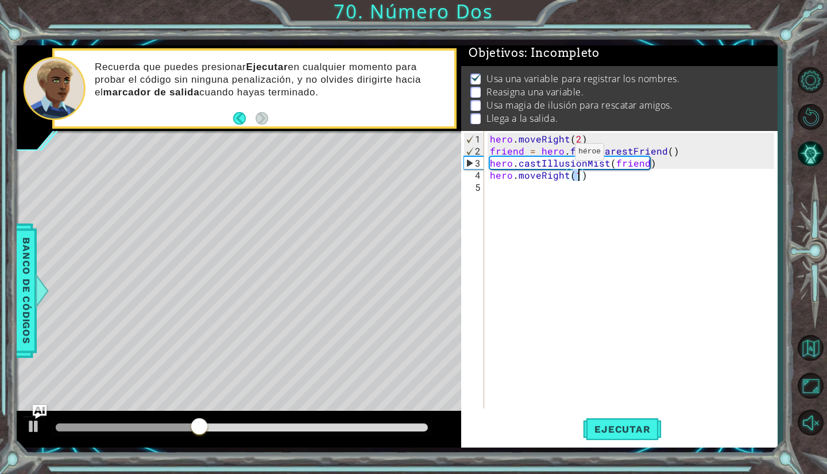
type textarea "hero.moveRight(2)"
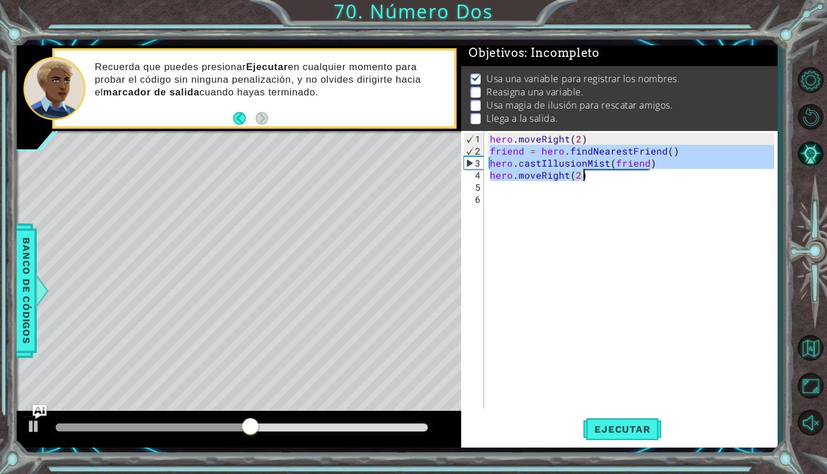
drag, startPoint x: 489, startPoint y: 151, endPoint x: 697, endPoint y: 177, distance: 209.0
click at [697, 177] on div "hero . moveRight ( 2 ) friend = hero . findNearestFriend ( ) hero . castIllusio…" at bounding box center [634, 284] width 292 height 302
type textarea "hero.castIllusionMist(friend) hero.moveRight(2)"
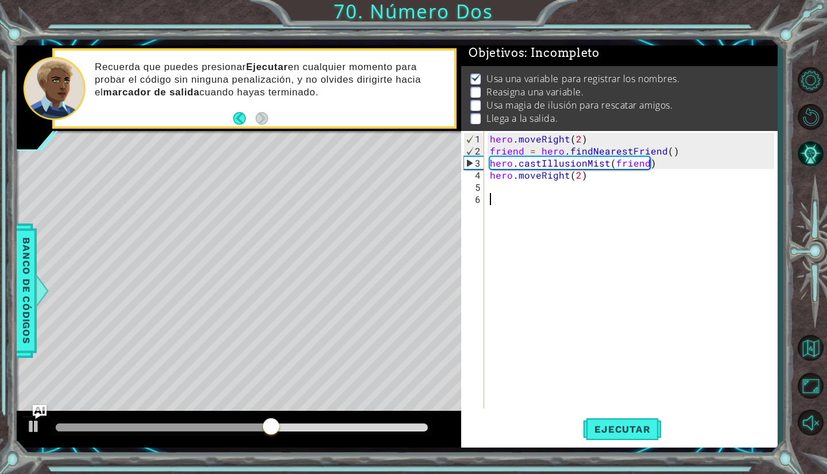
click at [538, 209] on div "hero . moveRight ( 2 ) friend = hero . findNearestFriend ( ) hero . castIllusio…" at bounding box center [634, 284] width 292 height 302
click at [509, 191] on div "hero . moveRight ( 2 ) friend = hero . findNearestFriend ( ) hero . castIllusio…" at bounding box center [634, 284] width 292 height 302
paste textarea "hero.moveRight(2)"
click at [509, 191] on div "hero . moveRight ( 2 ) friend = hero . findNearestFriend ( ) hero . castIllusio…" at bounding box center [634, 284] width 292 height 302
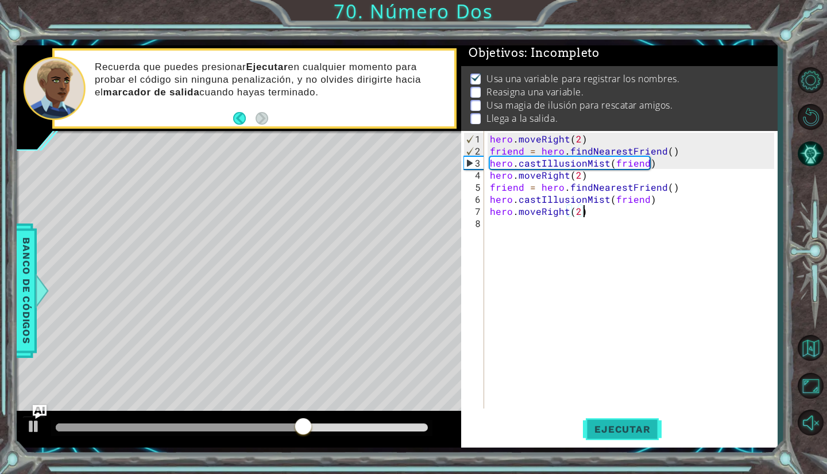
type textarea "hero.moveRight(2)"
click at [637, 428] on span "Ejecutar" at bounding box center [622, 428] width 79 height 11
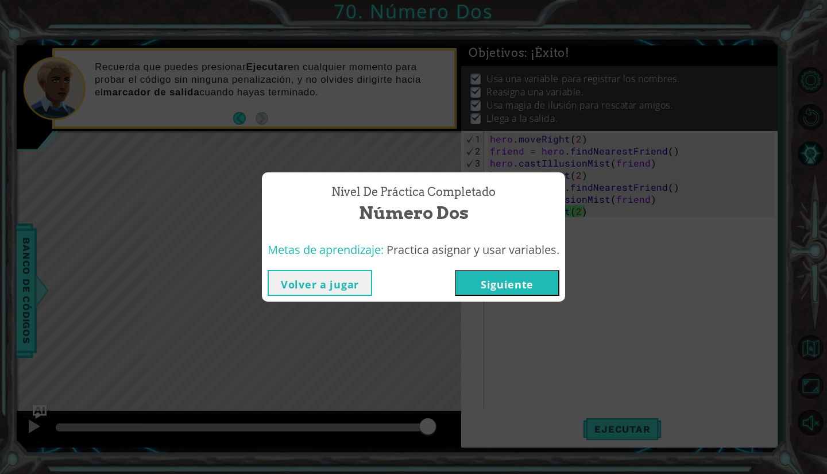
click at [493, 283] on button "Siguiente" at bounding box center [507, 283] width 105 height 26
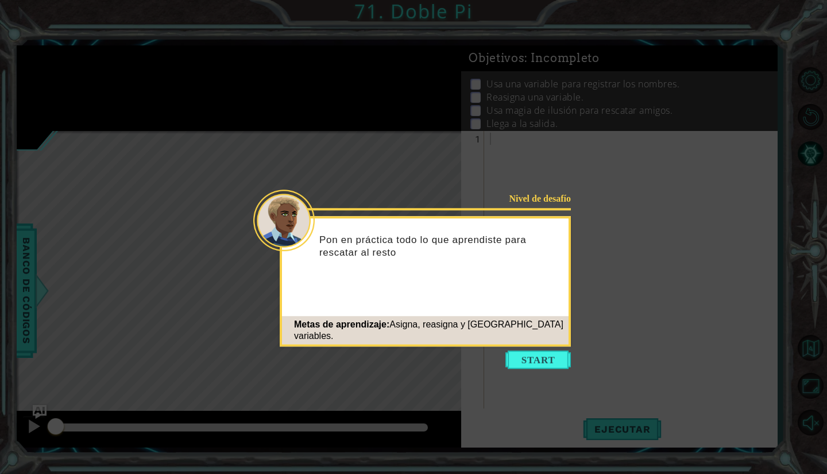
click at [539, 348] on icon at bounding box center [413, 237] width 827 height 474
click at [543, 352] on button "Start" at bounding box center [537, 359] width 65 height 18
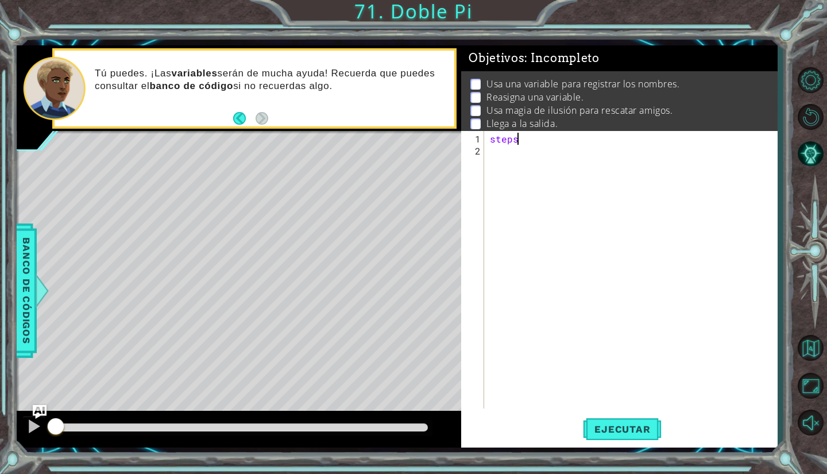
scroll to position [0, 1]
type textarea "steps = 2"
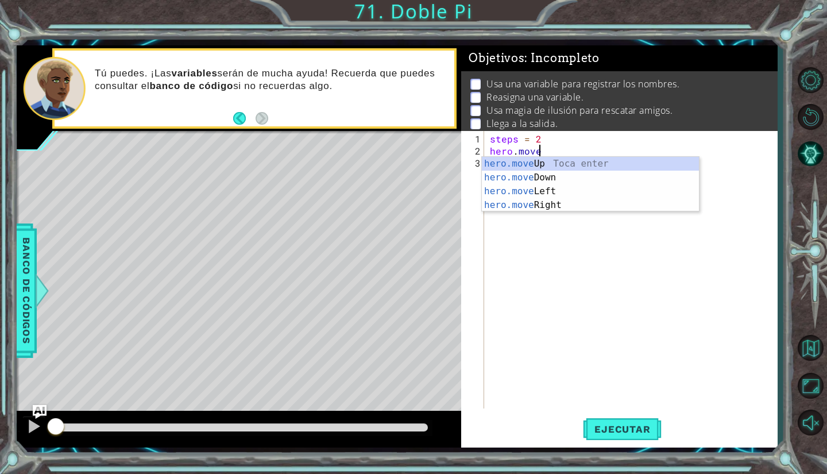
scroll to position [0, 2]
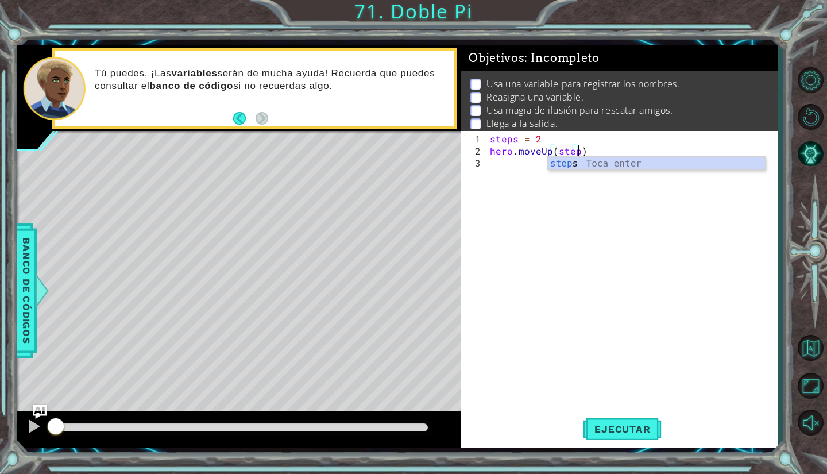
type textarea "hero.moveUp(steps)"
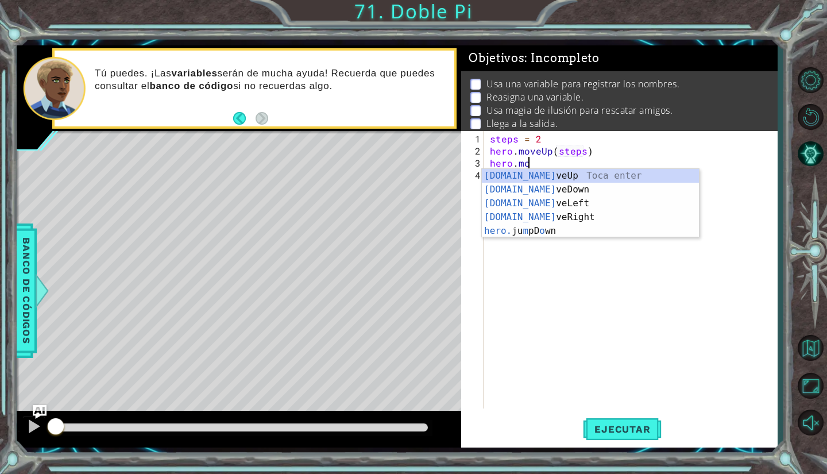
scroll to position [0, 2]
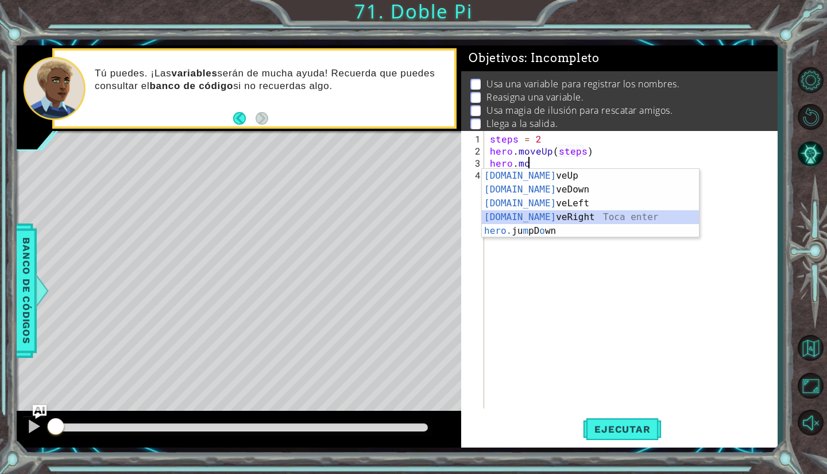
click at [529, 215] on div "[DOMAIN_NAME] veUp Toca enter [DOMAIN_NAME] veDown Toca enter [DOMAIN_NAME] veL…" at bounding box center [591, 217] width 218 height 96
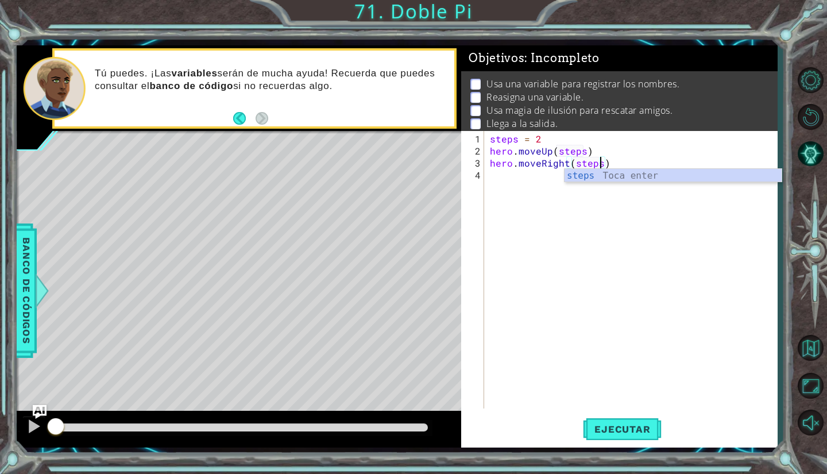
scroll to position [0, 6]
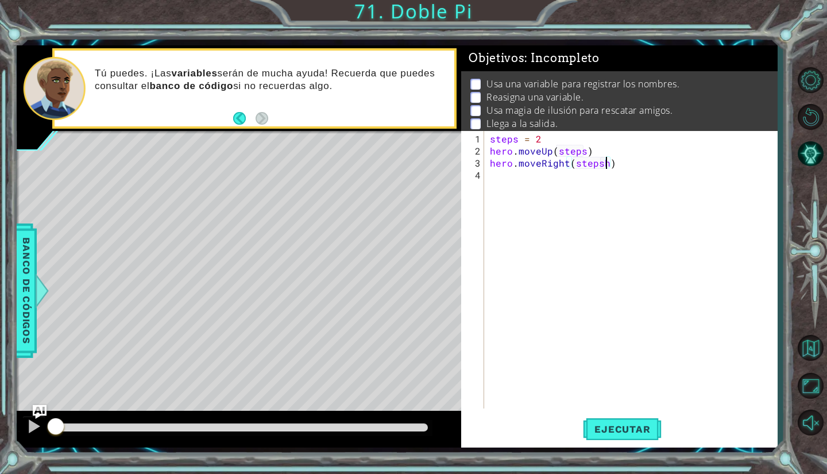
type textarea "hero.moveRight(steps)"
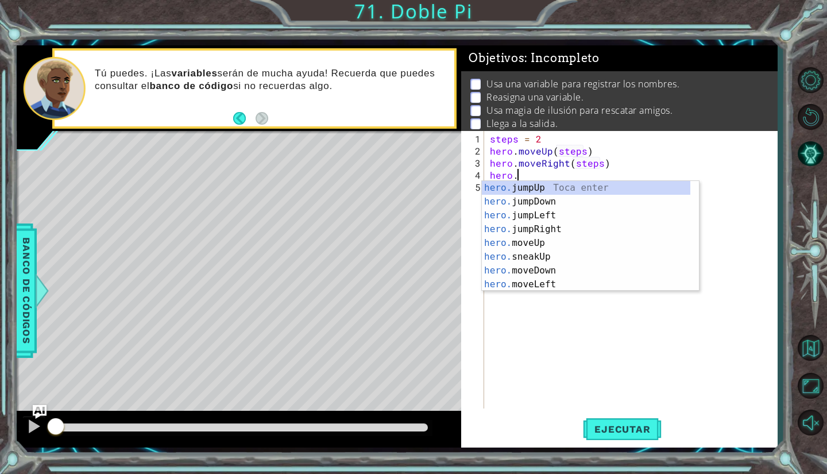
scroll to position [0, 2]
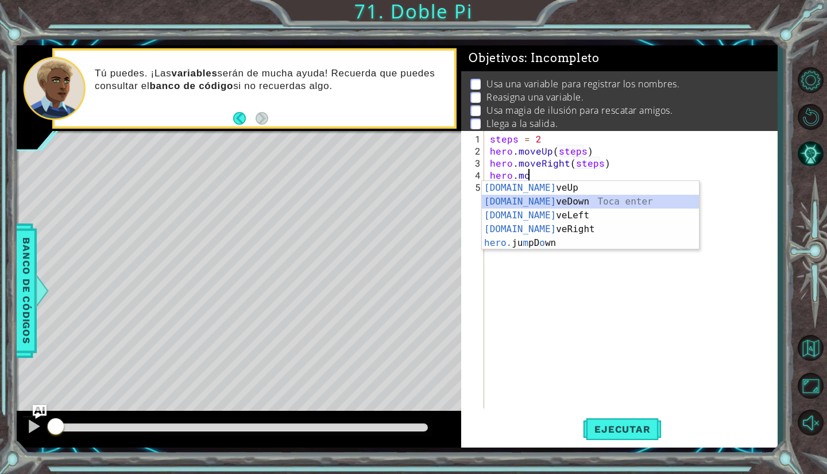
click at [536, 202] on div "[DOMAIN_NAME] veUp Toca enter [DOMAIN_NAME] veDown Toca enter [DOMAIN_NAME] veL…" at bounding box center [591, 229] width 218 height 96
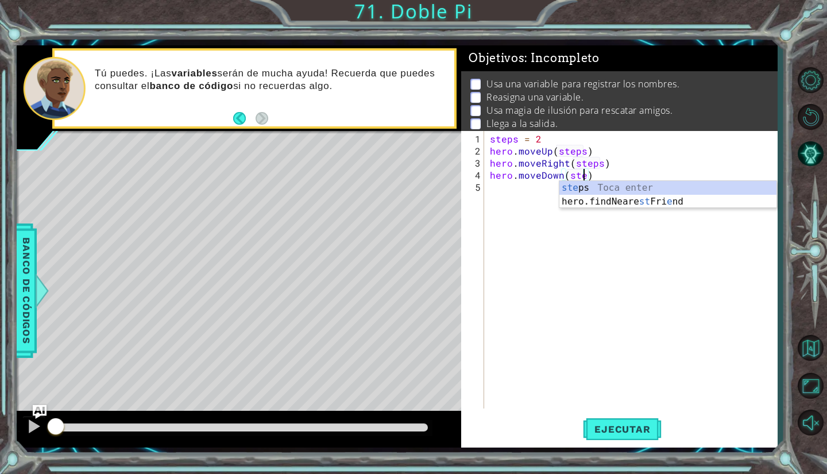
type textarea "hero.moveDown(steps)"
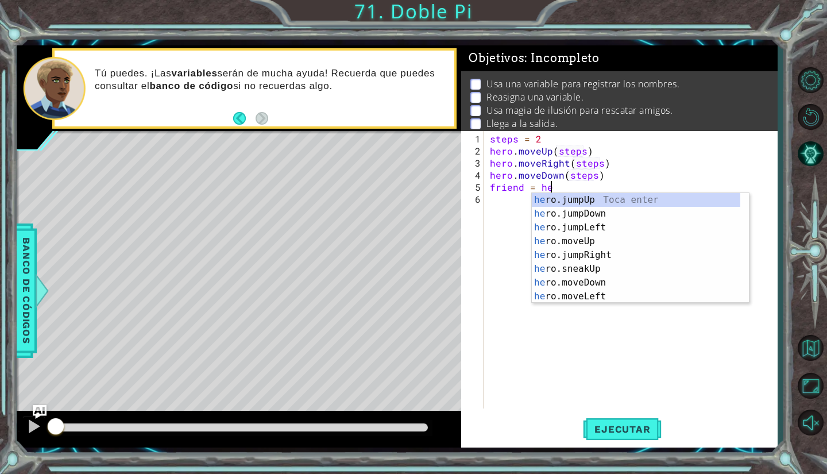
scroll to position [0, 3]
type textarea "friend = hero.f"
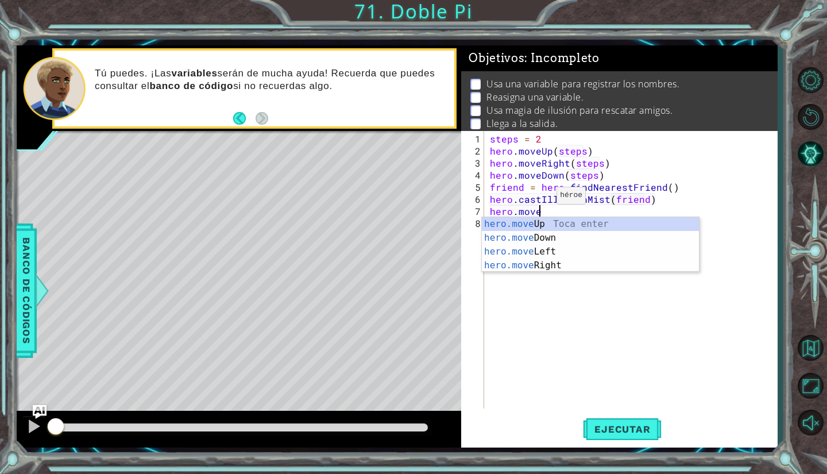
scroll to position [0, 4]
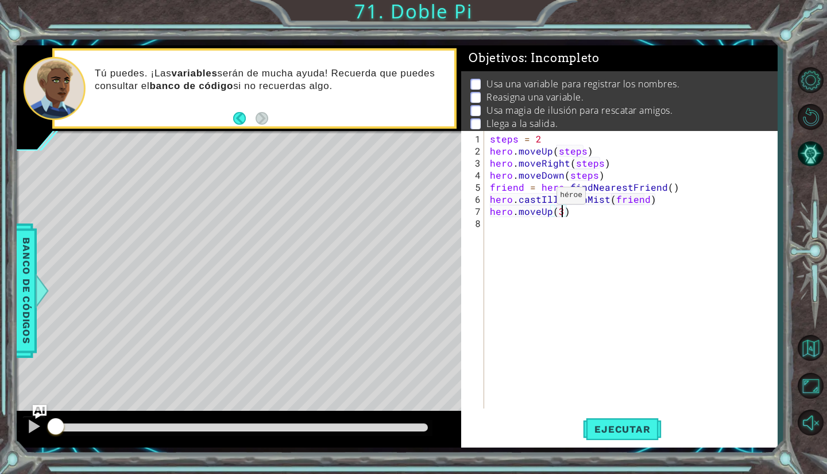
type textarea "hero.moveUp(3)"
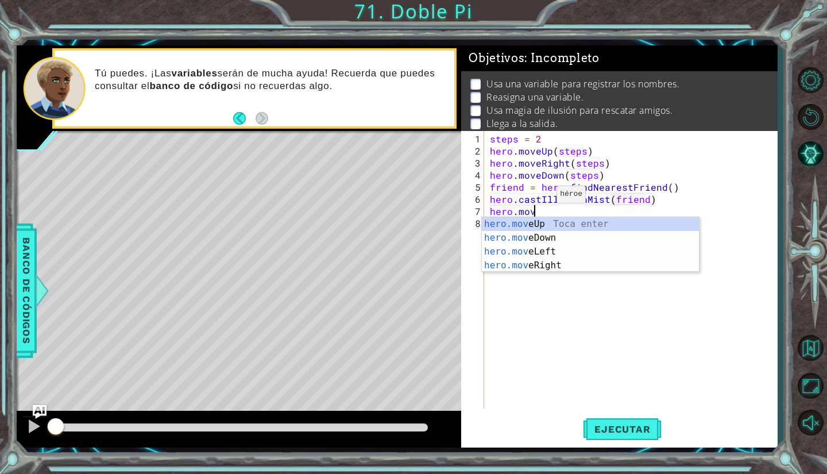
type textarea "h"
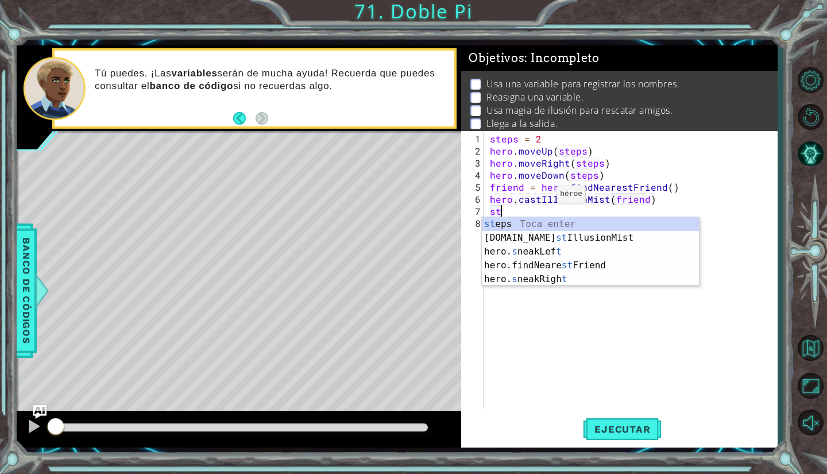
type textarea "s"
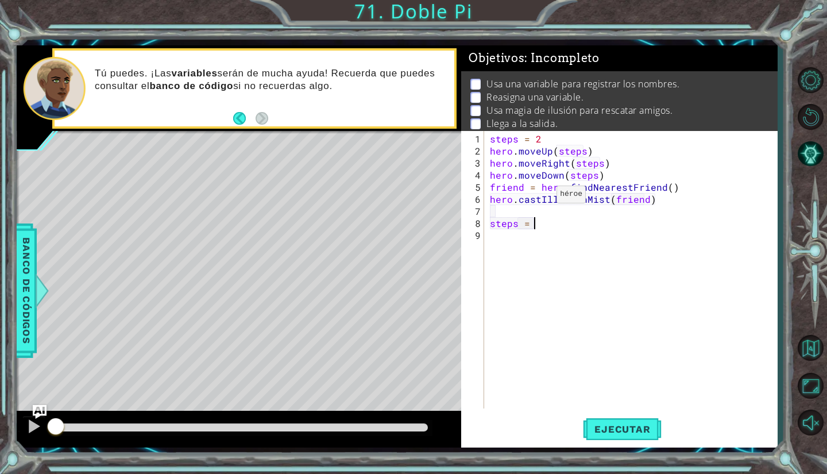
scroll to position [0, 2]
type textarea "steps = 3"
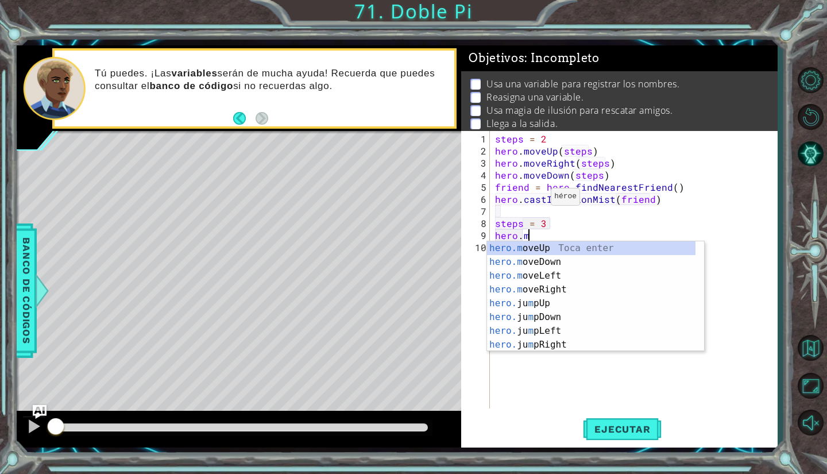
scroll to position [0, 1]
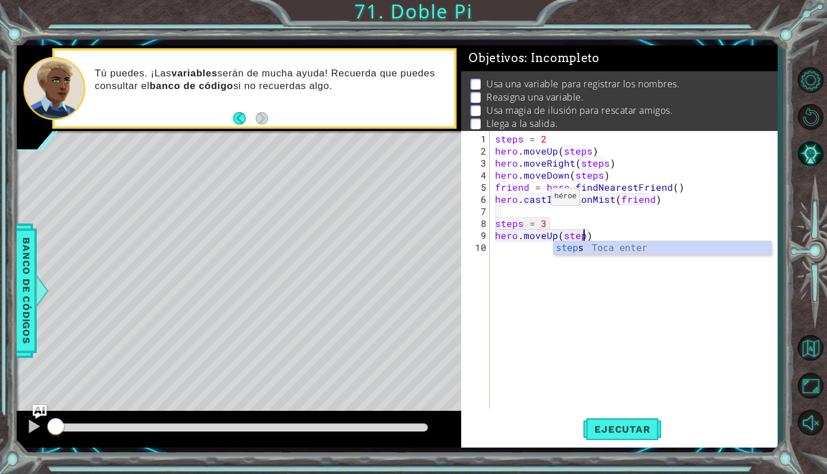
type textarea "hero.moveUp(steps)"
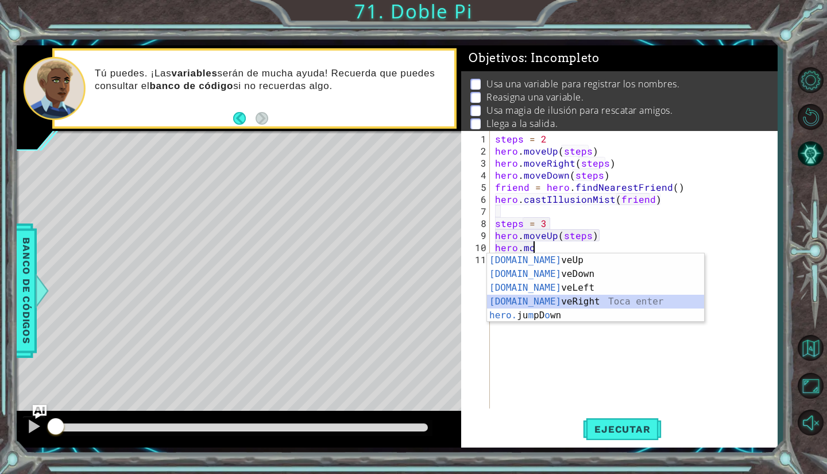
click at [523, 304] on div "[DOMAIN_NAME] veUp Toca enter [DOMAIN_NAME] veDown Toca enter [DOMAIN_NAME] veL…" at bounding box center [596, 301] width 218 height 96
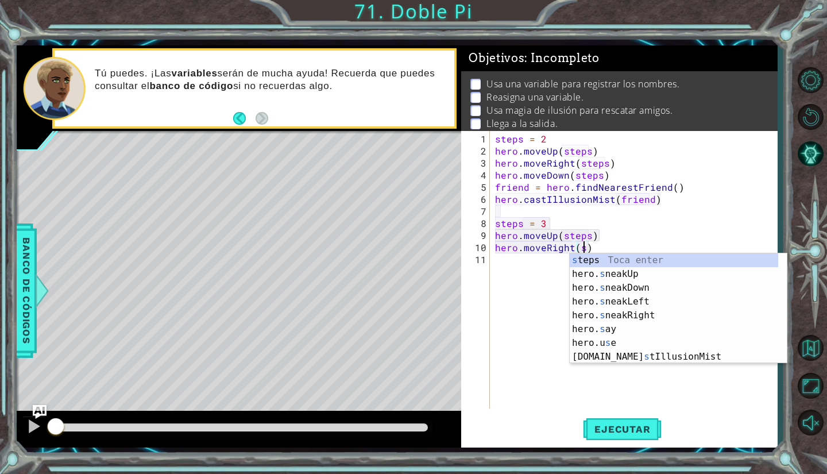
scroll to position [0, 6]
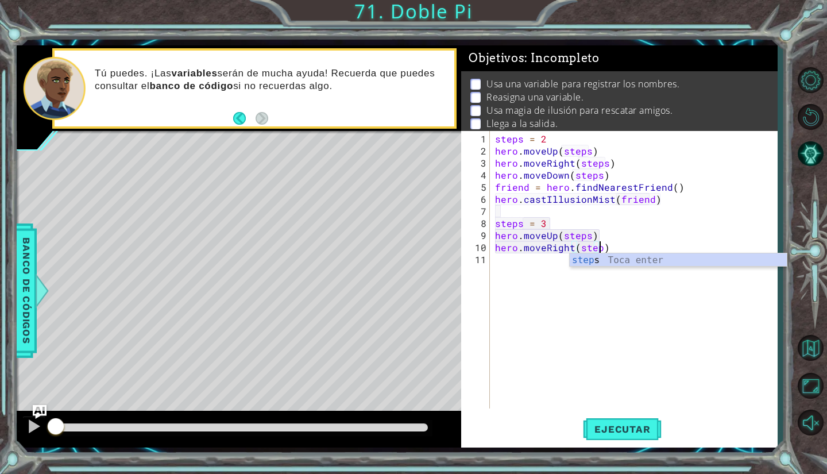
type textarea "hero.moveRight(steps)"
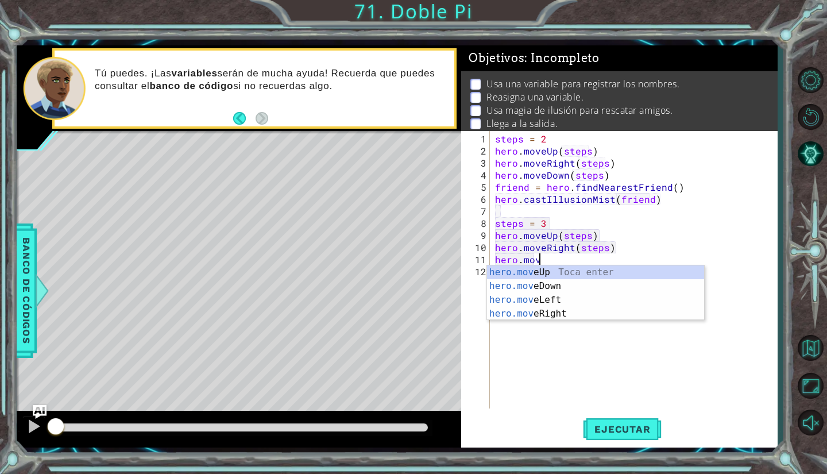
scroll to position [0, 2]
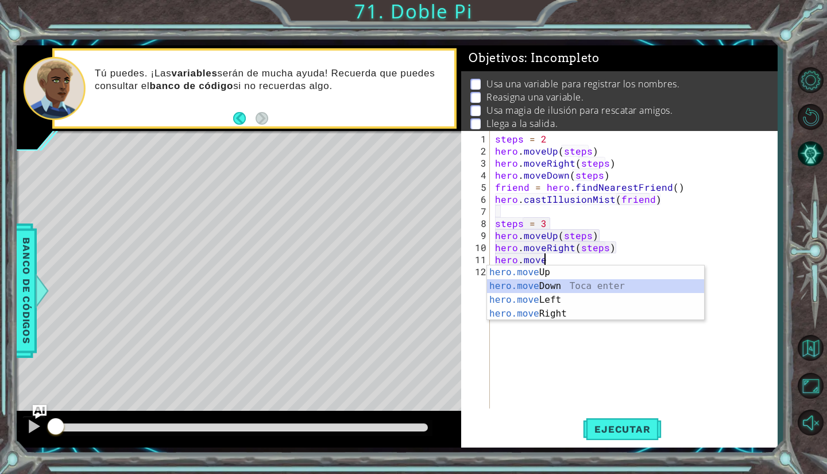
click at [543, 289] on div "hero.move Up Toca enter hero.move Down Toca enter hero.move Left Toca enter her…" at bounding box center [596, 306] width 218 height 83
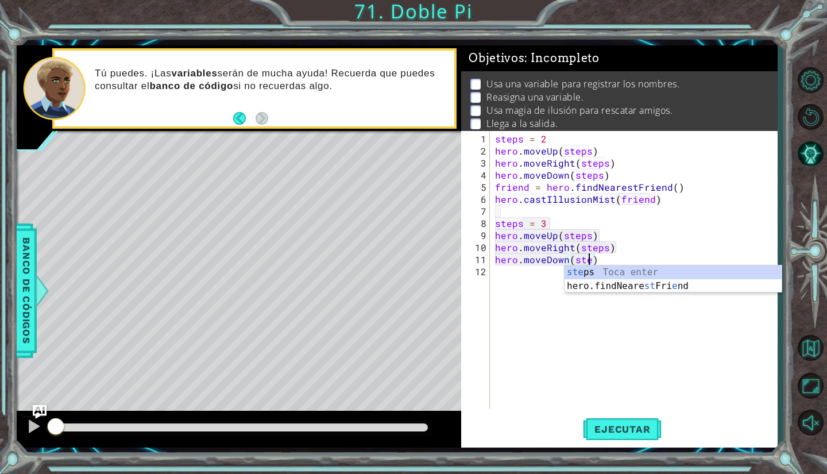
scroll to position [0, 6]
type textarea "hero.moveDown(steps)"
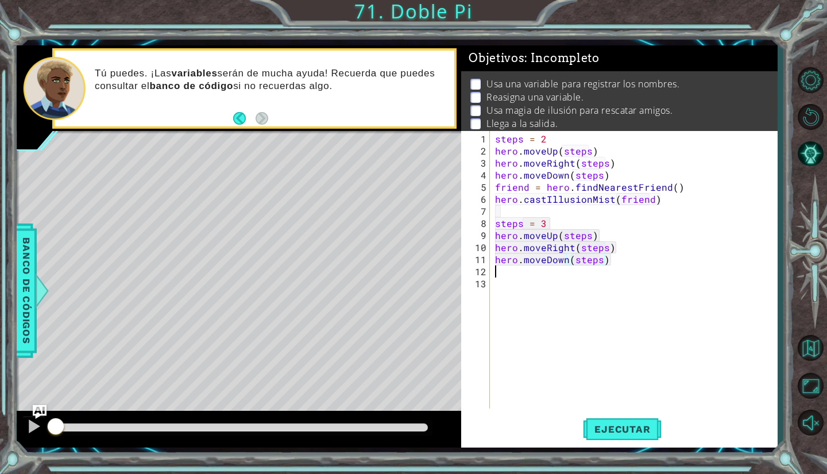
scroll to position [0, 0]
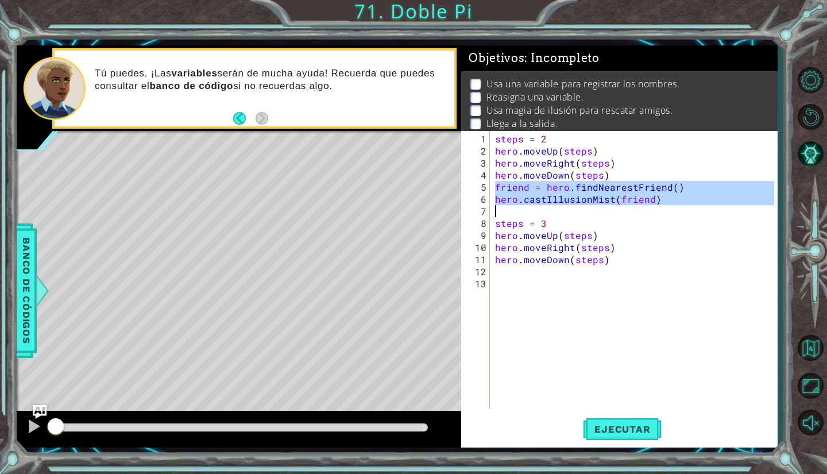
drag, startPoint x: 495, startPoint y: 188, endPoint x: 657, endPoint y: 207, distance: 162.6
click at [657, 207] on div "steps = 2 hero . moveUp ( steps ) hero . moveRight ( steps ) hero . moveDown ( …" at bounding box center [636, 284] width 287 height 302
type textarea "hero.castIllusionMist(friend)"
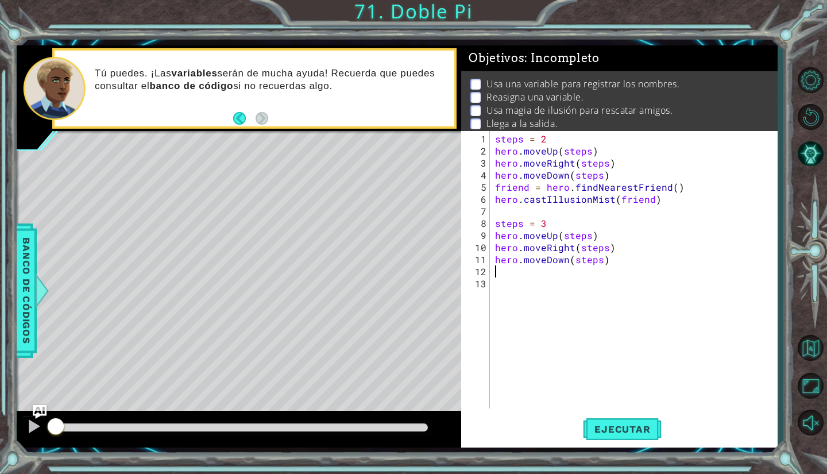
click at [506, 272] on div "steps = 2 hero . moveUp ( steps ) hero . moveRight ( steps ) hero . moveDown ( …" at bounding box center [636, 284] width 287 height 302
paste textarea "h"
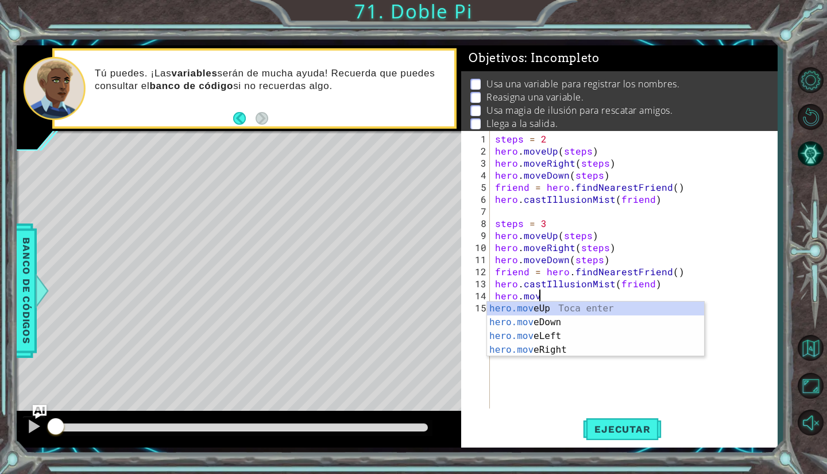
scroll to position [0, 2]
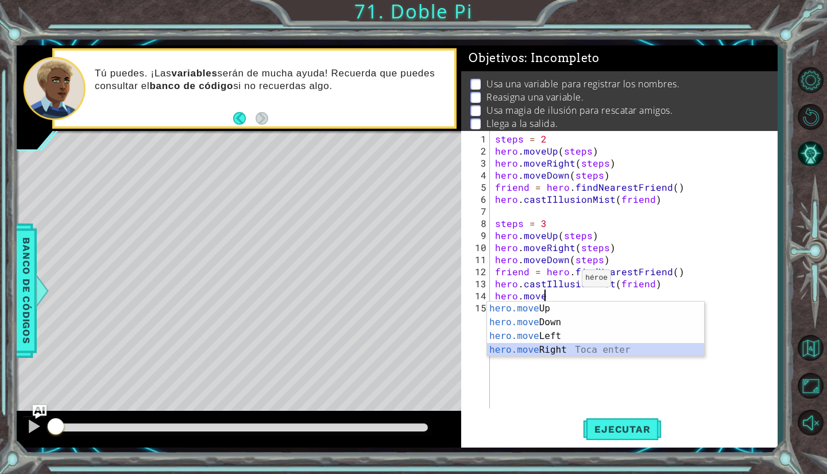
click at [553, 345] on div "hero.move Up Toca enter hero.move Down Toca enter hero.move Left Toca enter her…" at bounding box center [596, 343] width 218 height 83
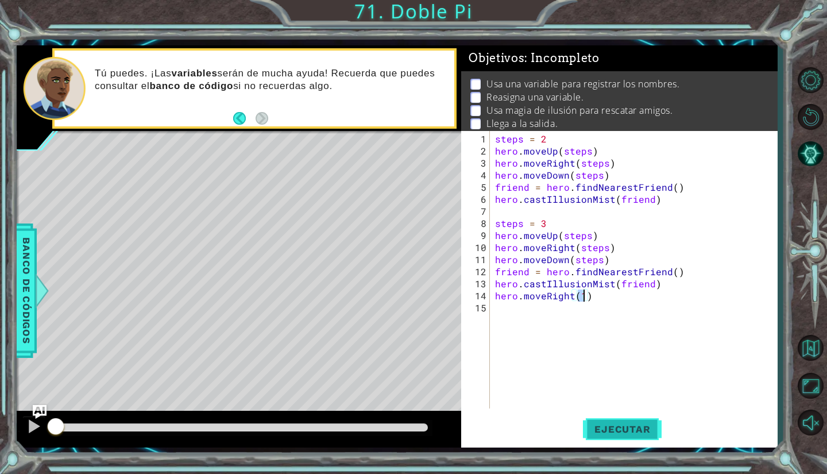
type textarea "hero.moveRight(1)"
click at [617, 421] on button "Ejecutar" at bounding box center [622, 430] width 79 height 32
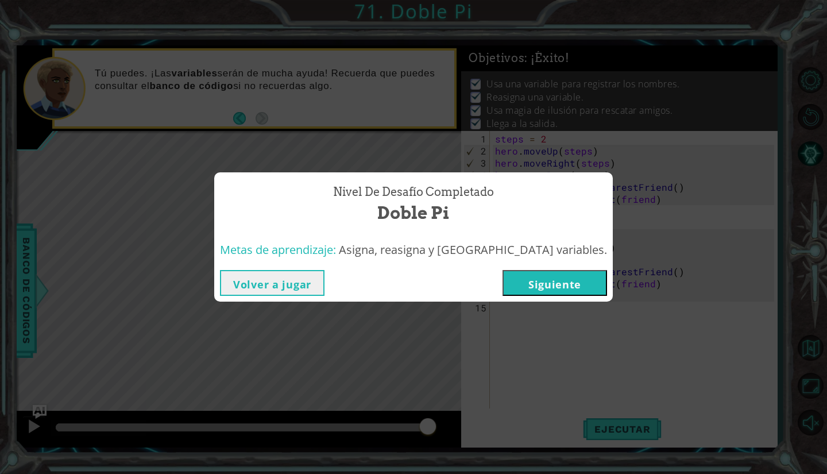
click at [503, 272] on button "Siguiente" at bounding box center [555, 283] width 105 height 26
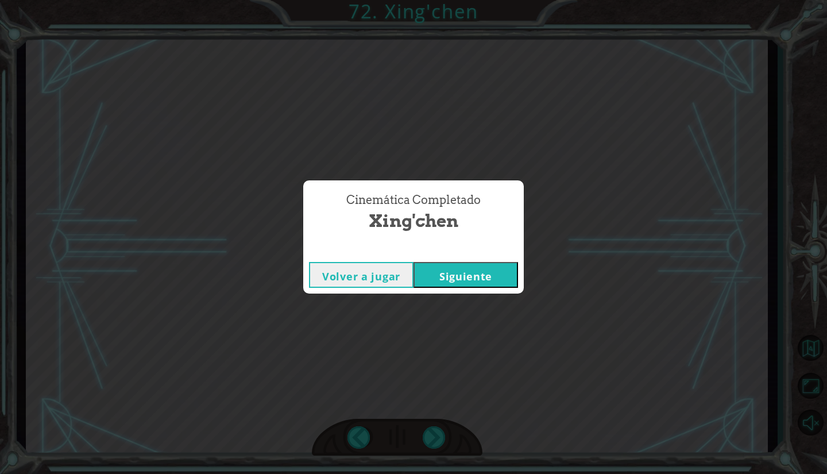
click at [465, 272] on button "Siguiente" at bounding box center [466, 275] width 105 height 26
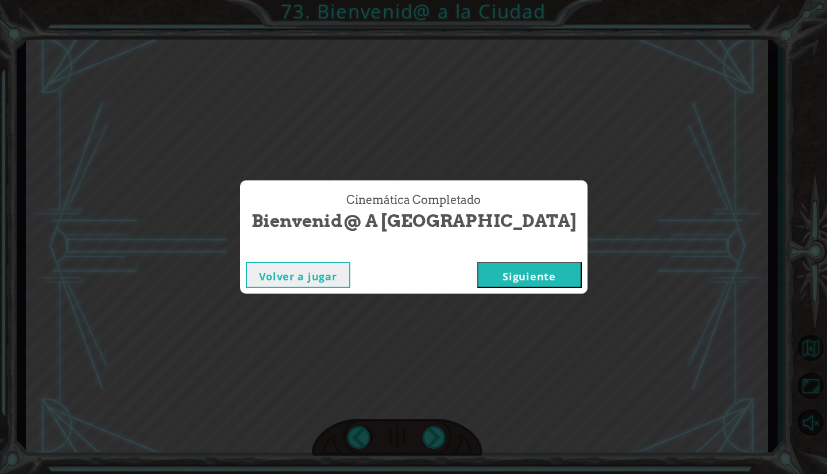
click at [477, 272] on button "Siguiente" at bounding box center [529, 275] width 105 height 26
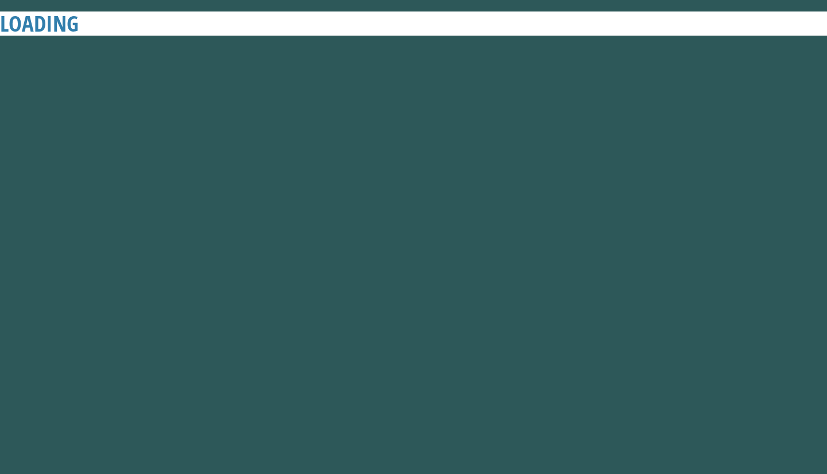
click at [477, 272] on button "Siguiente" at bounding box center [529, 275] width 105 height 26
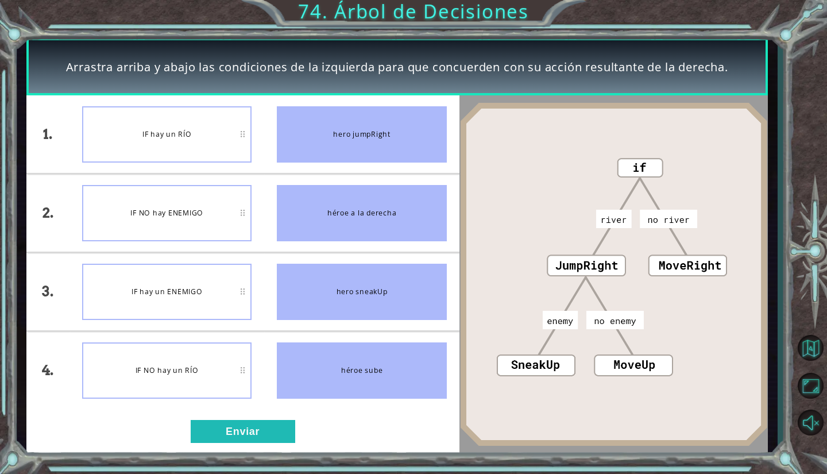
click at [203, 283] on div "IF hay un ENEMIGO" at bounding box center [166, 292] width 169 height 56
click at [230, 429] on button "Enviar" at bounding box center [243, 431] width 105 height 23
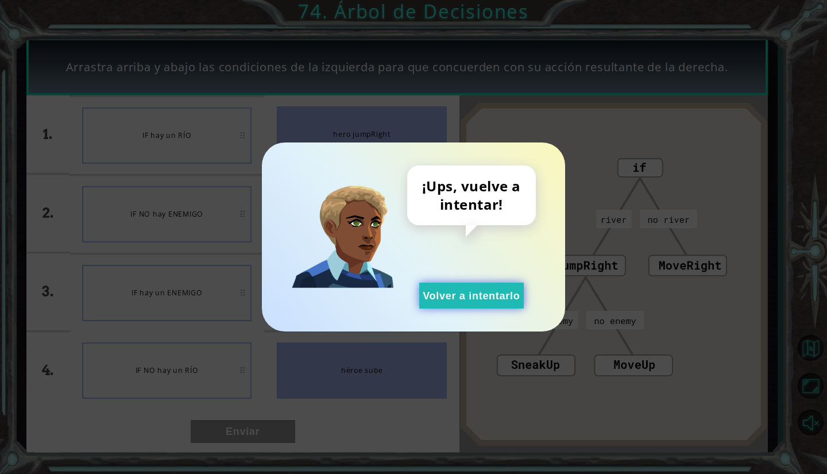
click at [469, 295] on button "Volver a intentarlo" at bounding box center [471, 296] width 105 height 26
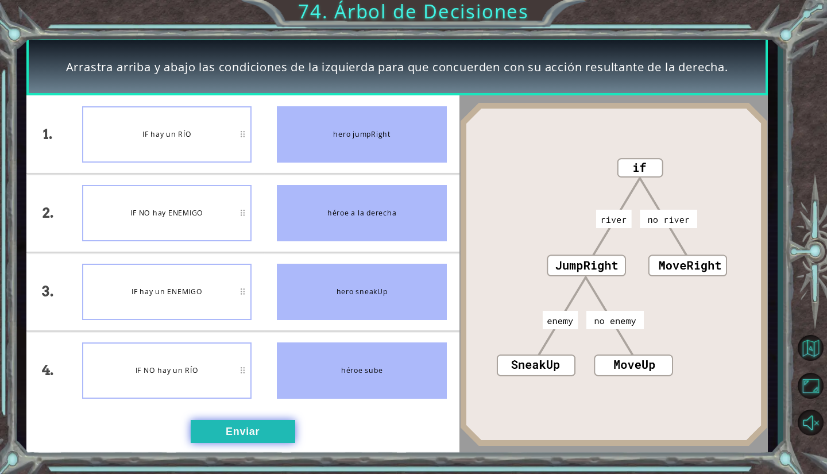
click at [250, 436] on button "Enviar" at bounding box center [243, 431] width 105 height 23
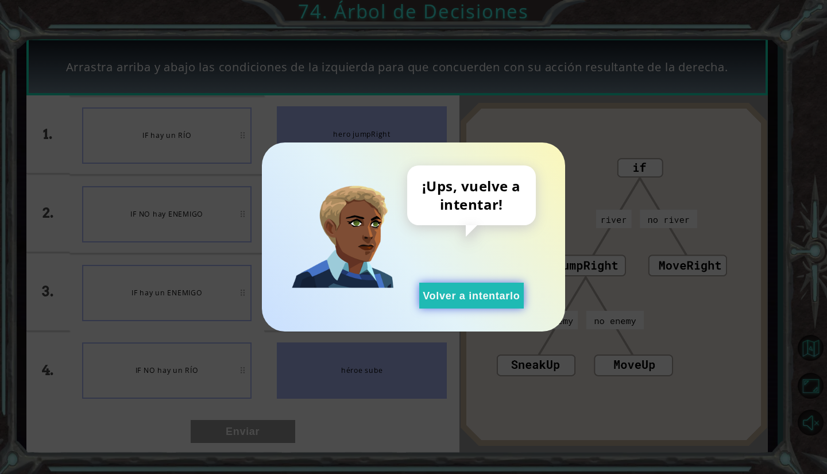
click at [474, 298] on button "Volver a intentarlo" at bounding box center [471, 296] width 105 height 26
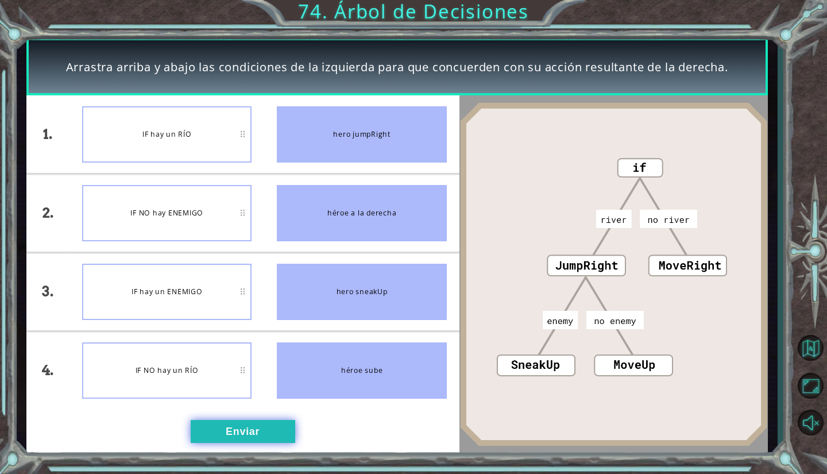
click at [243, 428] on button "Enviar" at bounding box center [243, 431] width 105 height 23
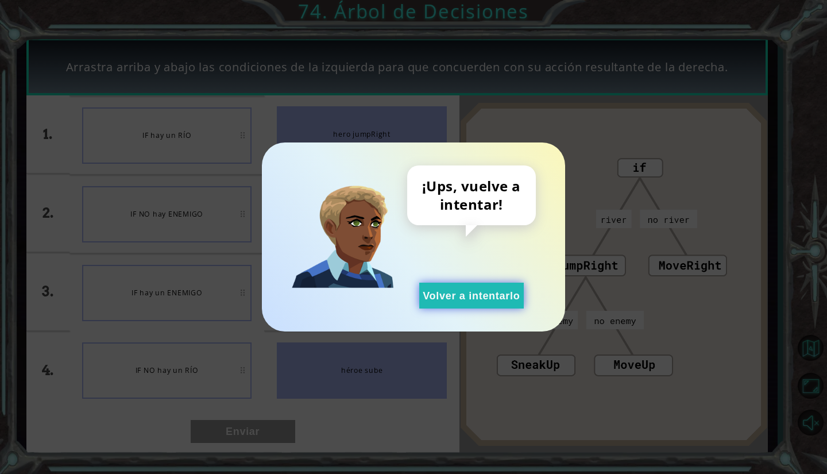
click at [489, 298] on button "Volver a intentarlo" at bounding box center [471, 296] width 105 height 26
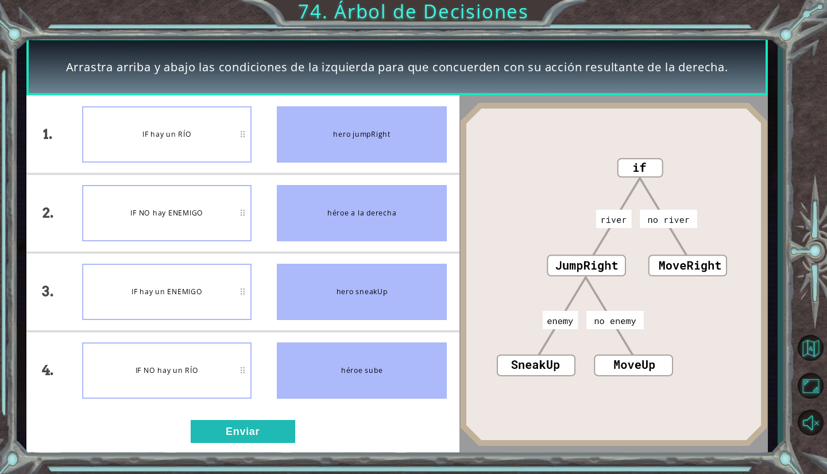
click at [209, 223] on div "IF NO hay ENEMIGO" at bounding box center [166, 213] width 169 height 56
click at [236, 431] on button "Enviar" at bounding box center [243, 431] width 105 height 23
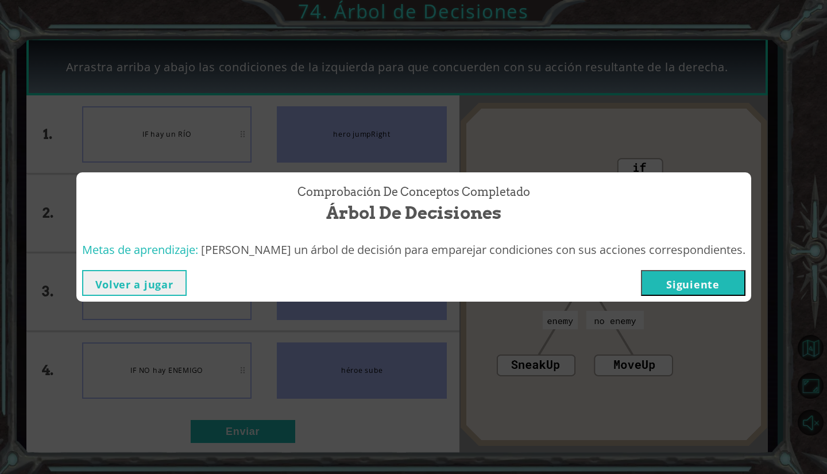
click at [682, 293] on button "Siguiente" at bounding box center [693, 283] width 105 height 26
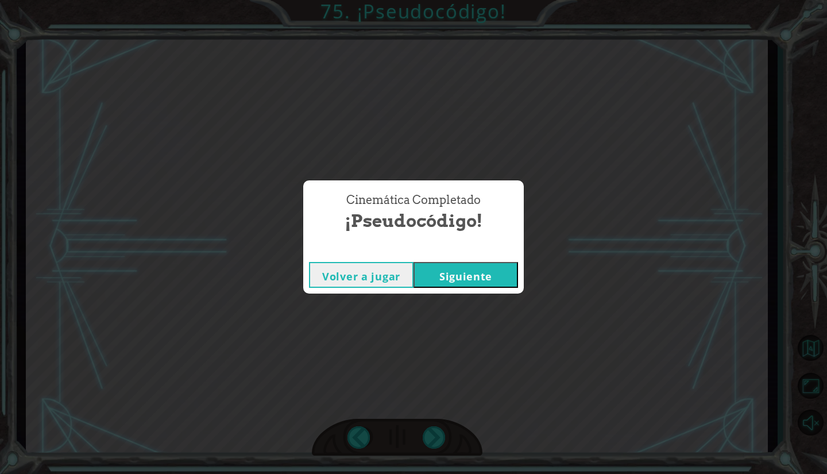
click at [504, 291] on div "Volver a jugar [GEOGRAPHIC_DATA]" at bounding box center [413, 274] width 221 height 37
click at [500, 287] on button "Siguiente" at bounding box center [466, 275] width 105 height 26
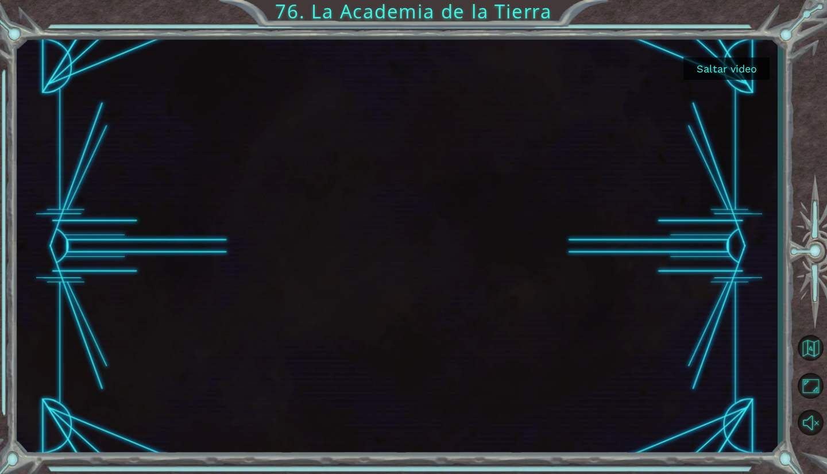
click at [724, 64] on button "Saltar video" at bounding box center [727, 68] width 86 height 22
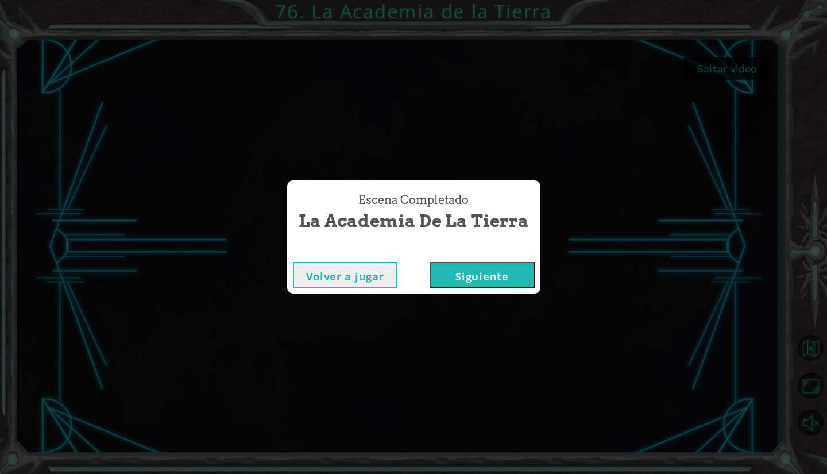
click at [499, 271] on button "Siguiente" at bounding box center [482, 275] width 105 height 26
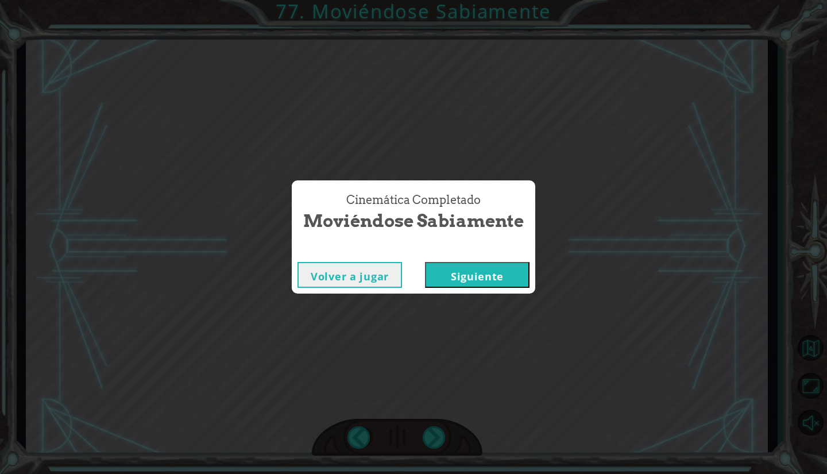
click at [499, 271] on button "Siguiente" at bounding box center [477, 275] width 105 height 26
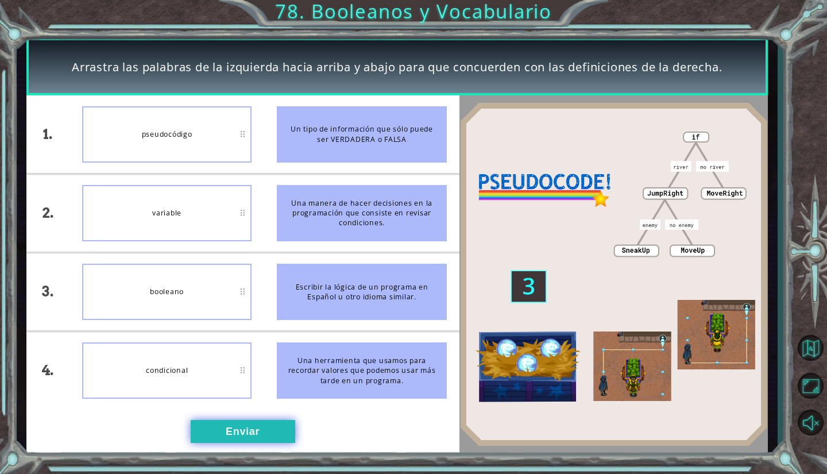
click at [251, 441] on button "Enviar" at bounding box center [243, 431] width 105 height 23
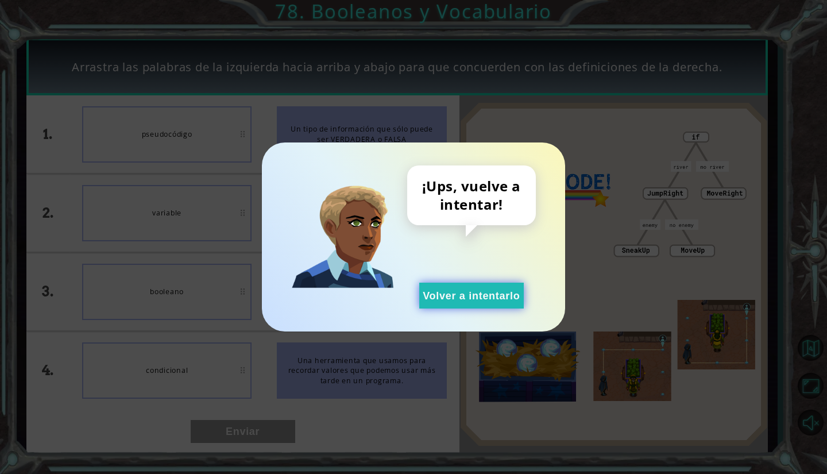
click at [501, 303] on button "Volver a intentarlo" at bounding box center [471, 296] width 105 height 26
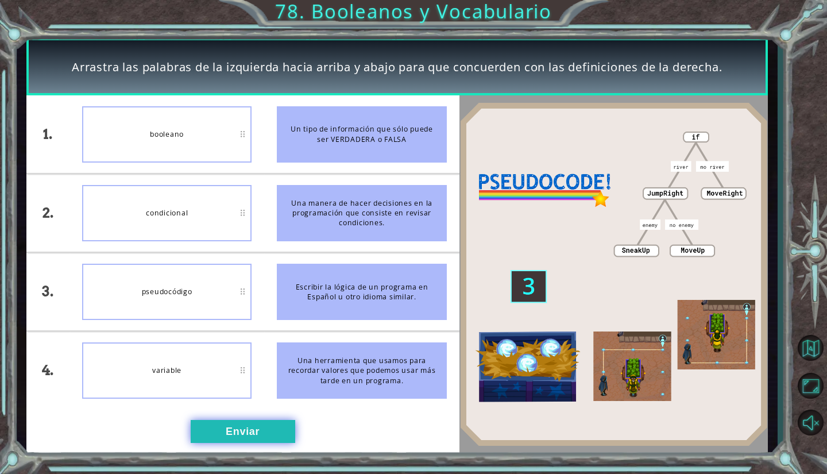
click at [234, 427] on button "Enviar" at bounding box center [243, 431] width 105 height 23
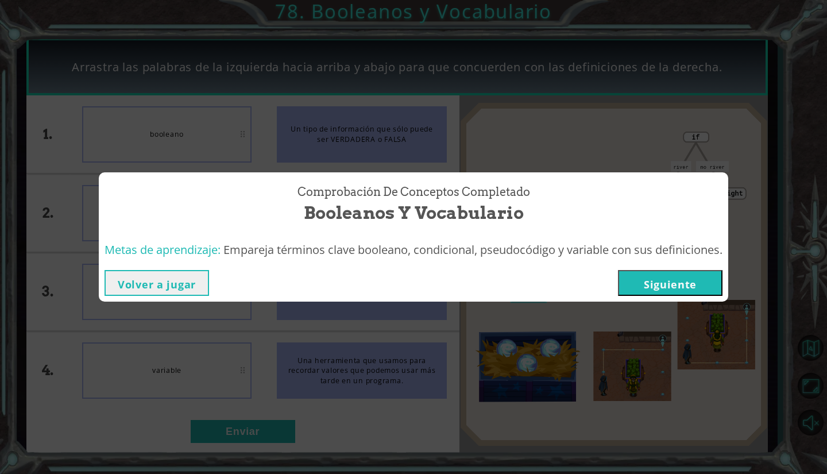
click at [655, 297] on div "Volver a jugar [GEOGRAPHIC_DATA]" at bounding box center [414, 282] width 630 height 37
click at [650, 271] on button "Siguiente" at bounding box center [670, 283] width 105 height 26
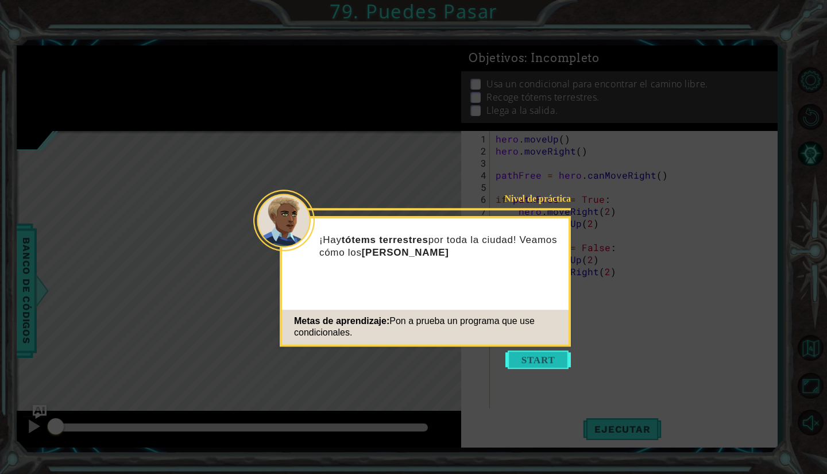
click at [565, 352] on button "Start" at bounding box center [537, 359] width 65 height 18
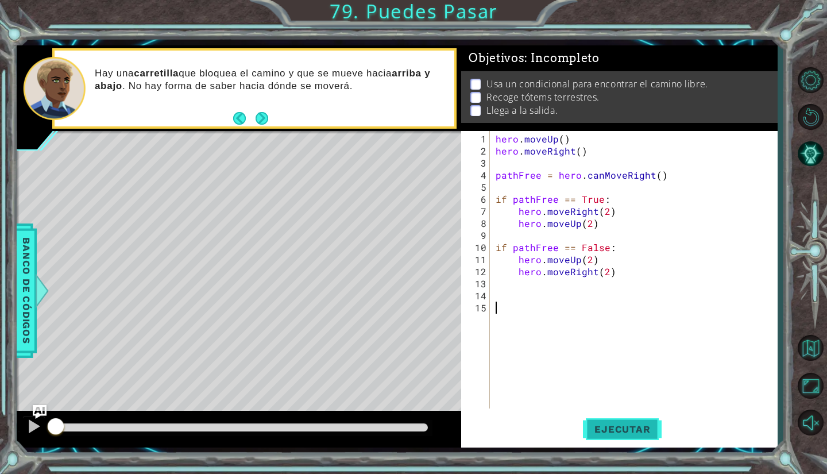
click at [605, 423] on button "Ejecutar" at bounding box center [622, 430] width 79 height 32
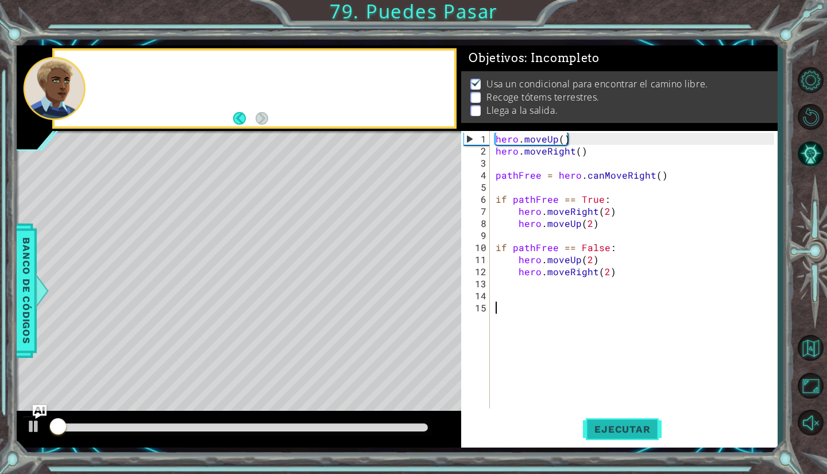
scroll to position [3, 0]
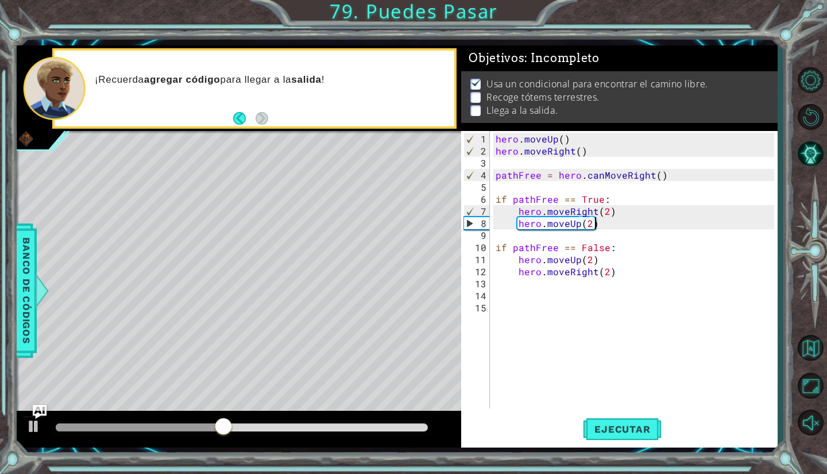
click at [609, 223] on div "hero . moveUp ( ) hero . moveRight ( ) pathFree = hero . canMoveRight ( ) if pa…" at bounding box center [636, 284] width 287 height 302
type textarea "hero.moveUp(2)"
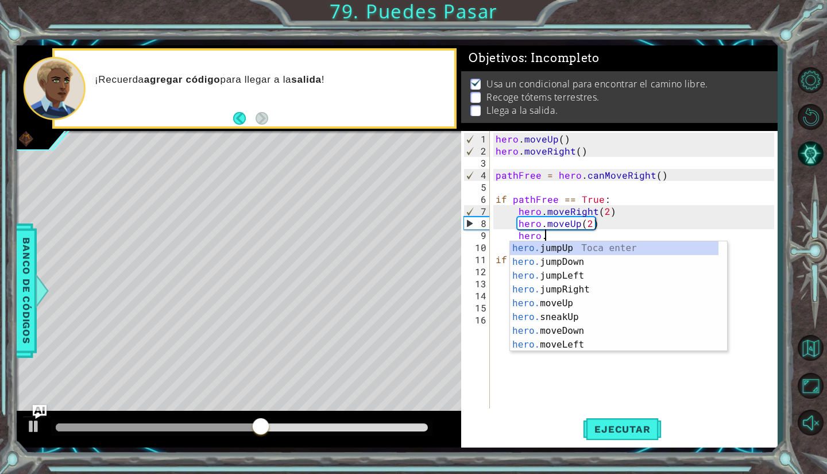
scroll to position [0, 3]
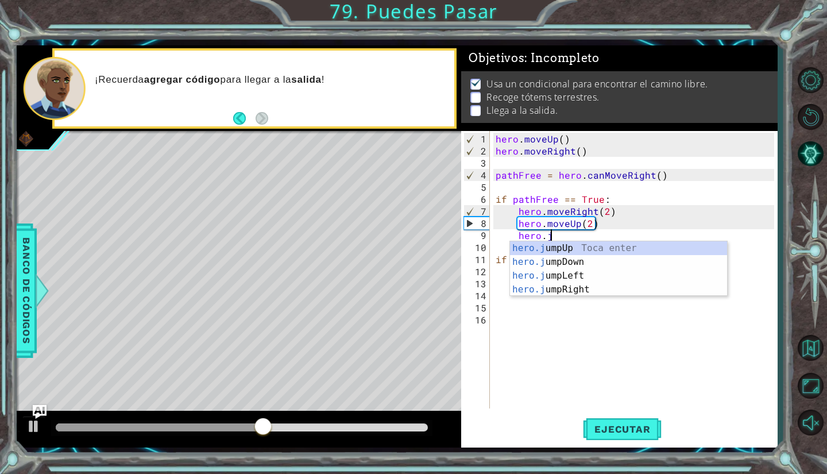
type textarea "hero.ju"
click at [561, 287] on div "hero.ju mpUp Toca enter hero.ju mpDown Toca enter hero.ju mpLeft Toca enter her…" at bounding box center [619, 282] width 218 height 83
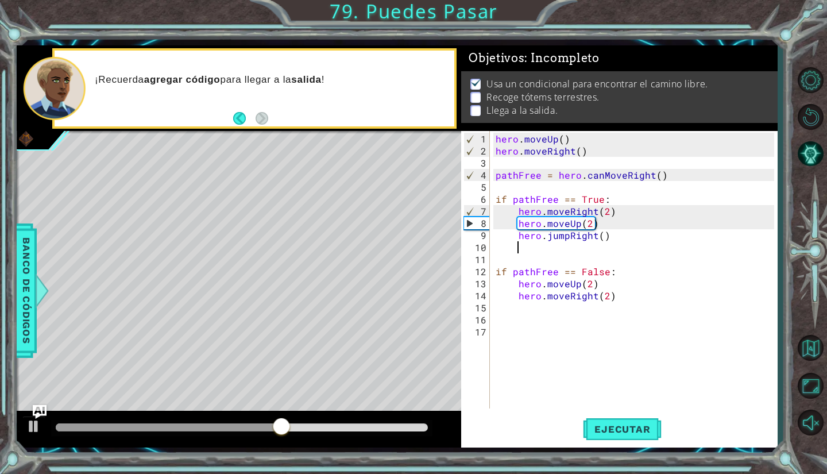
scroll to position [0, 1]
click at [626, 429] on span "Ejecutar" at bounding box center [622, 428] width 79 height 11
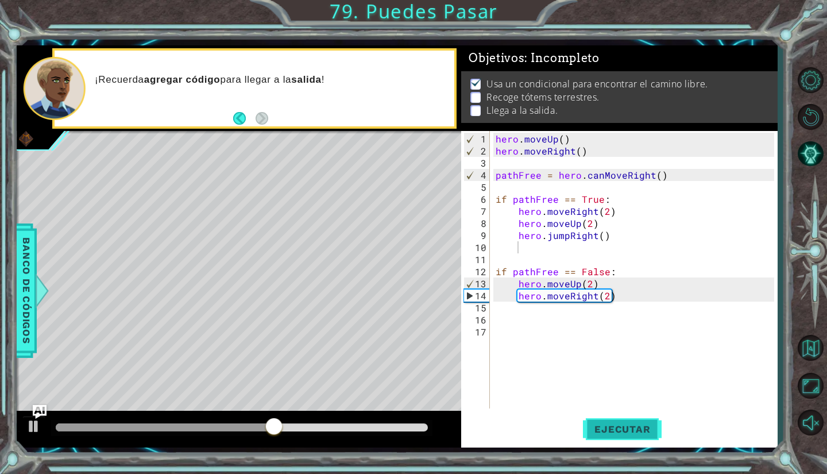
click at [626, 429] on span "Ejecutar" at bounding box center [622, 428] width 79 height 11
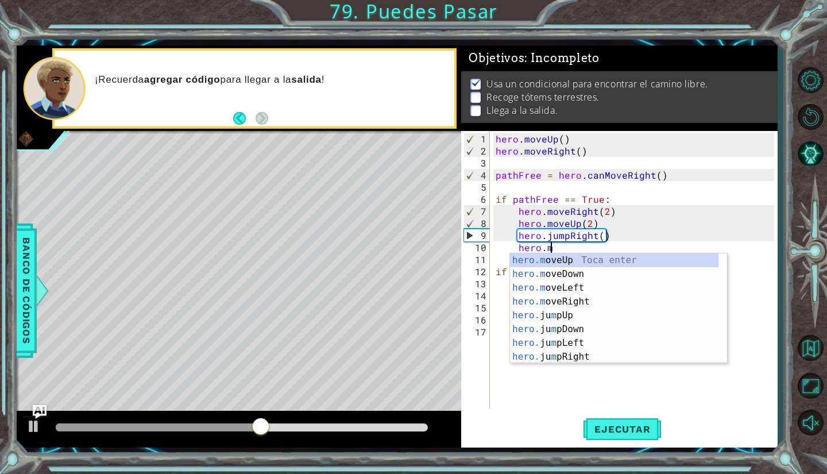
scroll to position [0, 3]
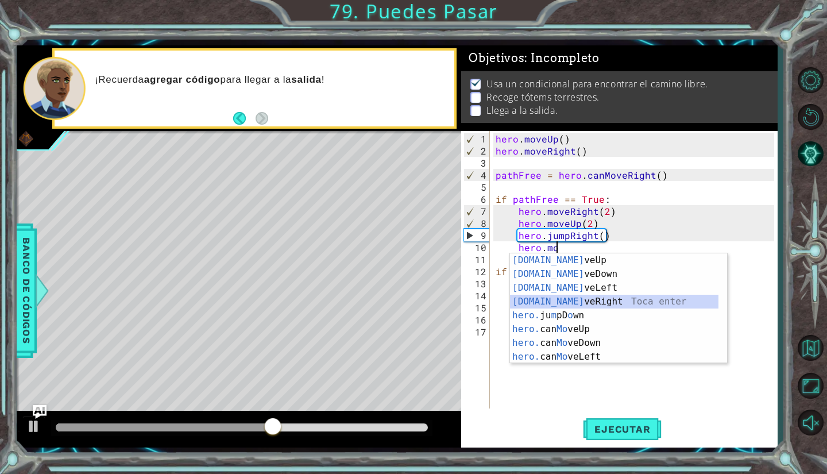
click at [562, 305] on div "[DOMAIN_NAME] veUp Toca enter [DOMAIN_NAME] veDown Toca enter [DOMAIN_NAME] veL…" at bounding box center [614, 322] width 209 height 138
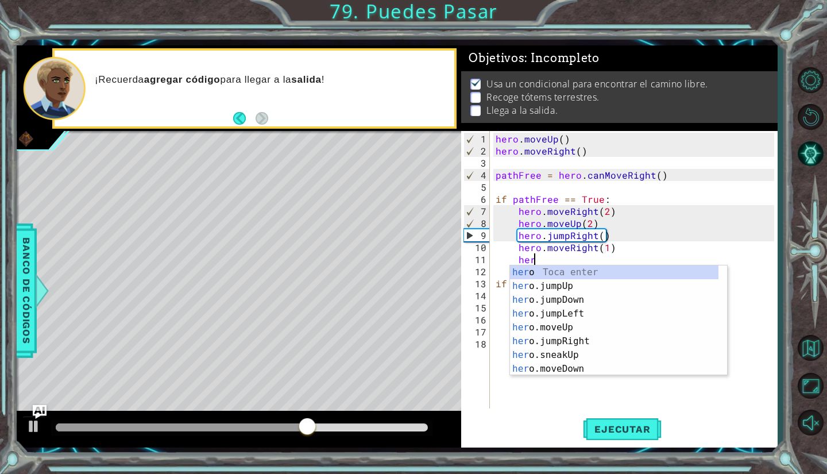
scroll to position [0, 8]
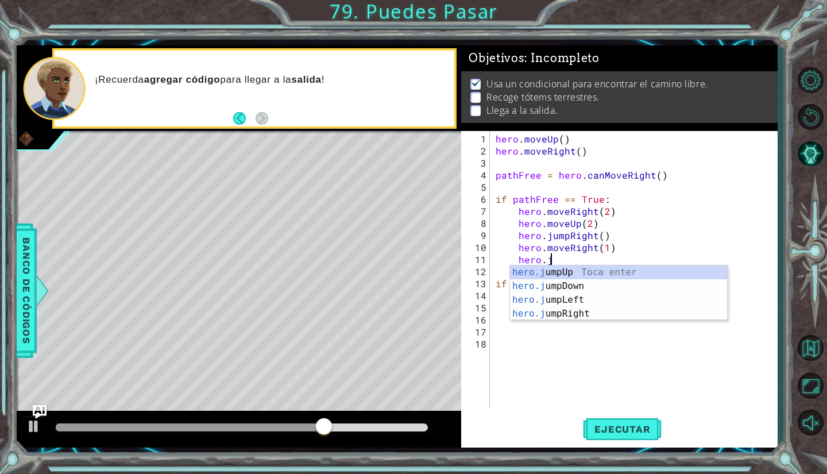
type textarea "hero.moveRight(1)hero.ju"
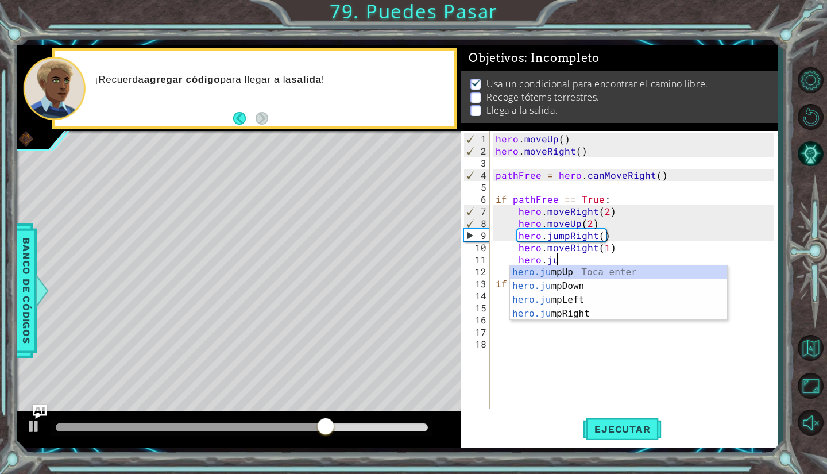
scroll to position [0, 9]
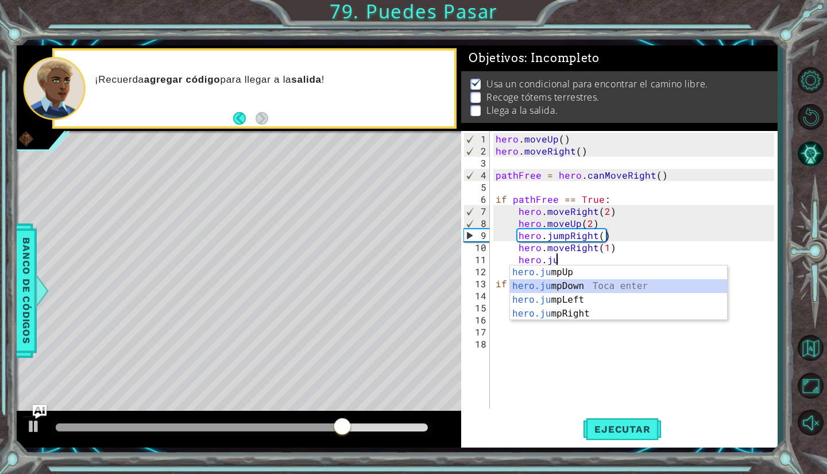
click at [579, 284] on div "hero.ju mpUp Toca enter hero.ju mpDown Toca enter hero.ju mpLeft Toca enter her…" at bounding box center [619, 306] width 218 height 83
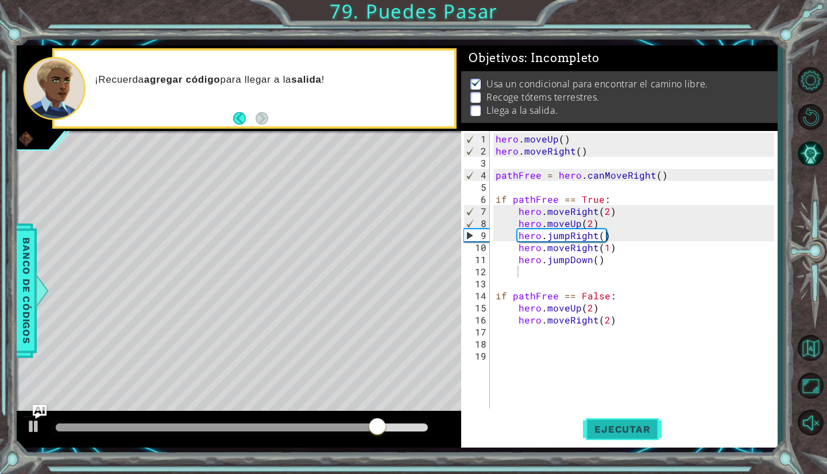
click at [600, 419] on button "Ejecutar" at bounding box center [622, 430] width 79 height 32
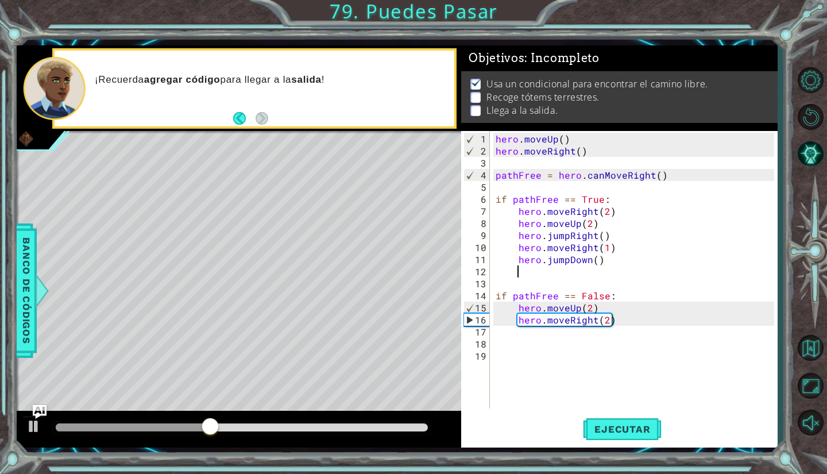
click at [596, 166] on div "hero . moveUp ( ) hero . moveRight ( ) pathFree = hero . canMoveRight ( ) if pa…" at bounding box center [636, 284] width 287 height 302
drag, startPoint x: 234, startPoint y: 422, endPoint x: 0, endPoint y: 406, distance: 234.9
click at [0, 406] on div "1 ההההההההההההההההההההההההההההההההההההההההההההההההההההההההההההההההההההההההההההה…" at bounding box center [413, 237] width 827 height 474
click at [604, 204] on div "hero . moveUp ( ) hero . moveRight ( ) pathFree = hero . canMoveRight ( ) if pa…" at bounding box center [636, 284] width 287 height 302
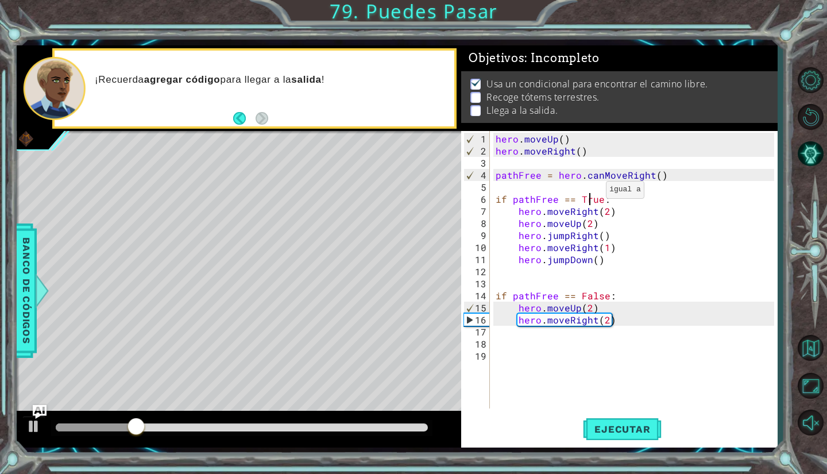
click at [592, 194] on div "hero . moveUp ( ) hero . moveRight ( ) pathFree = hero . canMoveRight ( ) if pa…" at bounding box center [636, 284] width 287 height 302
click at [623, 439] on button "Ejecutar" at bounding box center [622, 430] width 79 height 32
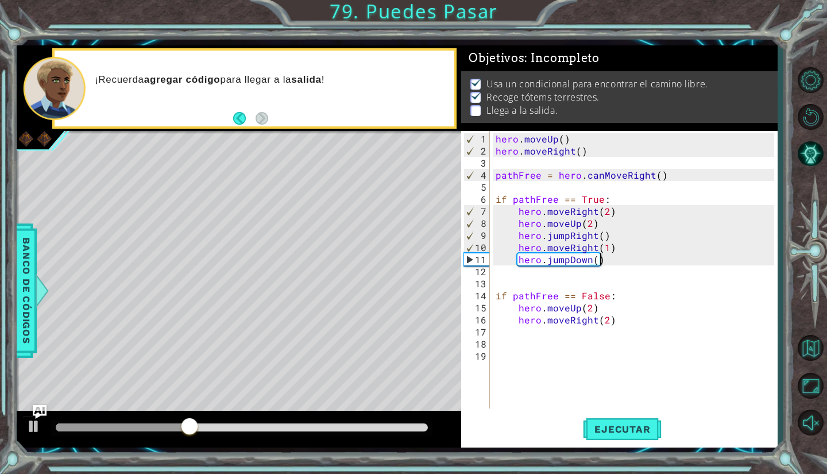
click at [608, 264] on div "hero . moveUp ( ) hero . moveRight ( ) pathFree = hero . canMoveRight ( ) if pa…" at bounding box center [636, 284] width 287 height 302
type textarea "hero.jumpDown()"
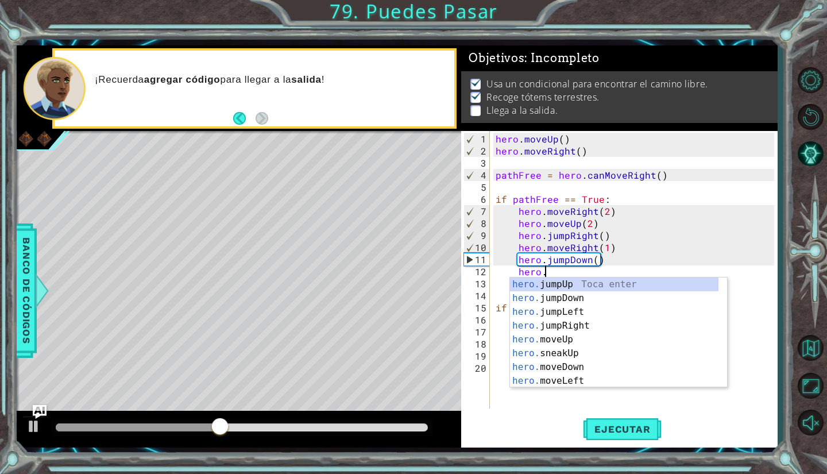
scroll to position [0, 3]
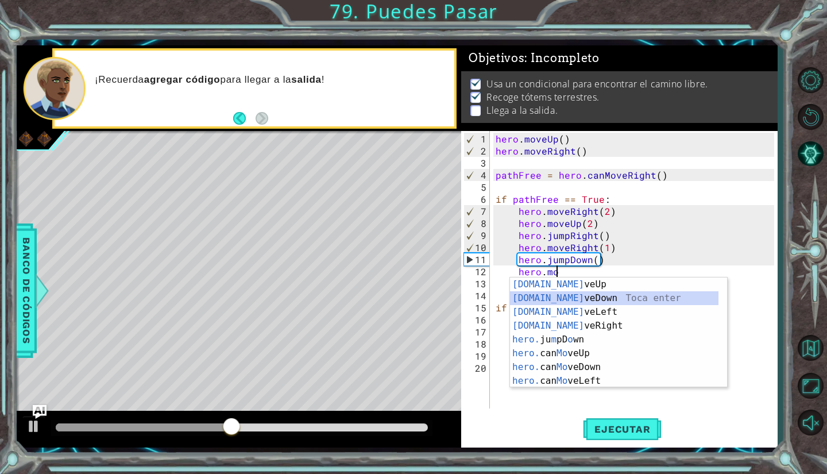
click at [571, 296] on div "[DOMAIN_NAME] veUp Toca enter [DOMAIN_NAME] veDown Toca enter [DOMAIN_NAME] veL…" at bounding box center [614, 346] width 209 height 138
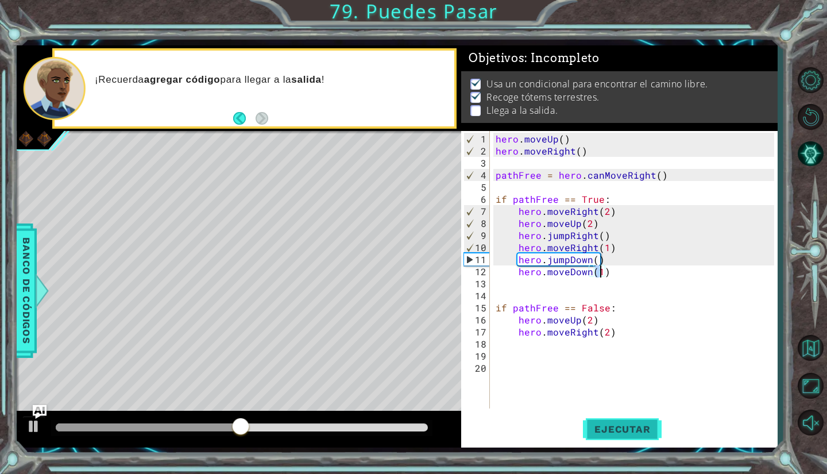
type textarea "hero.moveDown(1)"
click at [620, 440] on button "Ejecutar" at bounding box center [622, 430] width 79 height 32
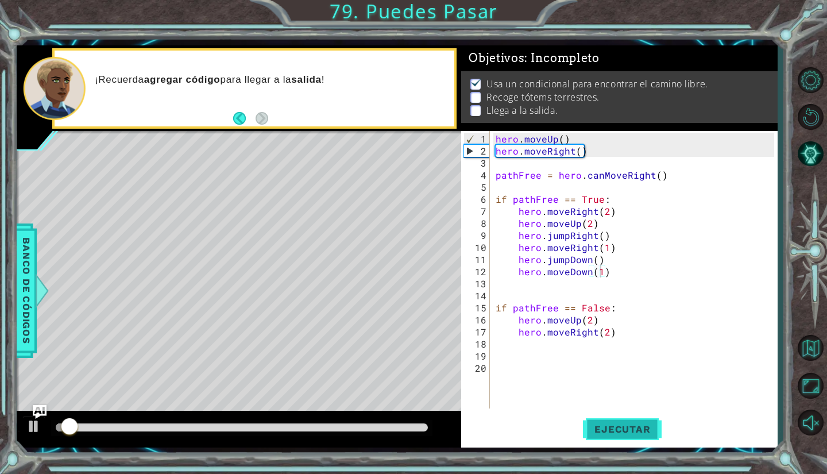
click at [620, 440] on button "Ejecutar" at bounding box center [622, 430] width 79 height 32
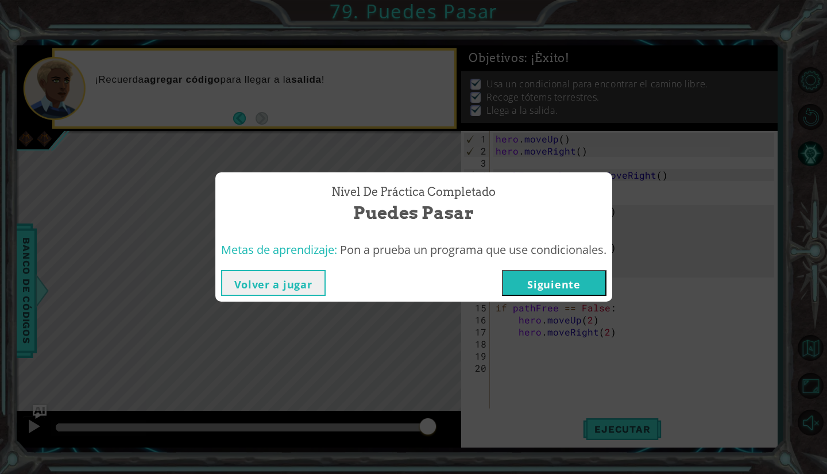
click at [567, 281] on button "Siguiente" at bounding box center [554, 283] width 105 height 26
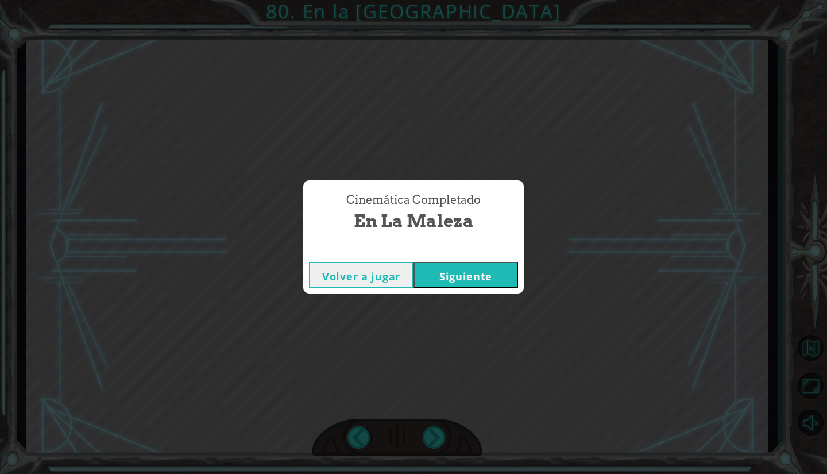
click at [286, 300] on div "Cinemática Completado En la Maleza Volver a jugar [GEOGRAPHIC_DATA]" at bounding box center [413, 237] width 827 height 474
click at [478, 271] on button "Siguiente" at bounding box center [466, 275] width 105 height 26
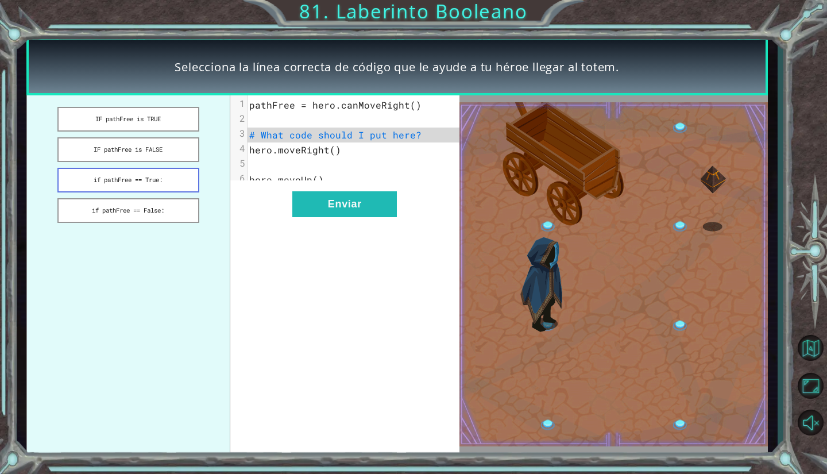
click at [184, 183] on button "if pathFree == True:" at bounding box center [128, 180] width 142 height 25
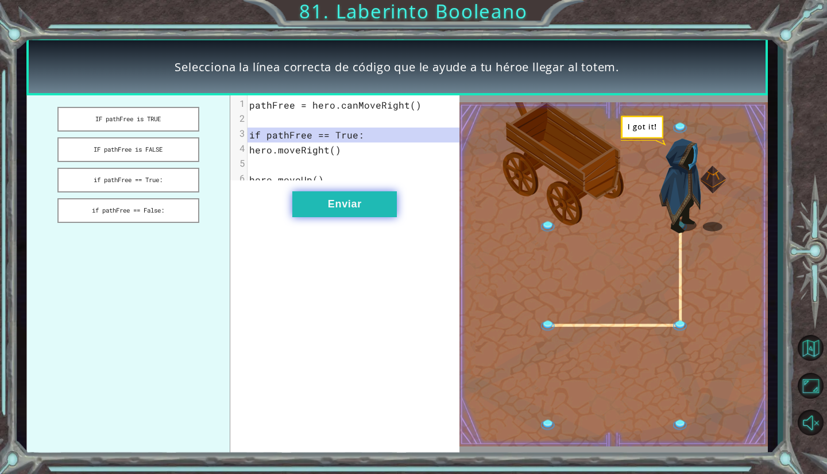
click at [306, 217] on button "Enviar" at bounding box center [344, 204] width 105 height 26
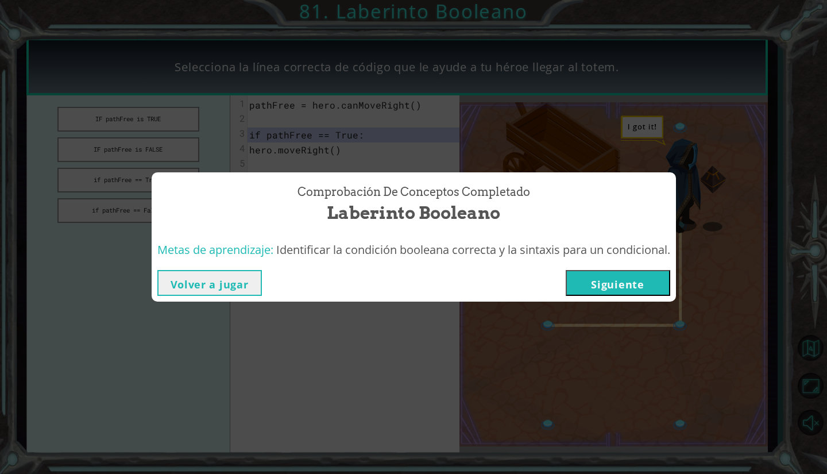
click at [607, 287] on button "Siguiente" at bounding box center [618, 283] width 105 height 26
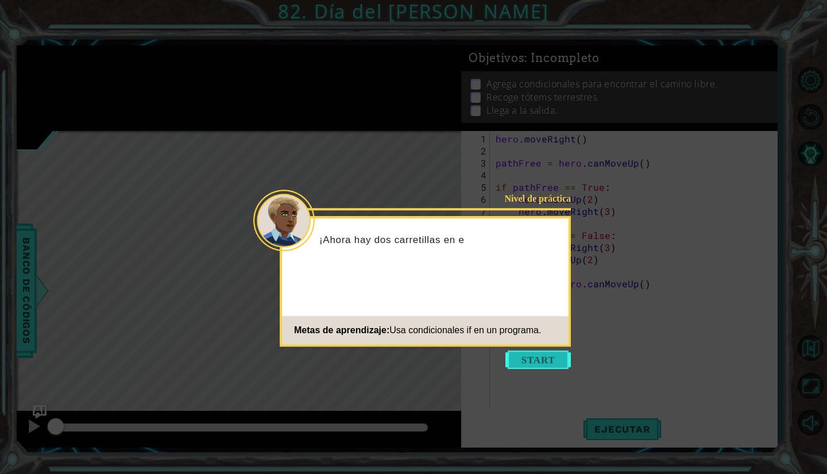
click at [525, 356] on button "Start" at bounding box center [537, 359] width 65 height 18
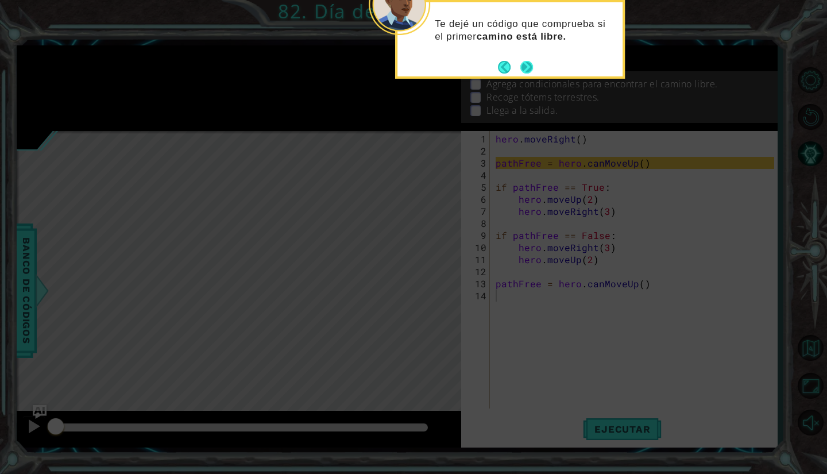
click at [525, 67] on button "Next" at bounding box center [526, 67] width 13 height 13
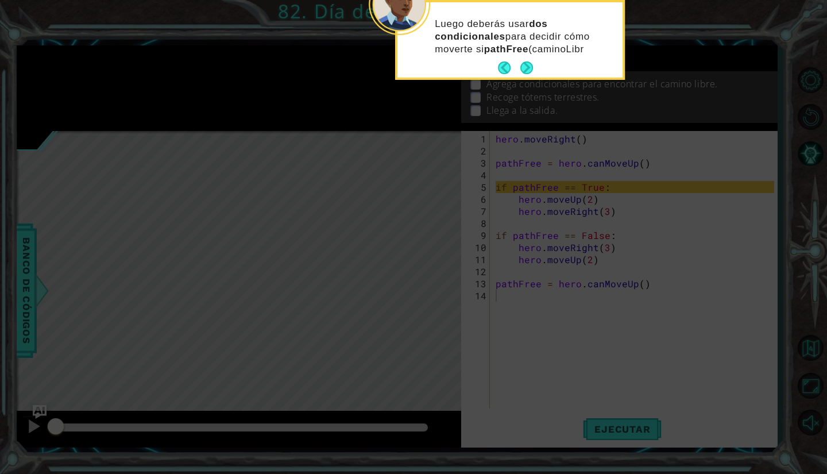
click at [525, 67] on button "Next" at bounding box center [526, 67] width 13 height 13
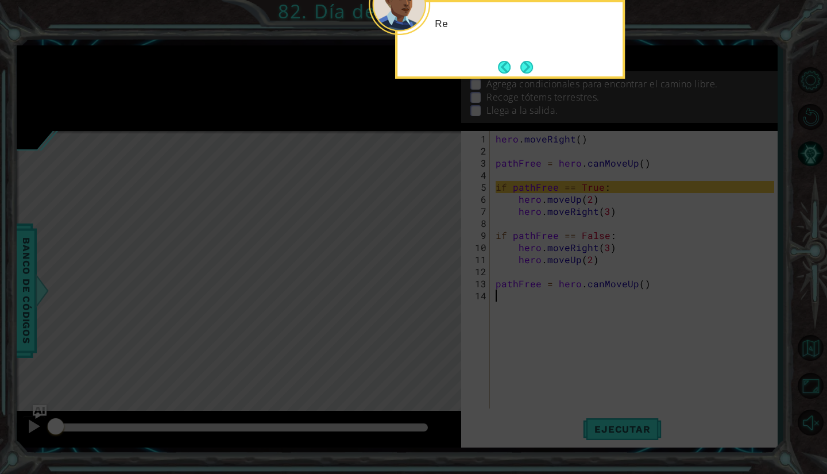
click at [525, 67] on button "Next" at bounding box center [526, 67] width 13 height 13
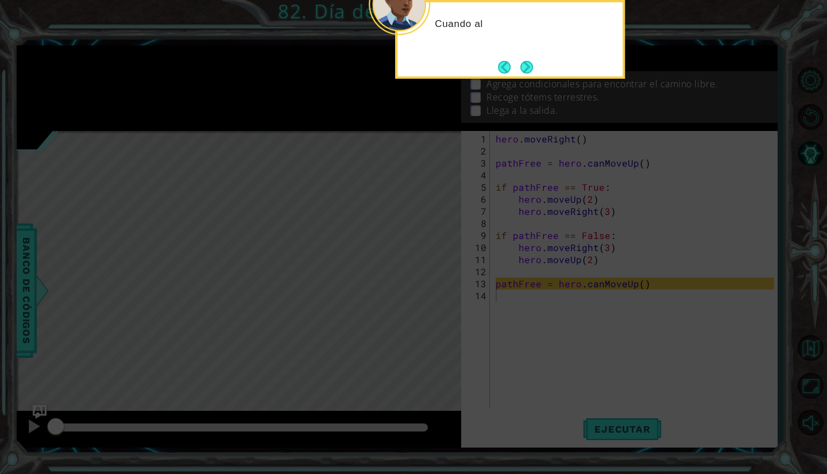
click at [525, 67] on button "Next" at bounding box center [526, 67] width 13 height 13
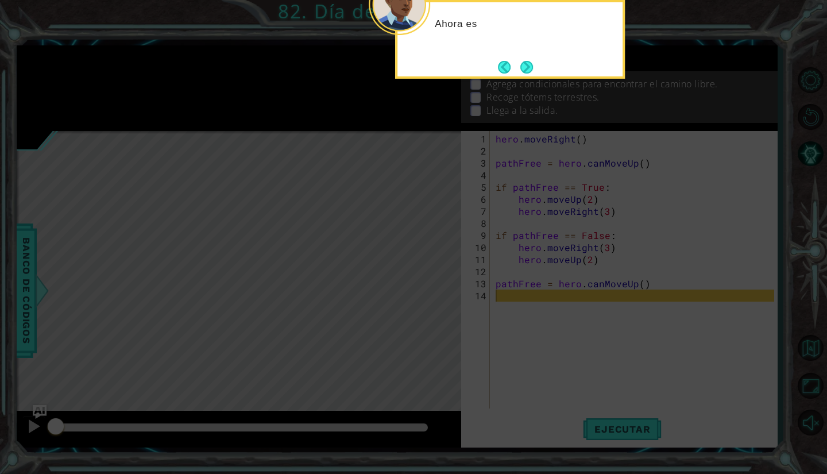
click at [525, 67] on button "Next" at bounding box center [526, 67] width 13 height 13
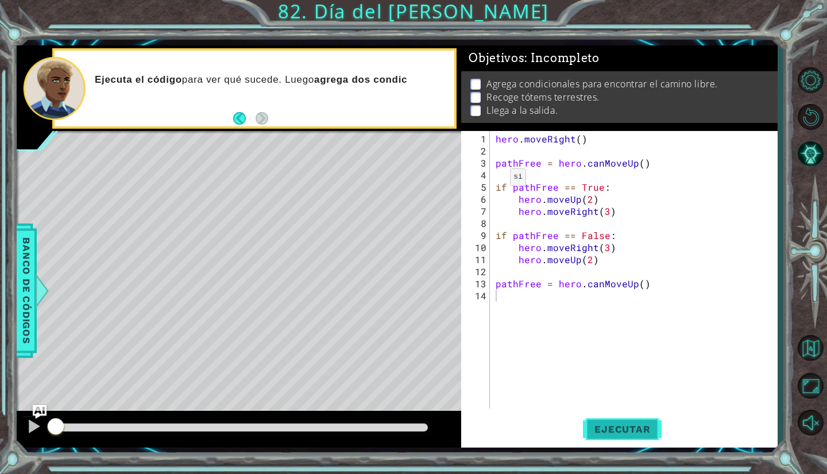
click at [614, 433] on span "Ejecutar" at bounding box center [622, 428] width 79 height 11
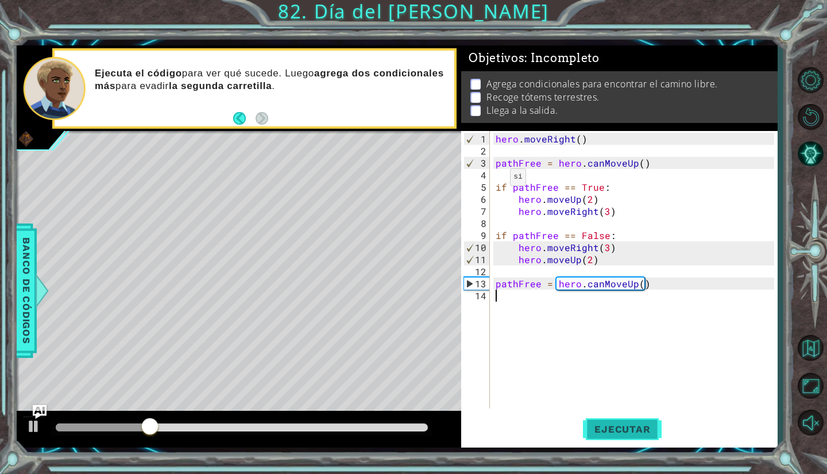
click at [614, 433] on span "Ejecutar" at bounding box center [622, 428] width 79 height 11
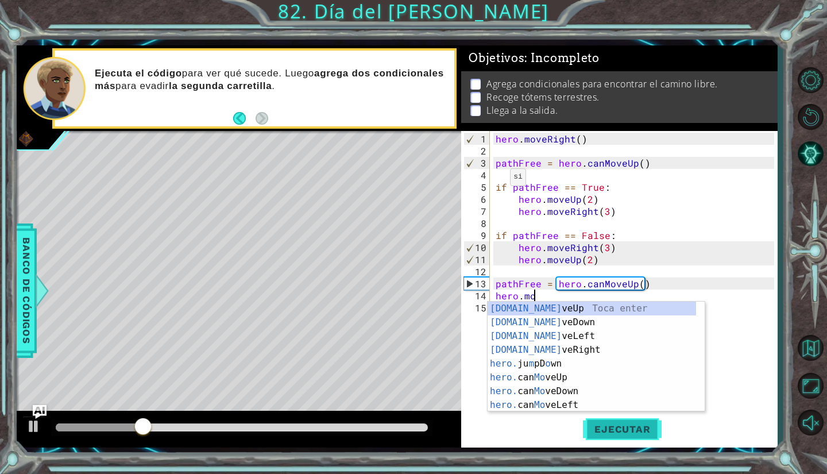
scroll to position [0, 2]
click at [550, 346] on div "[DOMAIN_NAME] veUp Toca enter [DOMAIN_NAME] veDown Toca enter [DOMAIN_NAME] veL…" at bounding box center [592, 371] width 209 height 138
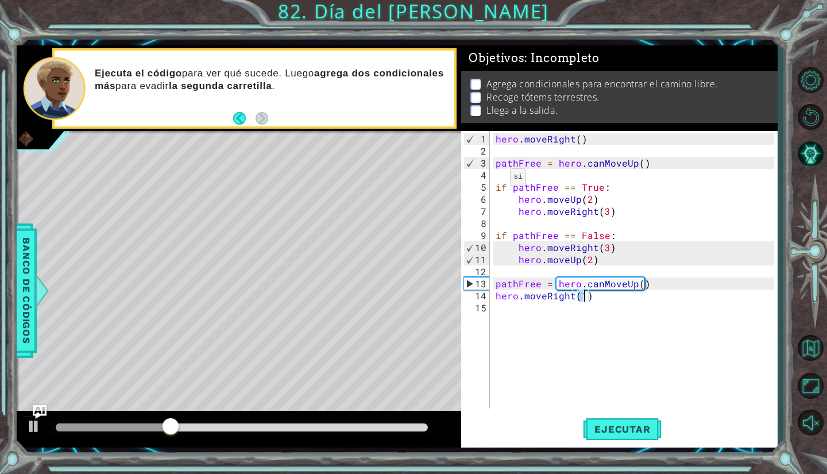
type textarea "hero.moveRight(2)"
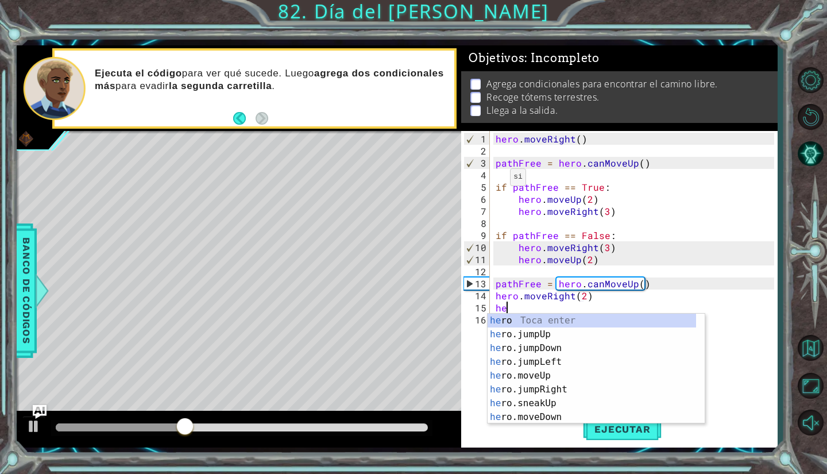
scroll to position [0, 1]
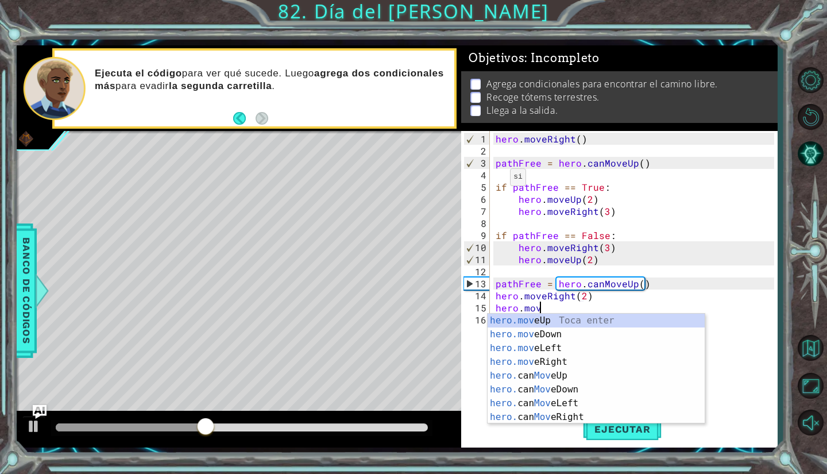
type textarea "hero.move"
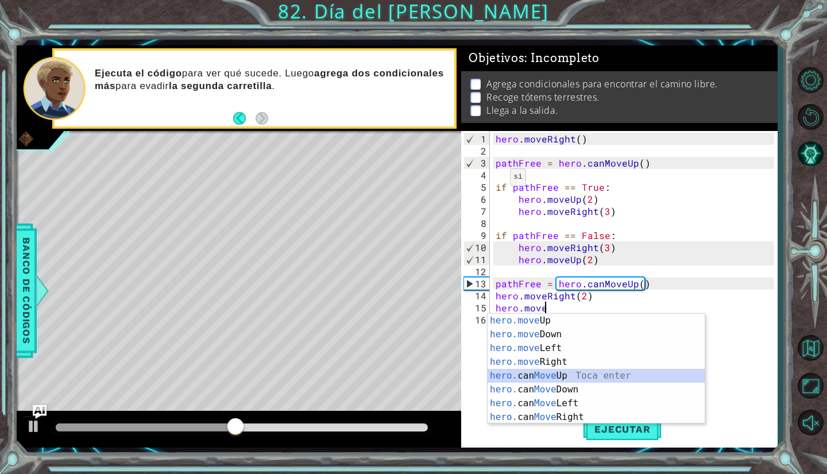
click at [561, 374] on div "hero.move Up Toca enter hero.move Down Toca enter hero.move Left Toca enter her…" at bounding box center [597, 383] width 218 height 138
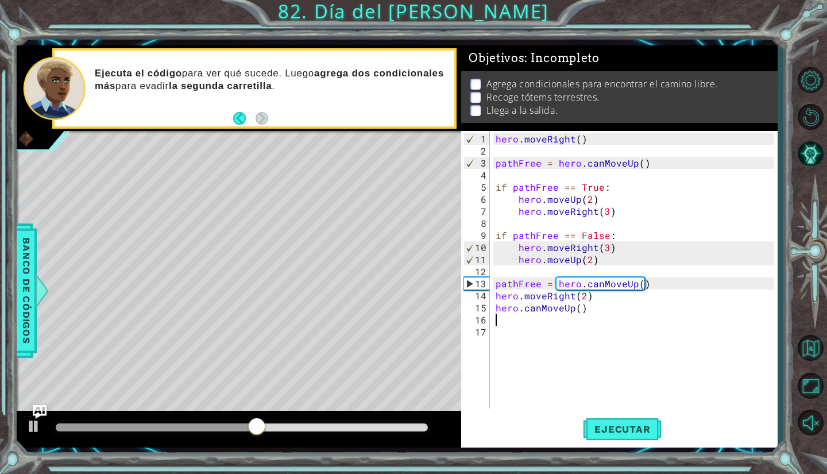
click at [571, 312] on div "hero . moveRight ( ) pathFree = hero . canMoveUp ( ) if pathFree == True : hero…" at bounding box center [636, 284] width 287 height 302
click at [571, 310] on div "hero . moveRight ( ) pathFree = hero . canMoveUp ( ) if pathFree == True : hero…" at bounding box center [636, 284] width 287 height 302
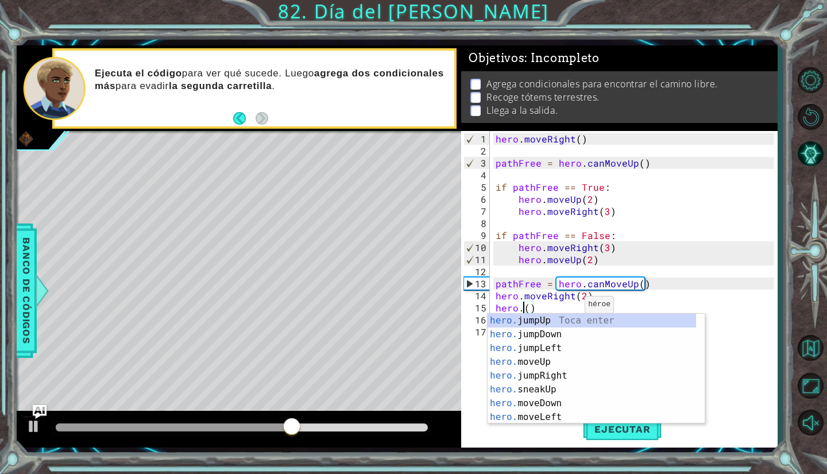
scroll to position [0, 2]
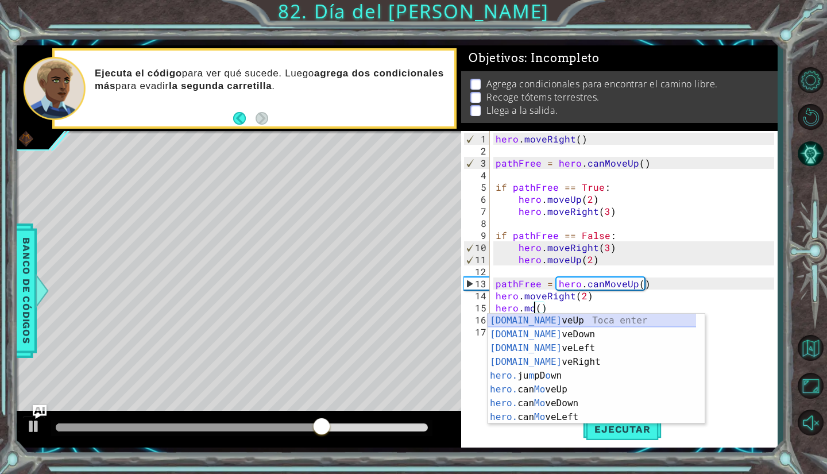
click at [550, 323] on div "[DOMAIN_NAME] veUp Toca enter [DOMAIN_NAME] veDown Toca enter [DOMAIN_NAME] veL…" at bounding box center [592, 383] width 209 height 138
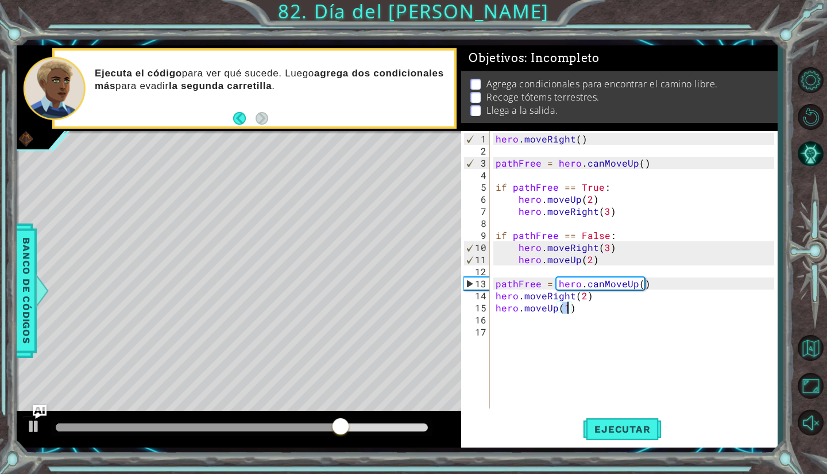
scroll to position [0, 4]
type textarea "hero.moveUp(2)"
click at [618, 430] on span "Ejecutar" at bounding box center [622, 428] width 79 height 11
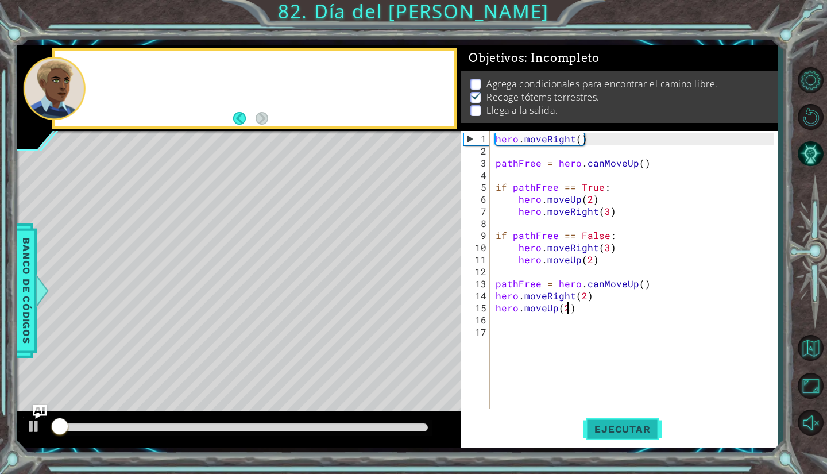
scroll to position [3, 0]
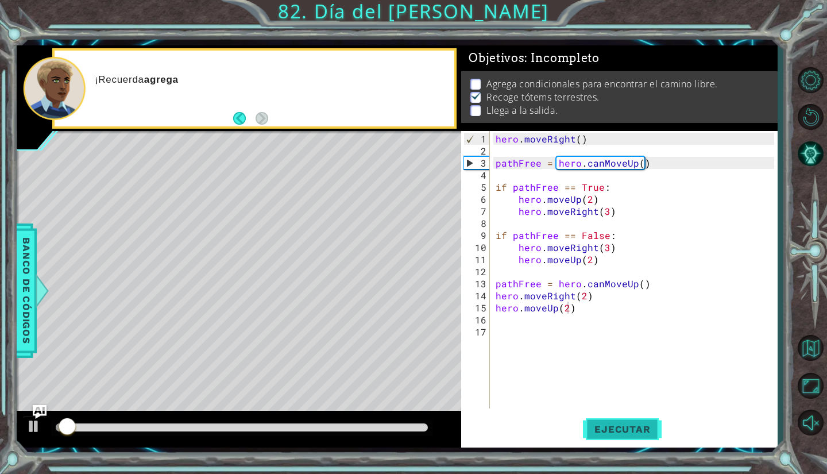
click at [618, 430] on span "Ejecutar" at bounding box center [622, 428] width 79 height 11
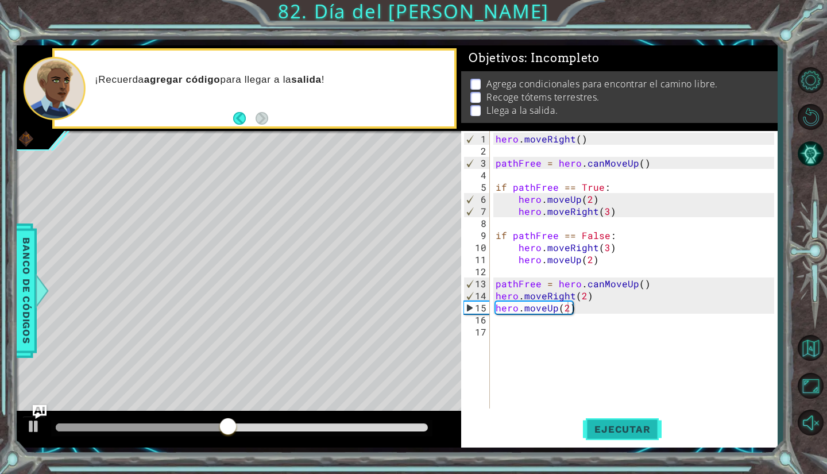
click at [618, 430] on span "Ejecutar" at bounding box center [622, 428] width 79 height 11
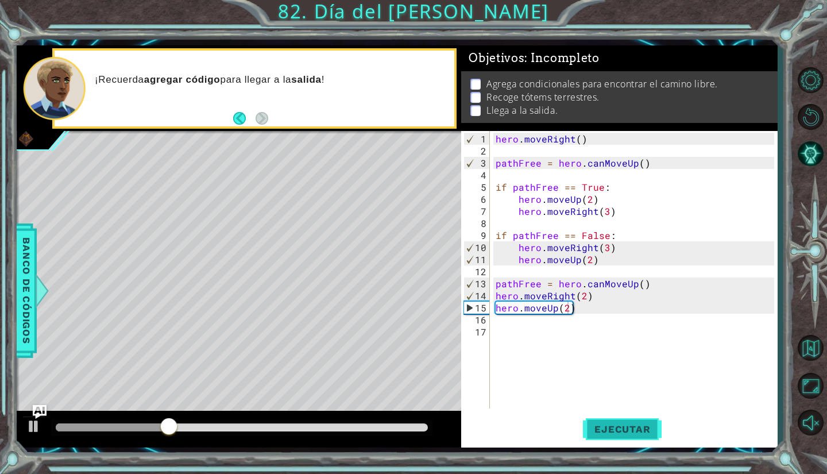
click at [618, 430] on span "Ejecutar" at bounding box center [622, 428] width 79 height 11
click at [533, 328] on div "hero . moveRight ( ) pathFree = hero . canMoveUp ( ) if pathFree == True : hero…" at bounding box center [636, 284] width 287 height 302
click at [509, 322] on div "hero . moveRight ( ) pathFree = hero . canMoveUp ( ) if pathFree == True : hero…" at bounding box center [636, 284] width 287 height 302
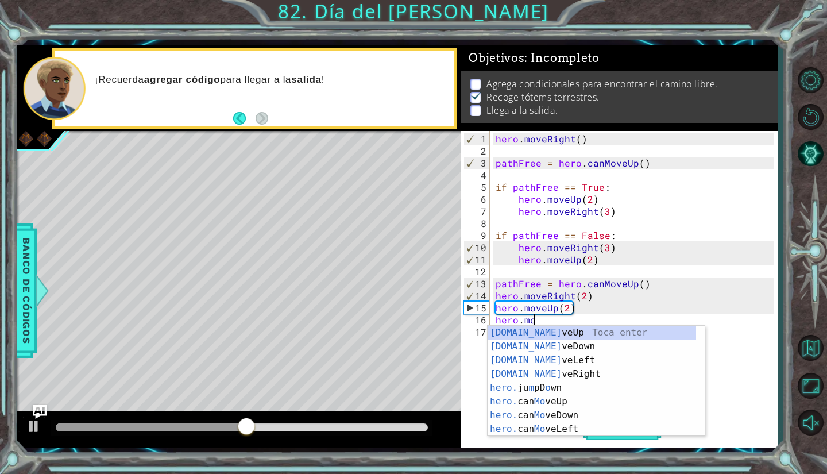
scroll to position [0, 2]
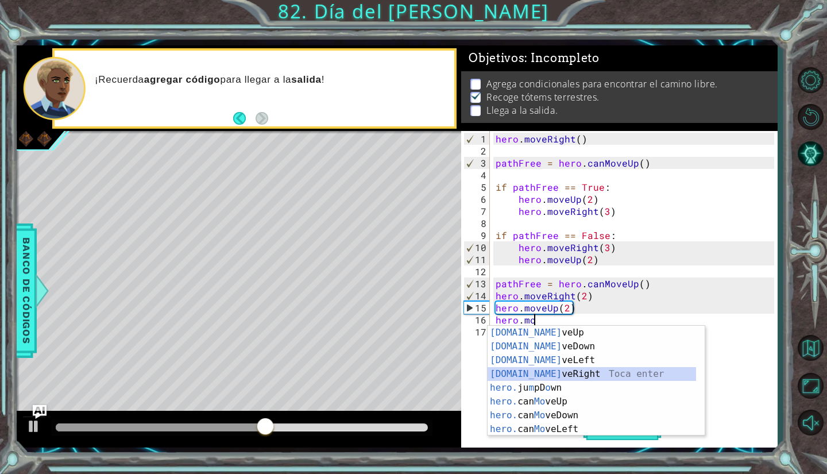
click at [536, 367] on div "[DOMAIN_NAME] veUp Toca enter [DOMAIN_NAME] veDown Toca enter [DOMAIN_NAME] veL…" at bounding box center [592, 395] width 209 height 138
type textarea "hero.moveRight(1)"
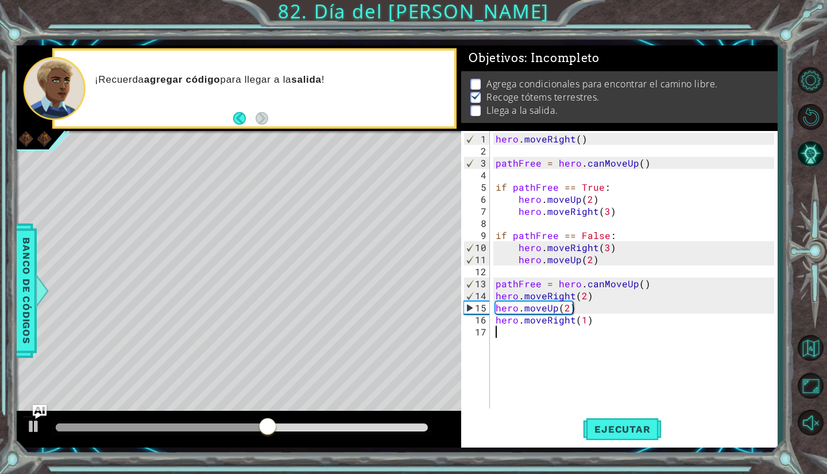
click at [536, 367] on div "hero . moveRight ( ) pathFree = hero . canMoveUp ( ) if pathFree == True : hero…" at bounding box center [636, 284] width 287 height 302
click at [613, 424] on span "Ejecutar" at bounding box center [622, 428] width 79 height 11
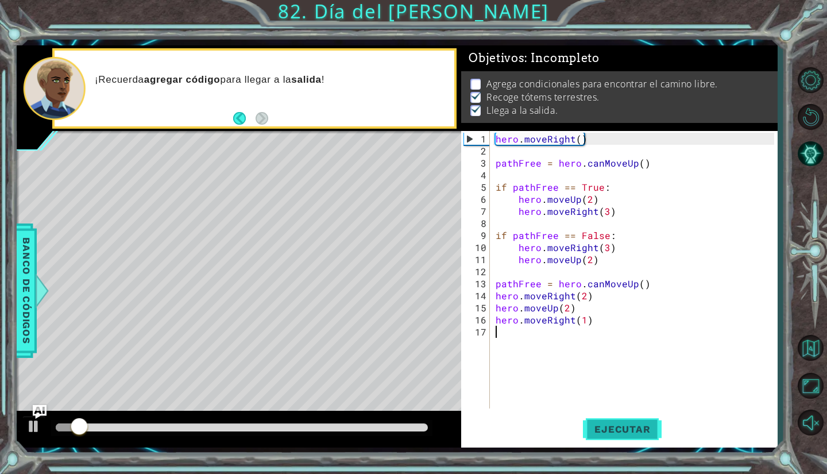
click at [613, 424] on span "Ejecutar" at bounding box center [622, 428] width 79 height 11
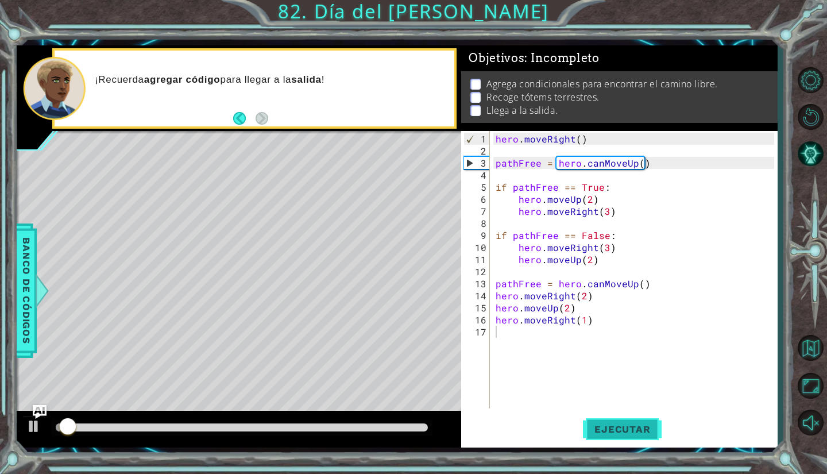
click at [613, 424] on span "Ejecutar" at bounding box center [622, 428] width 79 height 11
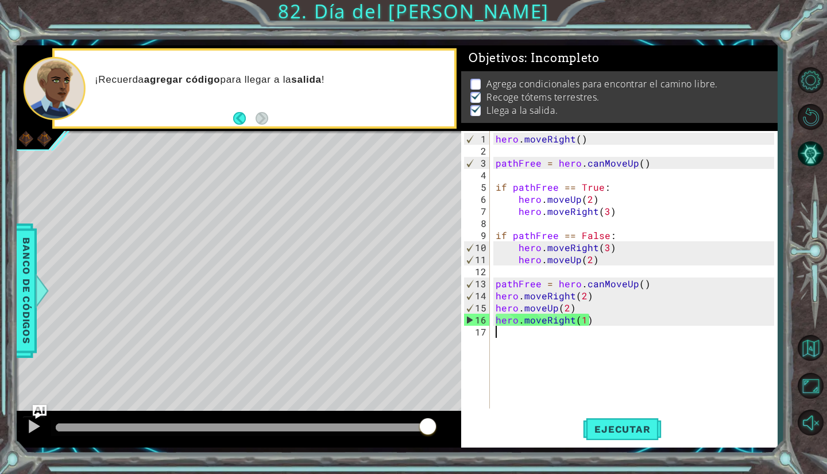
click at [611, 182] on div "hero . moveRight ( ) pathFree = hero . canMoveUp ( ) if pathFree == True : hero…" at bounding box center [636, 284] width 287 height 302
type textarea "if pathFree == True:"
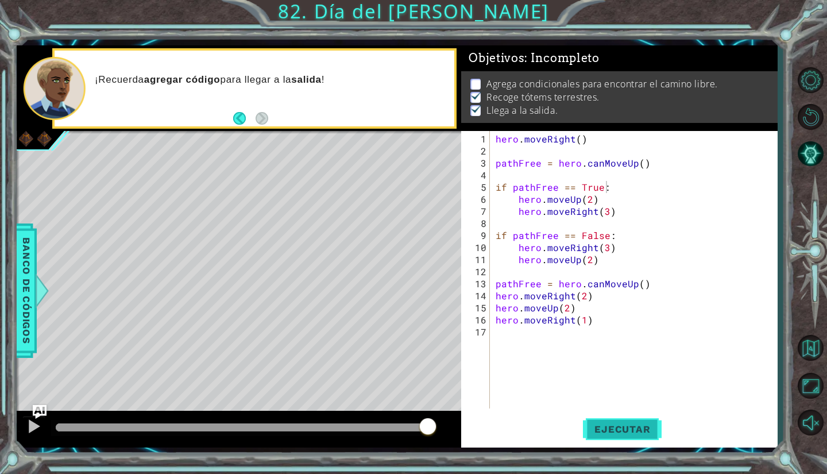
click at [630, 429] on span "Ejecutar" at bounding box center [622, 428] width 79 height 11
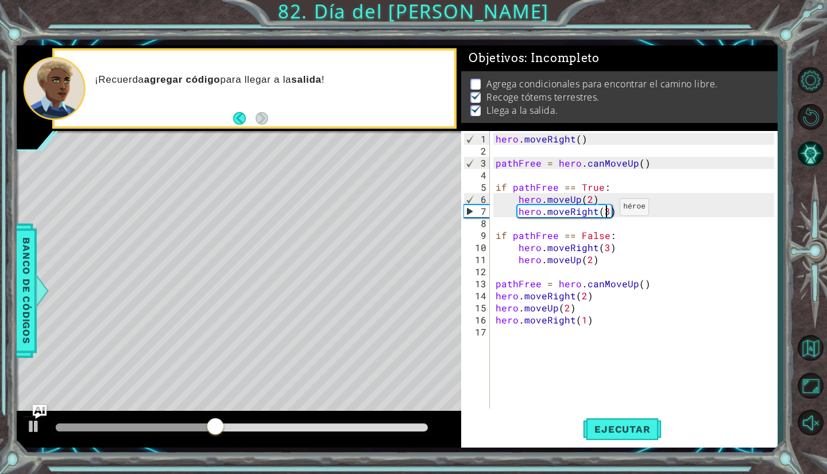
click at [605, 212] on div "hero . moveRight ( ) pathFree = hero . canMoveUp ( ) if pathFree == True : hero…" at bounding box center [636, 284] width 287 height 302
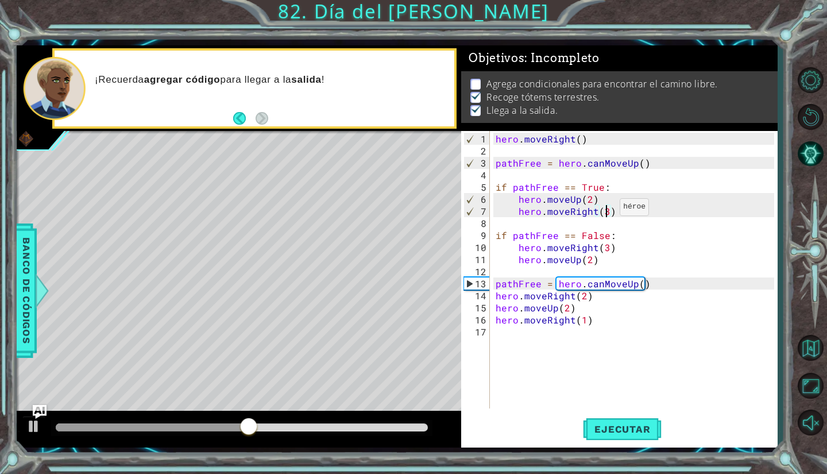
type textarea "hero.moveRight(5)"
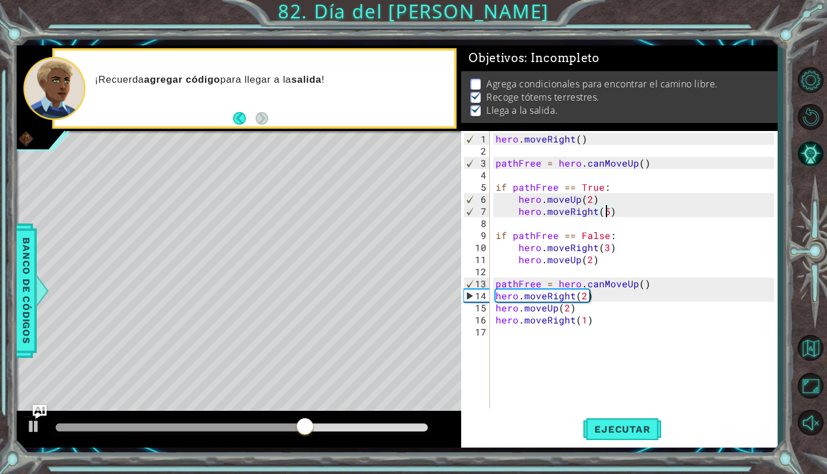
click at [619, 212] on div "hero . moveRight ( ) pathFree = hero . canMoveUp ( ) if pathFree == True : hero…" at bounding box center [636, 284] width 287 height 302
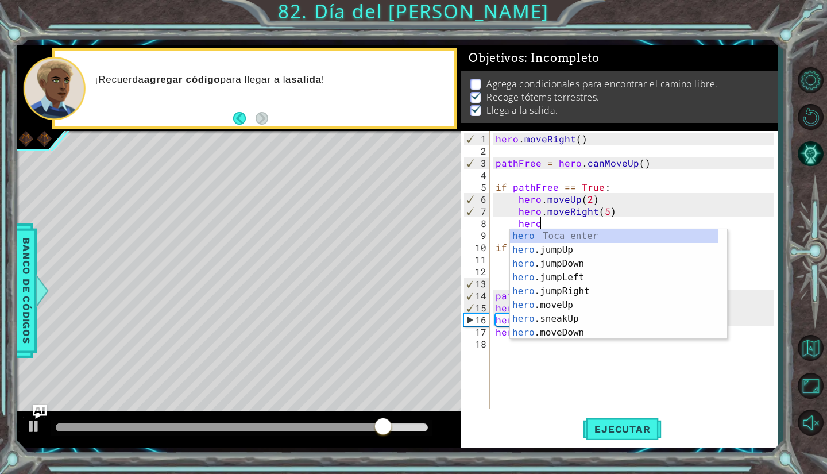
scroll to position [0, 2]
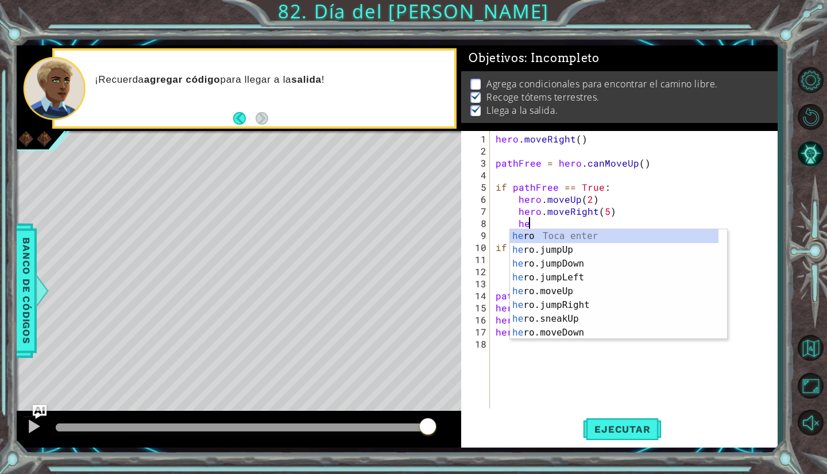
type textarea "h"
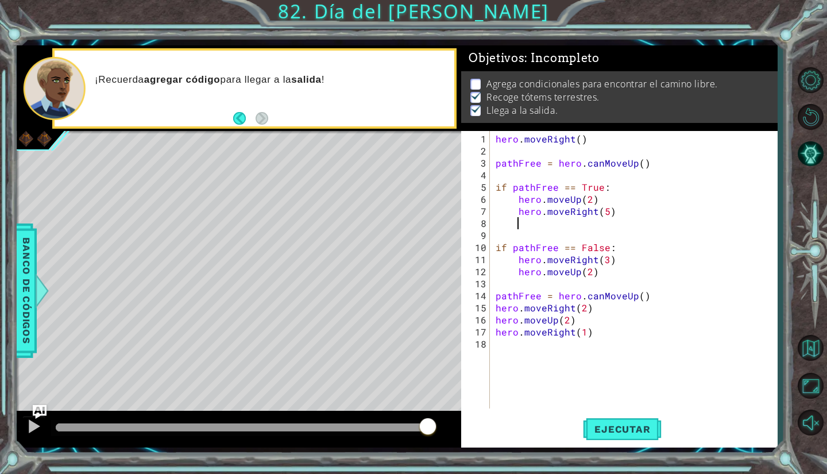
scroll to position [0, 1]
click at [620, 429] on span "Ejecutar" at bounding box center [622, 428] width 79 height 11
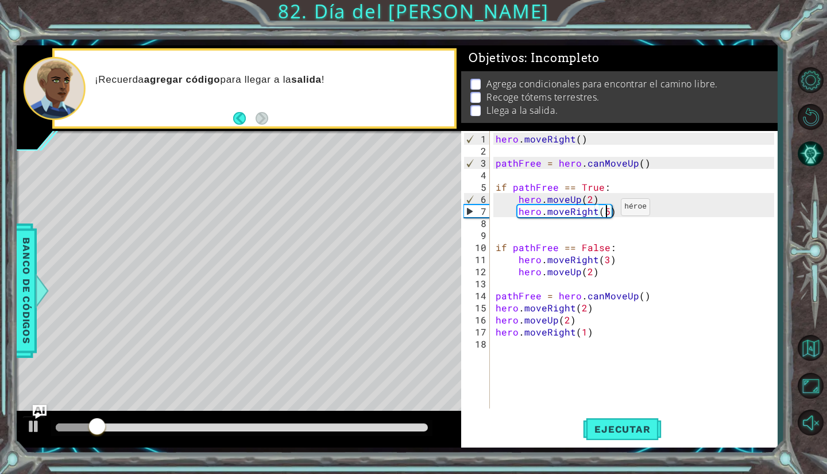
click at [607, 212] on div "hero . moveRight ( ) pathFree = hero . canMoveUp ( ) if pathFree == True : hero…" at bounding box center [636, 284] width 287 height 302
click at [613, 421] on button "Ejecutar" at bounding box center [622, 430] width 79 height 32
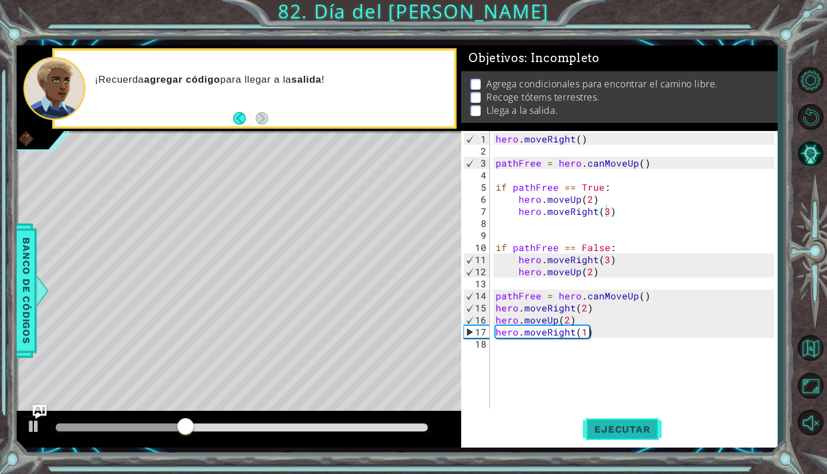
click at [613, 421] on button "Ejecutar" at bounding box center [622, 430] width 79 height 32
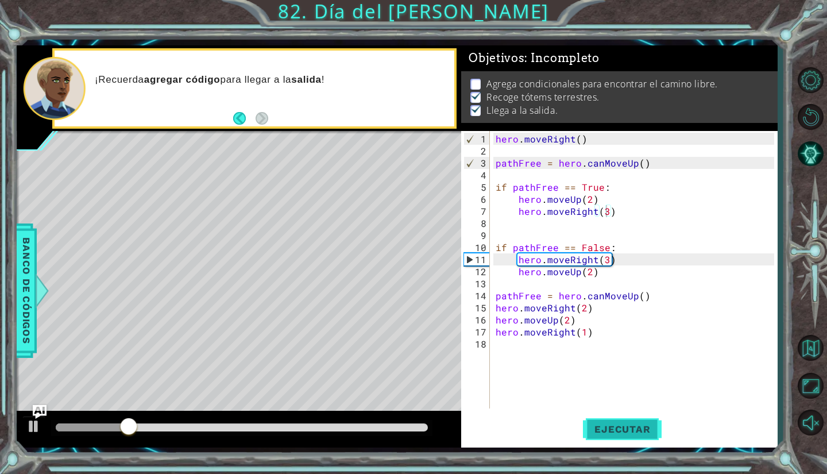
click at [613, 421] on button "Ejecutar" at bounding box center [622, 430] width 79 height 32
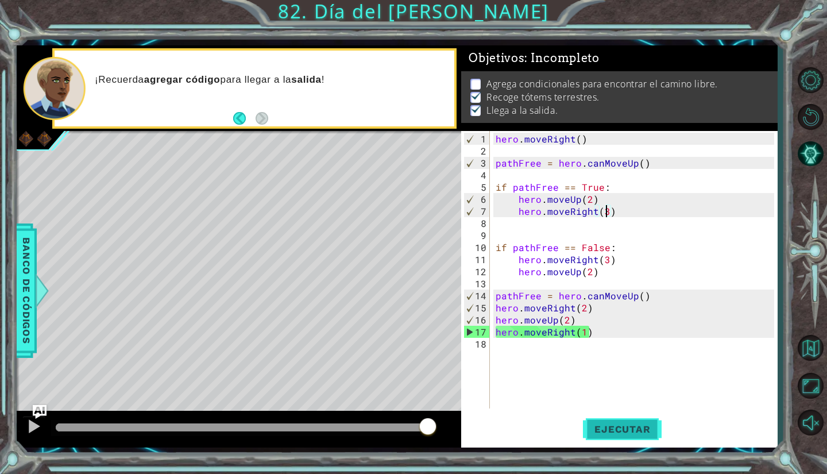
click at [613, 421] on button "Ejecutar" at bounding box center [622, 430] width 79 height 32
click at [605, 264] on div "hero . moveRight ( ) pathFree = hero . canMoveUp ( ) if pathFree == True : hero…" at bounding box center [636, 284] width 287 height 302
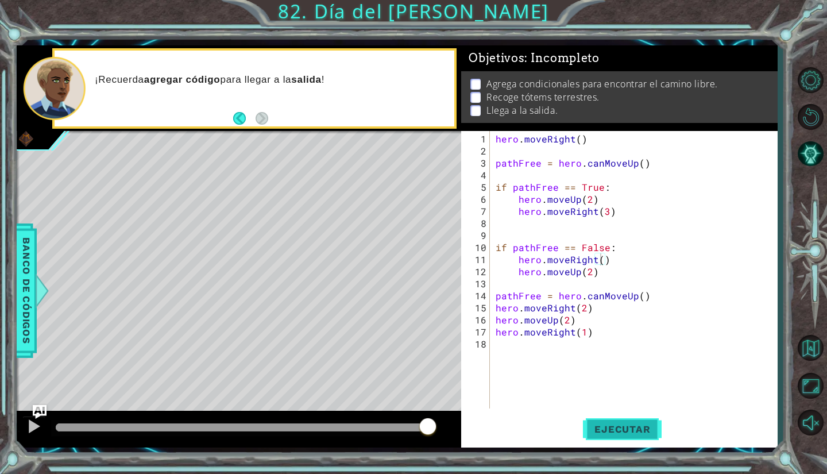
click at [605, 419] on button "Ejecutar" at bounding box center [622, 430] width 79 height 32
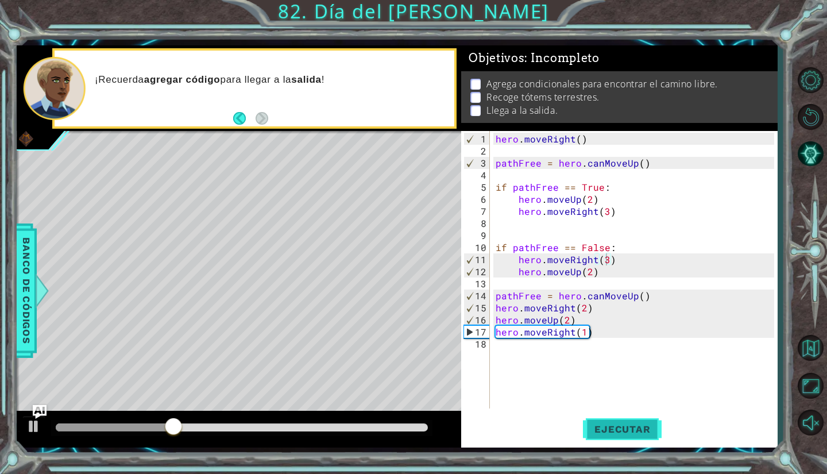
click at [625, 422] on button "Ejecutar" at bounding box center [622, 430] width 79 height 32
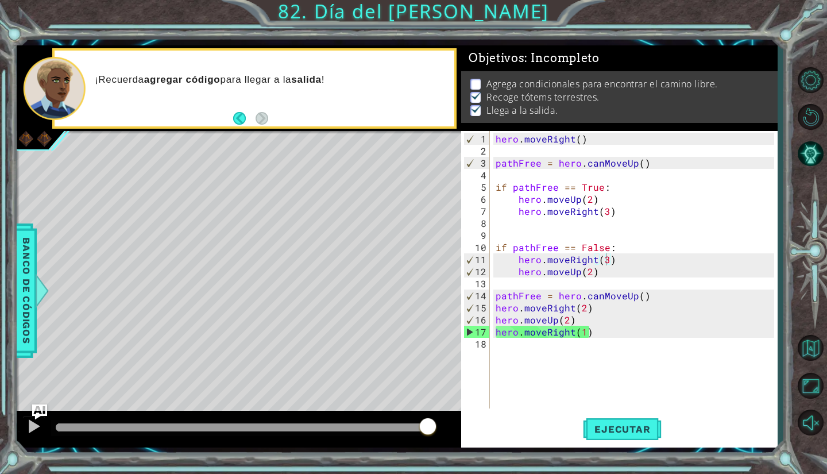
click at [33, 419] on img "Ask AI" at bounding box center [39, 411] width 15 height 15
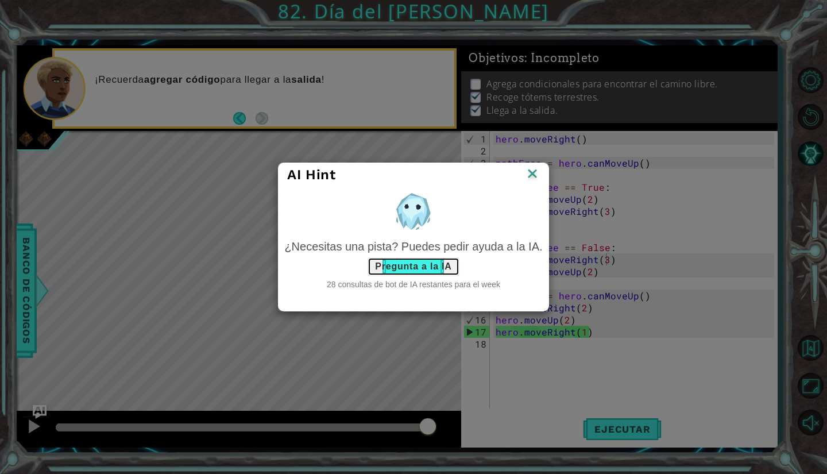
click at [401, 265] on button "Pregunta a la IA" at bounding box center [413, 266] width 91 height 18
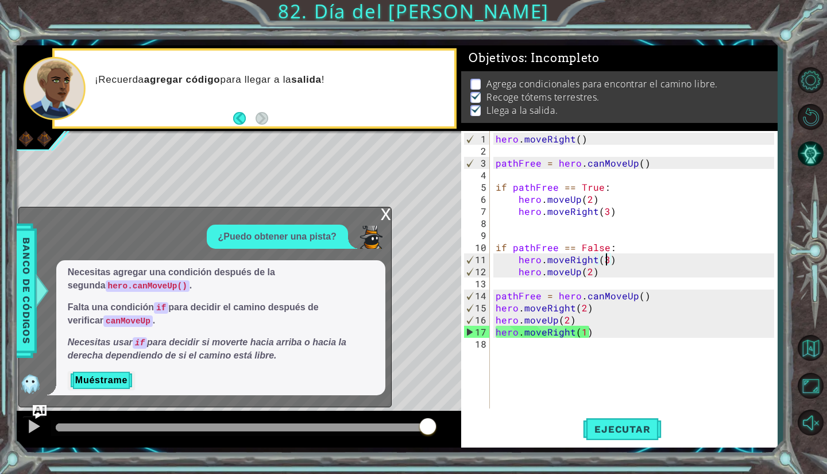
click at [497, 298] on div "hero . moveRight ( ) pathFree = hero . canMoveUp ( ) if pathFree == True : hero…" at bounding box center [636, 284] width 287 height 302
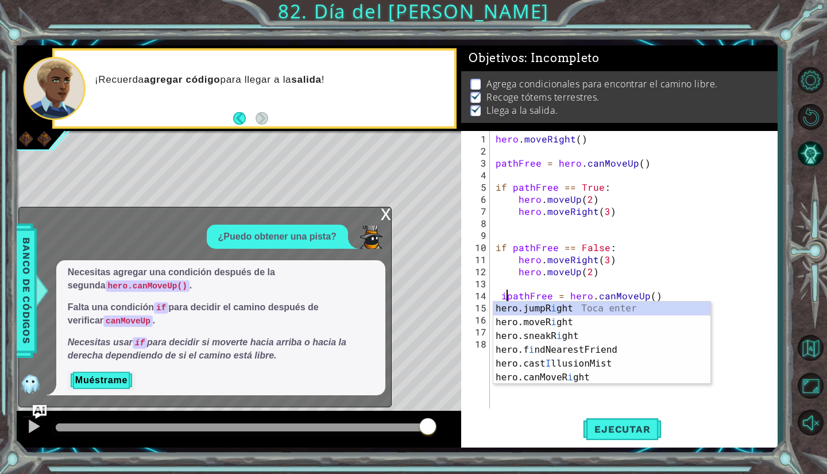
scroll to position [0, 1]
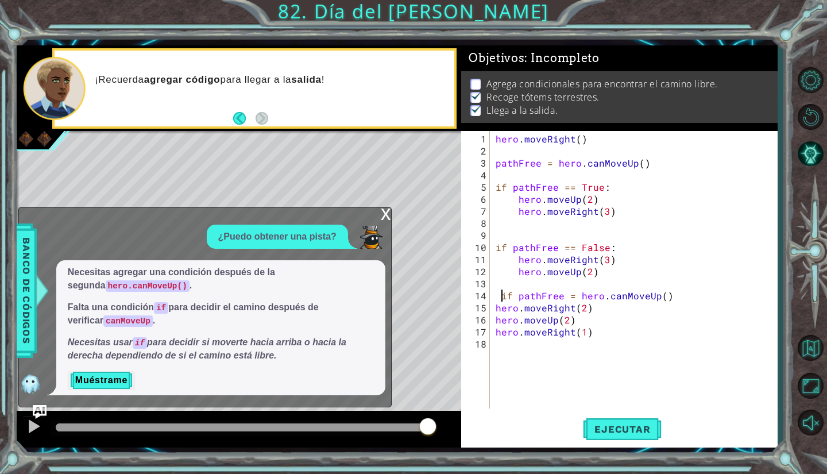
click at [501, 295] on div "hero . moveRight ( ) pathFree = hero . canMoveUp ( ) if pathFree == True : hero…" at bounding box center [636, 284] width 287 height 302
click at [609, 439] on button "Ejecutar" at bounding box center [622, 430] width 79 height 32
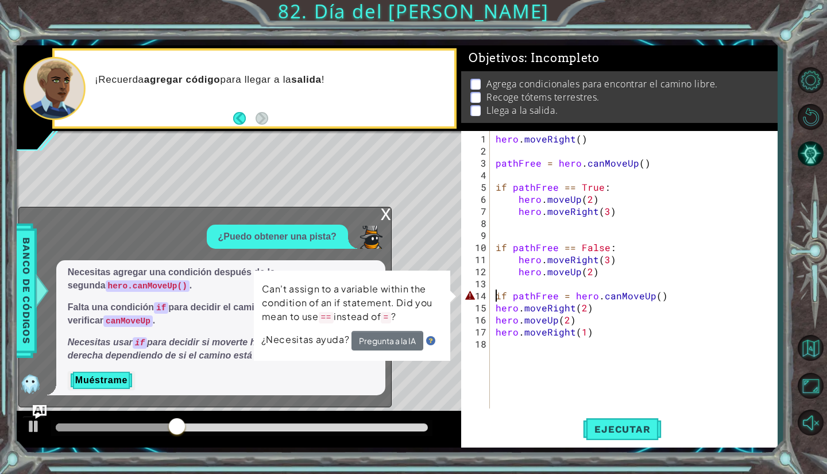
click at [562, 298] on div "hero . moveRight ( ) pathFree = hero . canMoveUp ( ) if pathFree == True : hero…" at bounding box center [636, 284] width 287 height 302
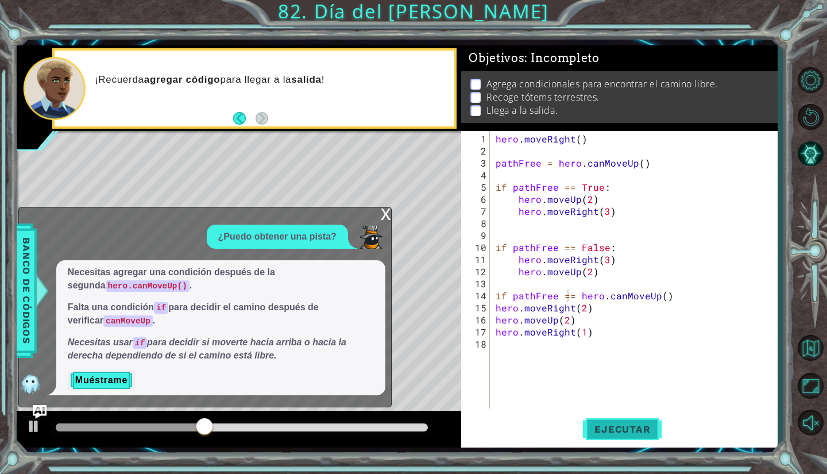
click at [623, 436] on button "Ejecutar" at bounding box center [622, 430] width 79 height 32
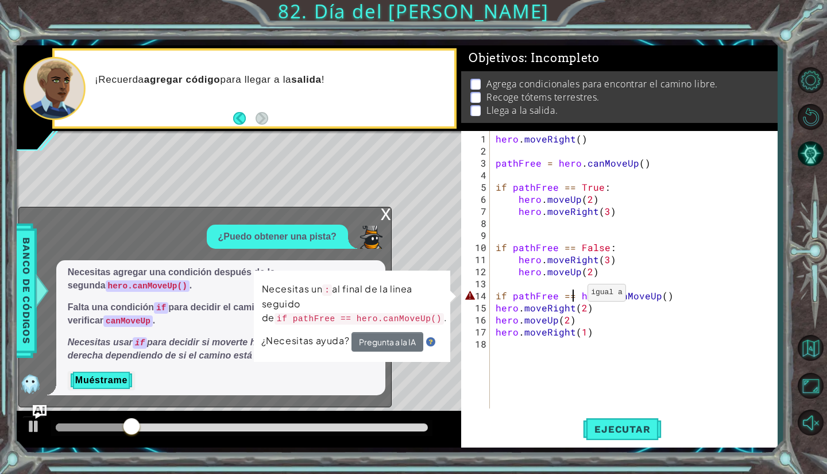
click at [573, 297] on div "hero . moveRight ( ) pathFree = hero . canMoveUp ( ) if pathFree == True : hero…" at bounding box center [636, 284] width 287 height 302
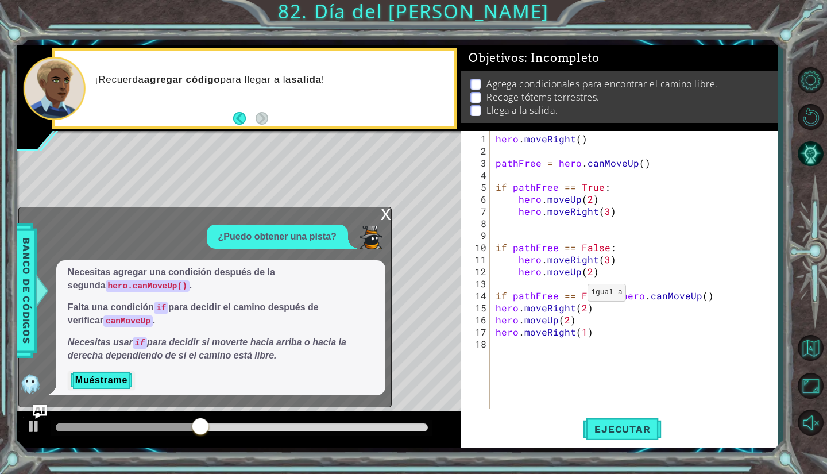
scroll to position [0, 7]
click at [620, 423] on span "Ejecutar" at bounding box center [622, 428] width 79 height 11
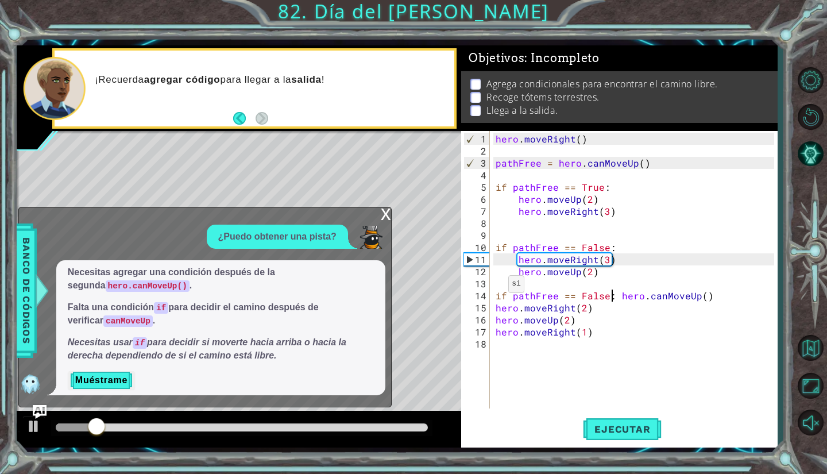
click at [384, 212] on div "x" at bounding box center [386, 212] width 10 height 11
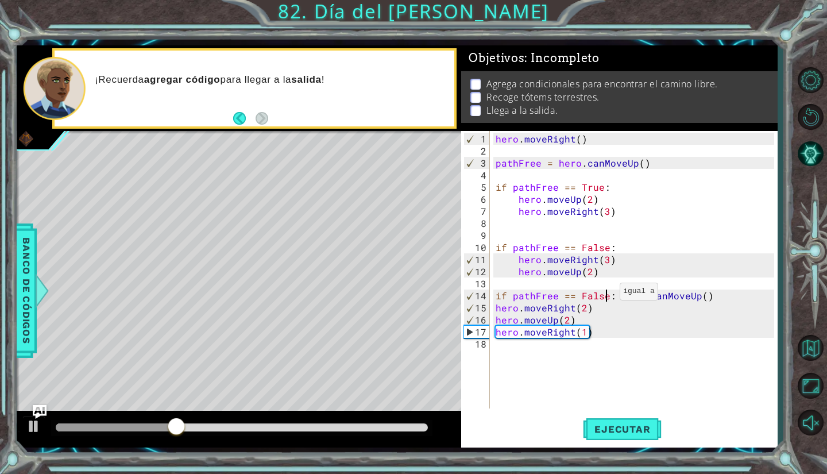
click at [606, 296] on div "hero . moveRight ( ) pathFree = hero . canMoveUp ( ) if pathFree == True : hero…" at bounding box center [636, 284] width 287 height 302
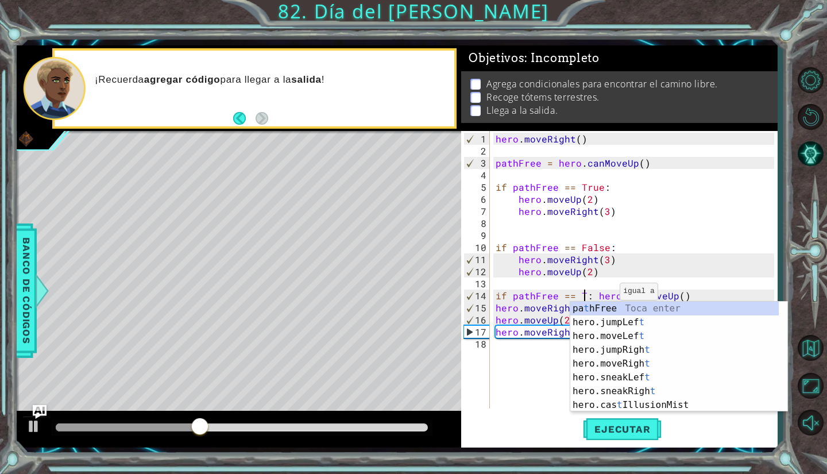
scroll to position [0, 6]
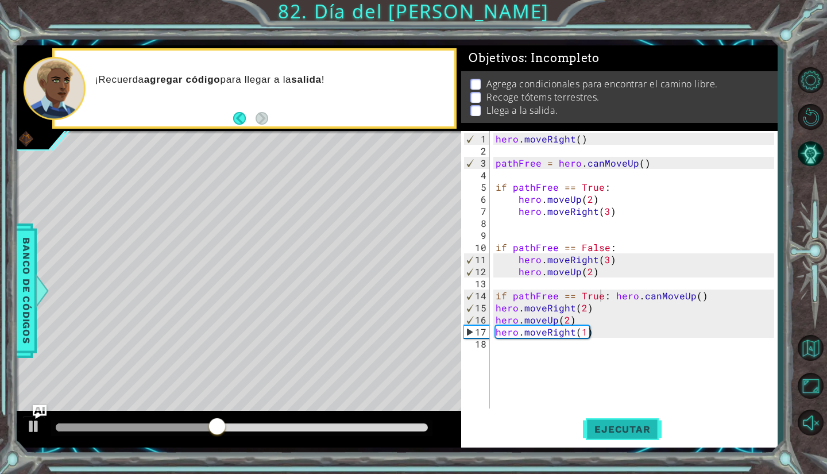
click at [617, 427] on span "Ejecutar" at bounding box center [622, 428] width 79 height 11
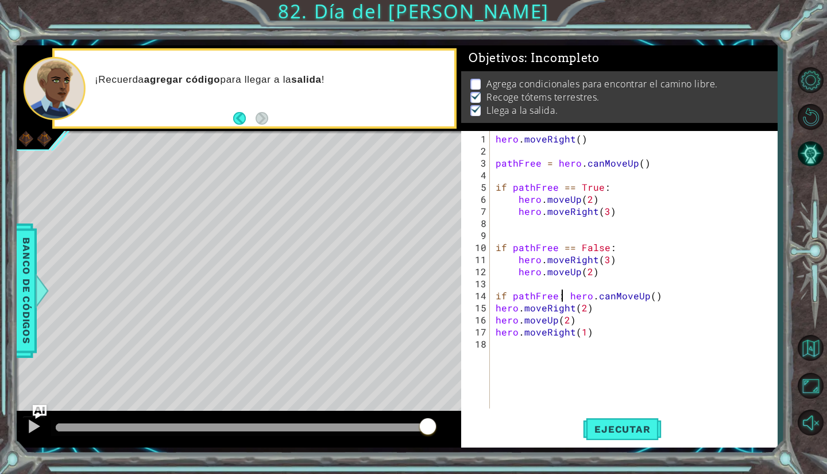
click at [563, 296] on div "hero . moveRight ( ) pathFree = hero . canMoveUp ( ) if pathFree == True : hero…" at bounding box center [636, 284] width 287 height 302
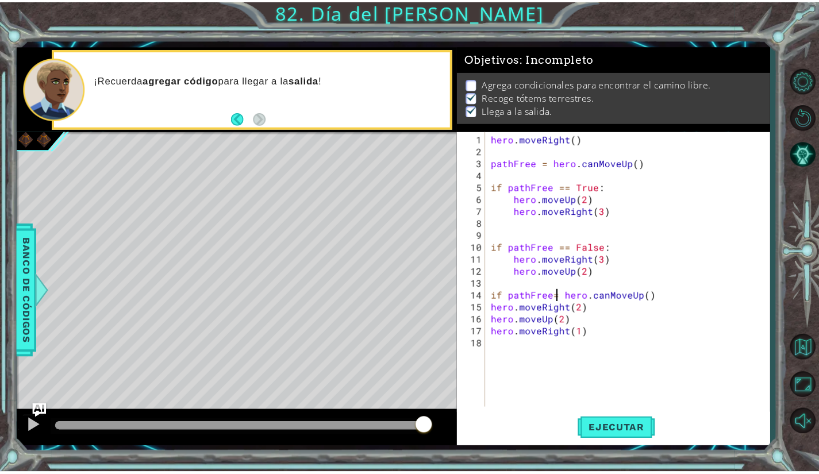
scroll to position [0, 4]
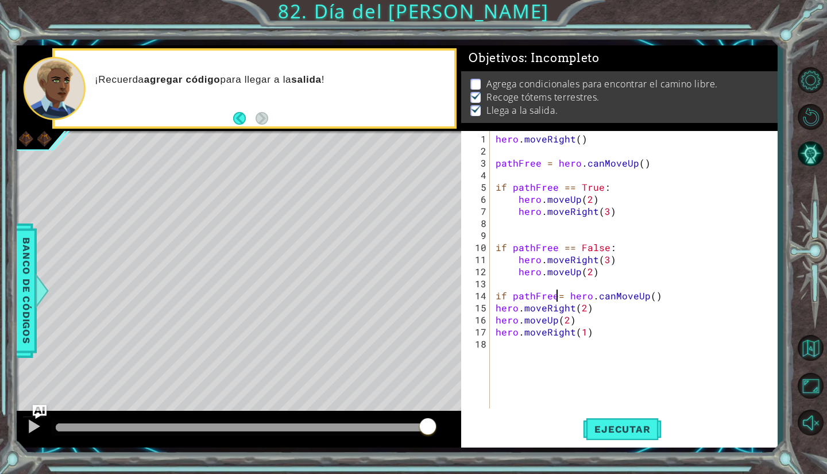
click at [555, 295] on div "hero . moveRight ( ) pathFree = hero . canMoveUp ( ) if pathFree == True : hero…" at bounding box center [636, 284] width 287 height 302
click at [510, 293] on div "hero . moveRight ( ) pathFree = hero . canMoveUp ( ) if pathFree == True : hero…" at bounding box center [636, 284] width 287 height 302
click at [640, 411] on div "pathFree = hero.canMoveUp() 1 2 3 4 5 6 7 8 9 10 11 12 13 14 15 16 17 18 hero .…" at bounding box center [619, 289] width 316 height 316
click at [624, 433] on span "Ejecutar" at bounding box center [622, 428] width 79 height 11
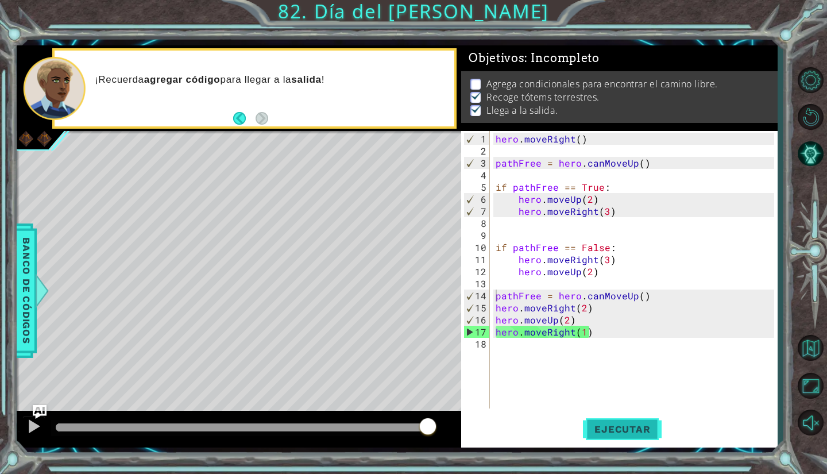
click at [624, 433] on span "Ejecutar" at bounding box center [622, 428] width 79 height 11
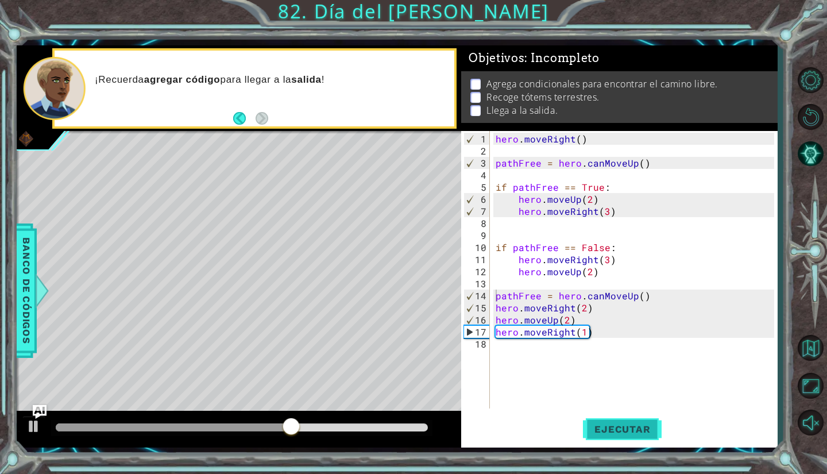
click at [624, 433] on span "Ejecutar" at bounding box center [622, 428] width 79 height 11
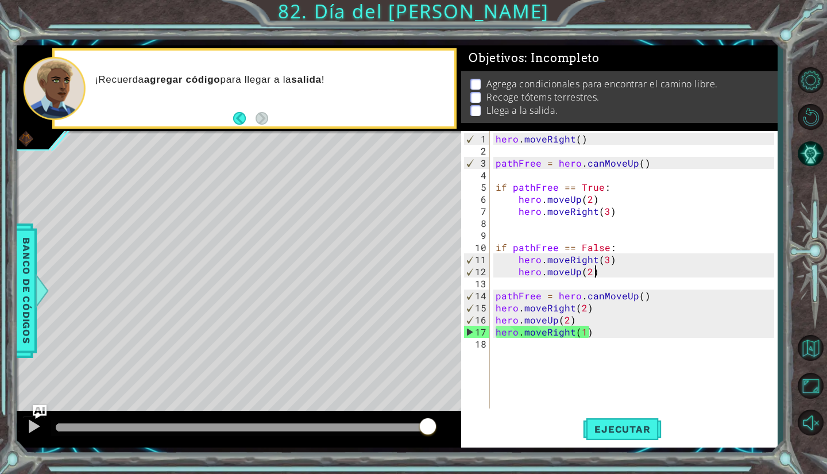
click at [620, 272] on div "hero . moveRight ( ) pathFree = hero . canMoveUp ( ) if pathFree == True : hero…" at bounding box center [636, 284] width 287 height 302
type textarea "hero.moveUp(2)"
click at [812, 353] on button "Volver al mapa" at bounding box center [810, 347] width 33 height 33
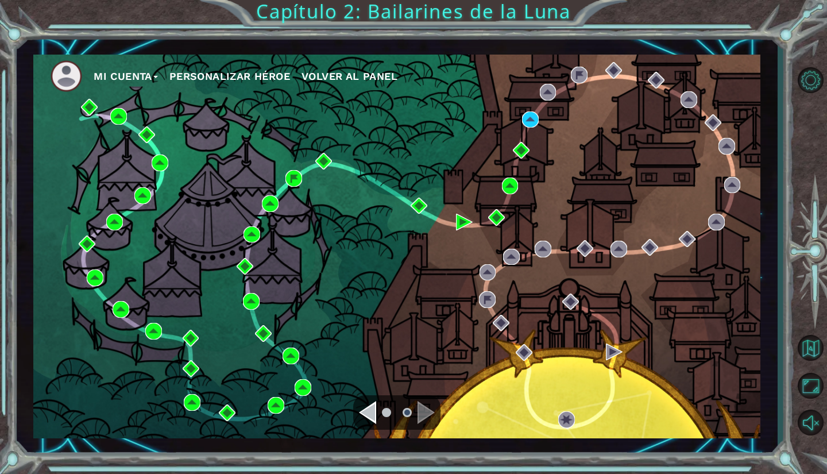
click at [355, 82] on span "Volver al panel" at bounding box center [350, 76] width 96 height 12
